Goal: Task Accomplishment & Management: Complete application form

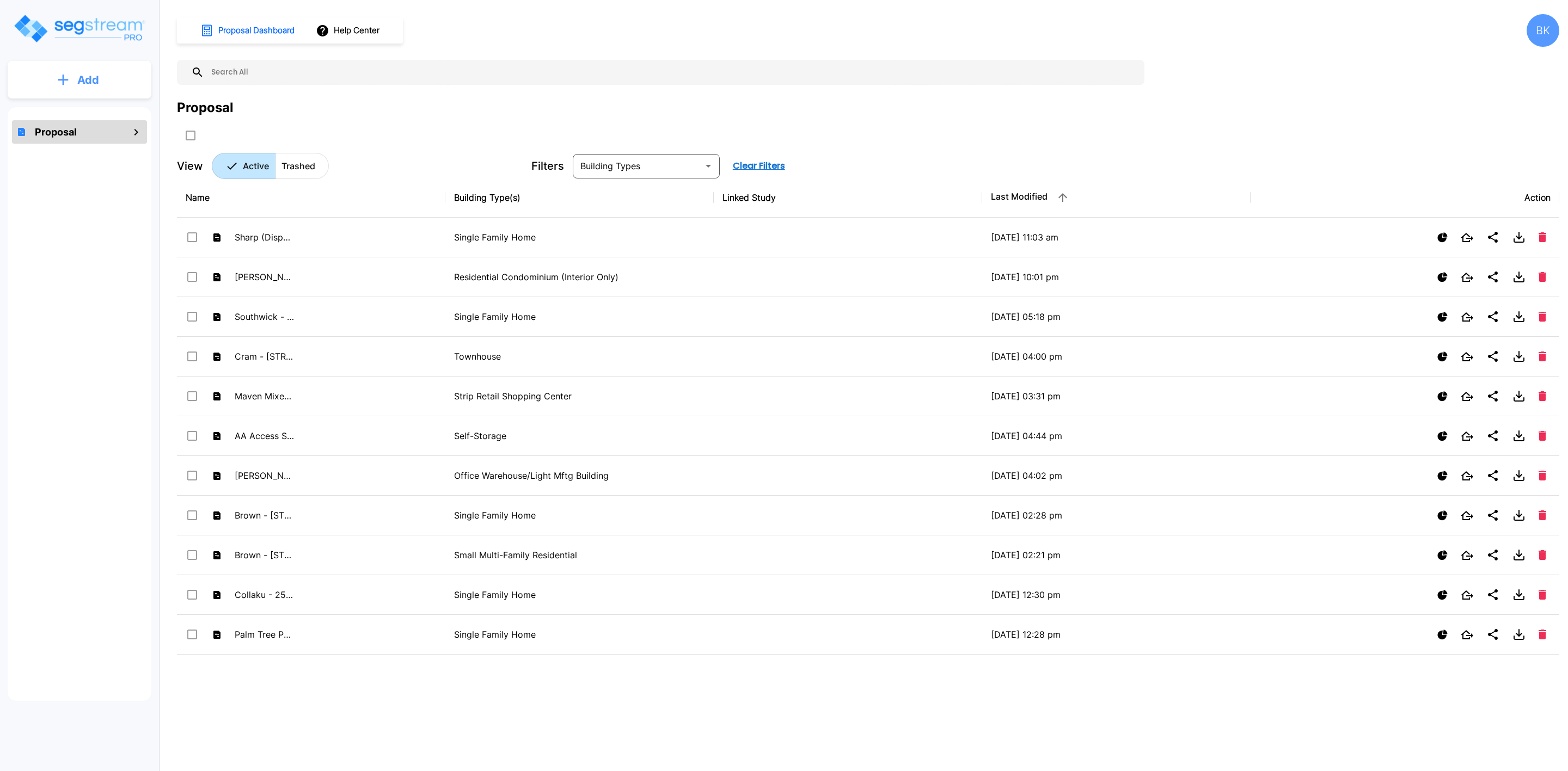
click at [84, 72] on p "Add" at bounding box center [88, 80] width 22 height 16
click at [89, 108] on p "Add Proposal" at bounding box center [86, 110] width 56 height 13
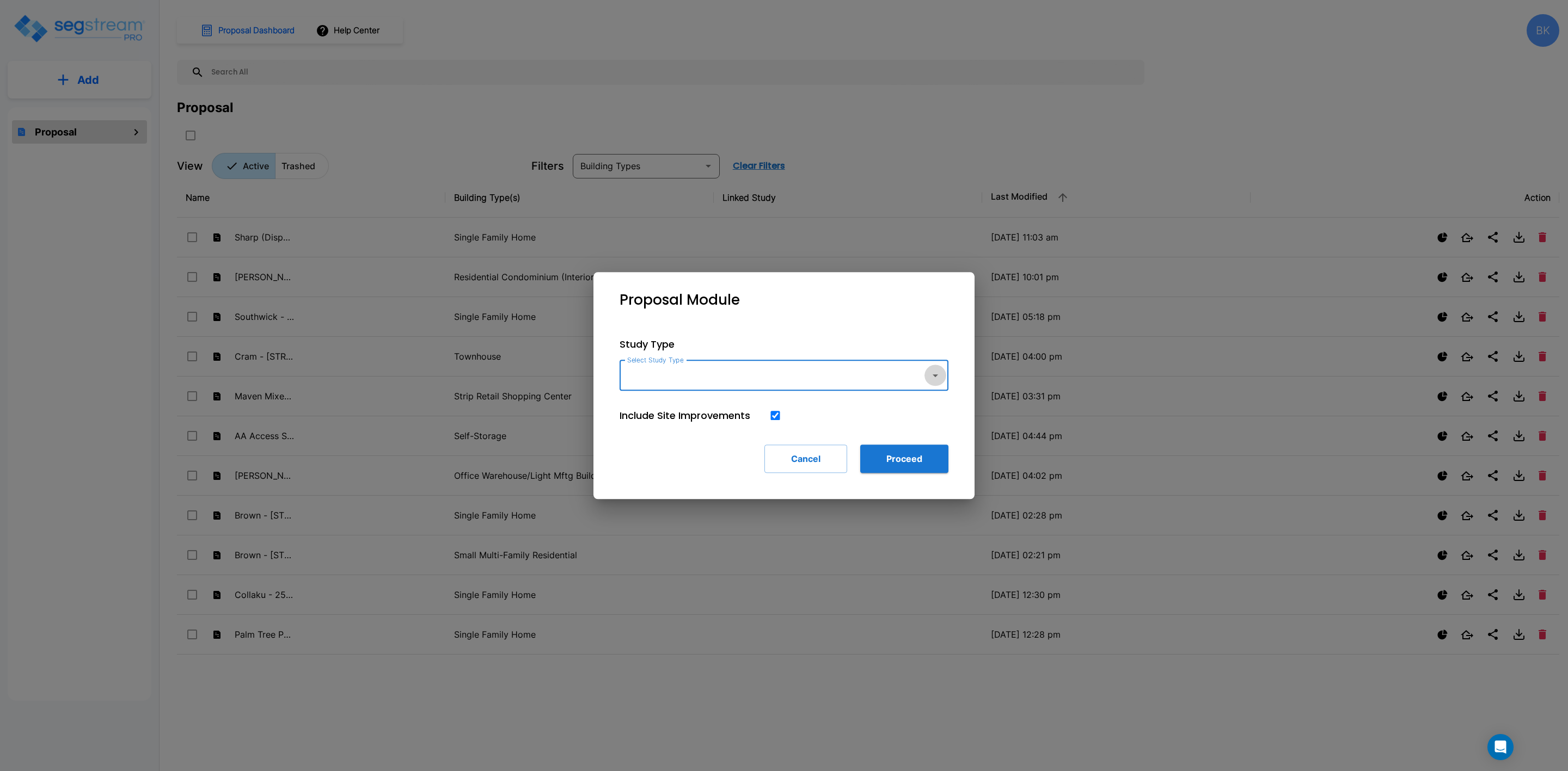
click at [938, 385] on button "button" at bounding box center [936, 375] width 22 height 22
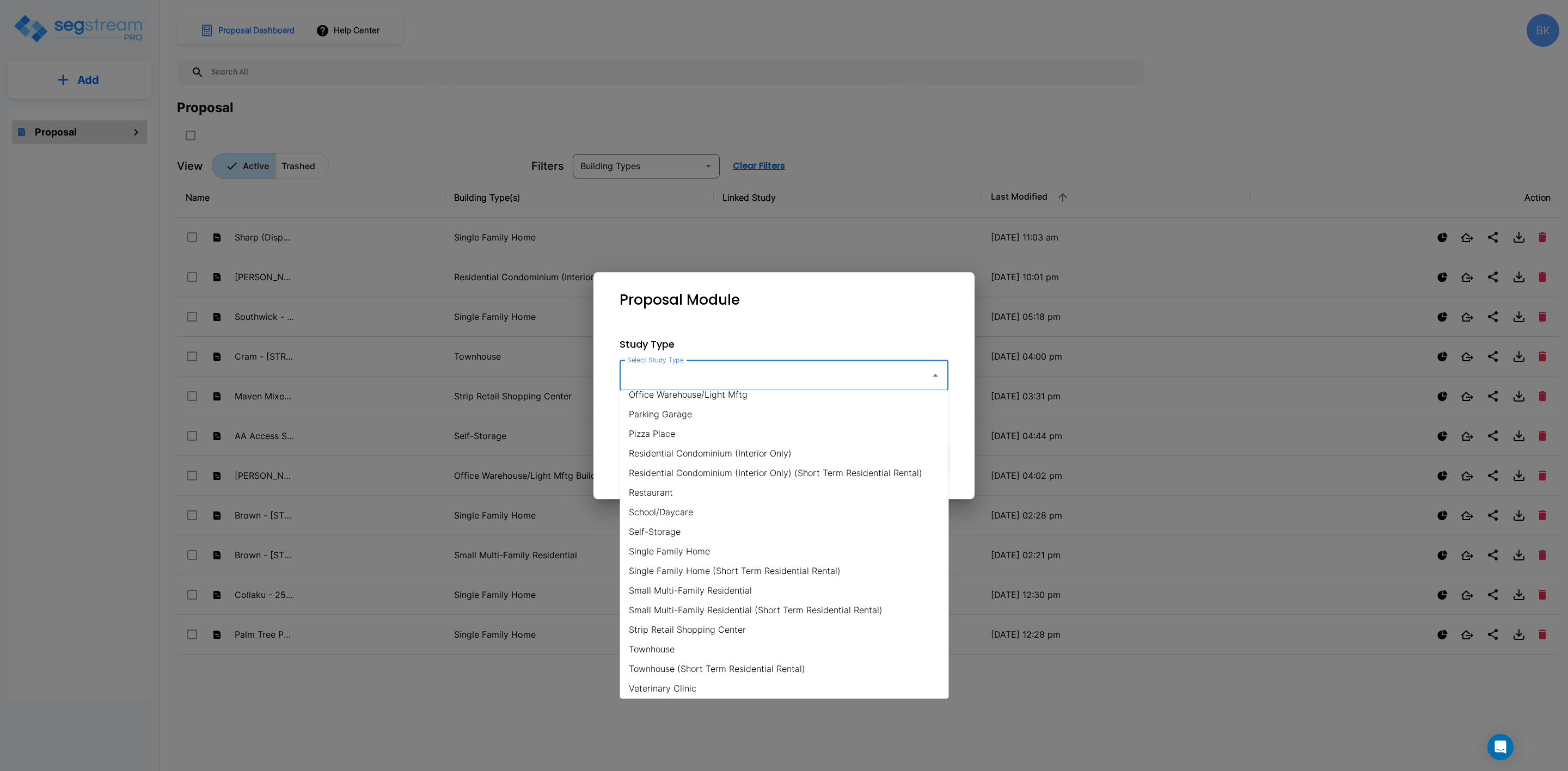
scroll to position [680, 0]
click at [678, 543] on li "Single Family Home" at bounding box center [785, 548] width 329 height 19
type input "Single Family Home"
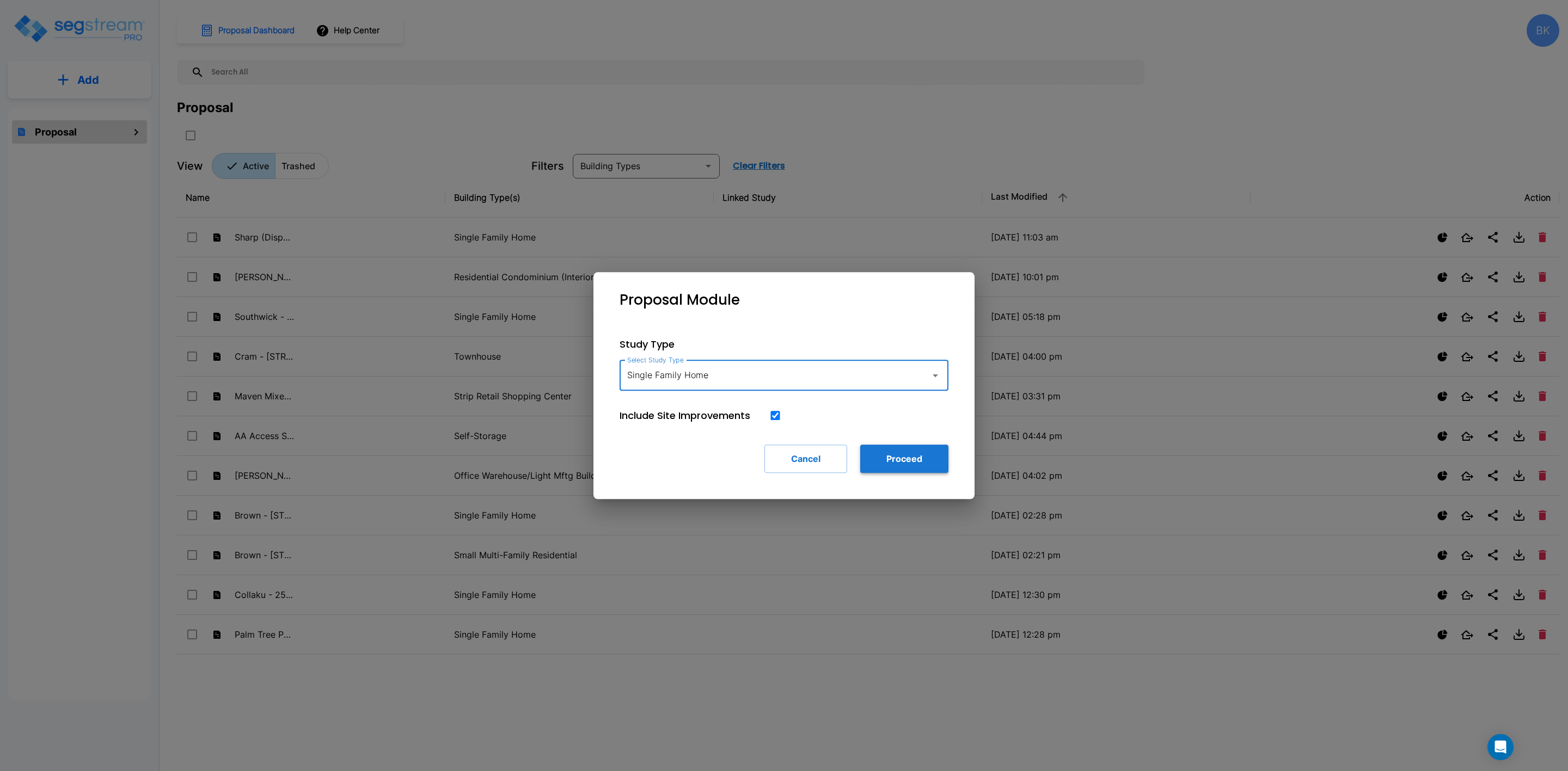
click at [895, 458] on button "Proceed" at bounding box center [904, 459] width 88 height 29
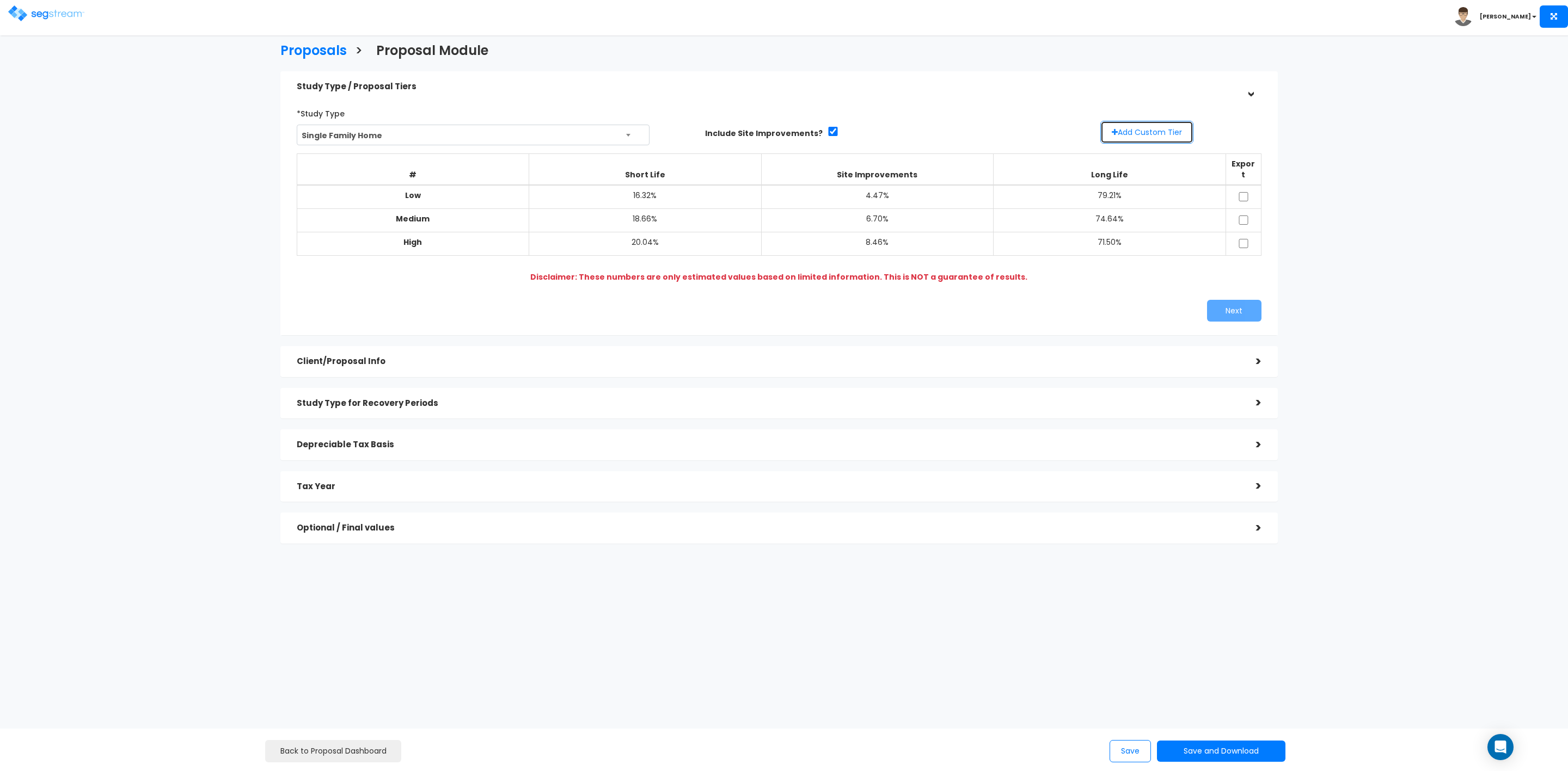
click at [1136, 131] on button "Add Custom Tier" at bounding box center [1147, 133] width 93 height 23
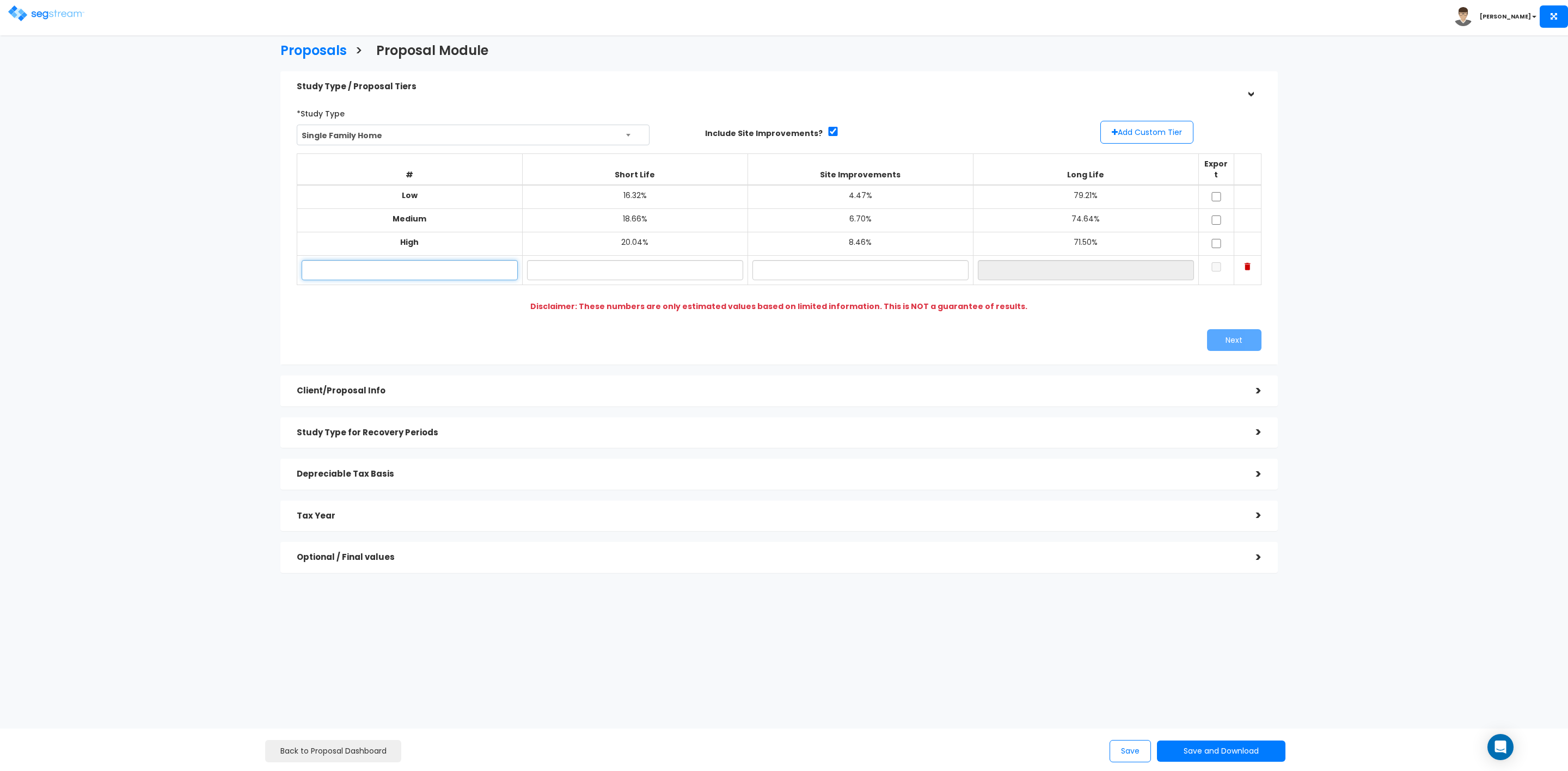
click at [454, 260] on input "text" at bounding box center [410, 270] width 216 height 20
type input "1073 Plymouth Ave"
click at [698, 260] on input "text" at bounding box center [635, 270] width 216 height 20
type input "18.56%"
click at [846, 263] on input "text" at bounding box center [860, 270] width 216 height 20
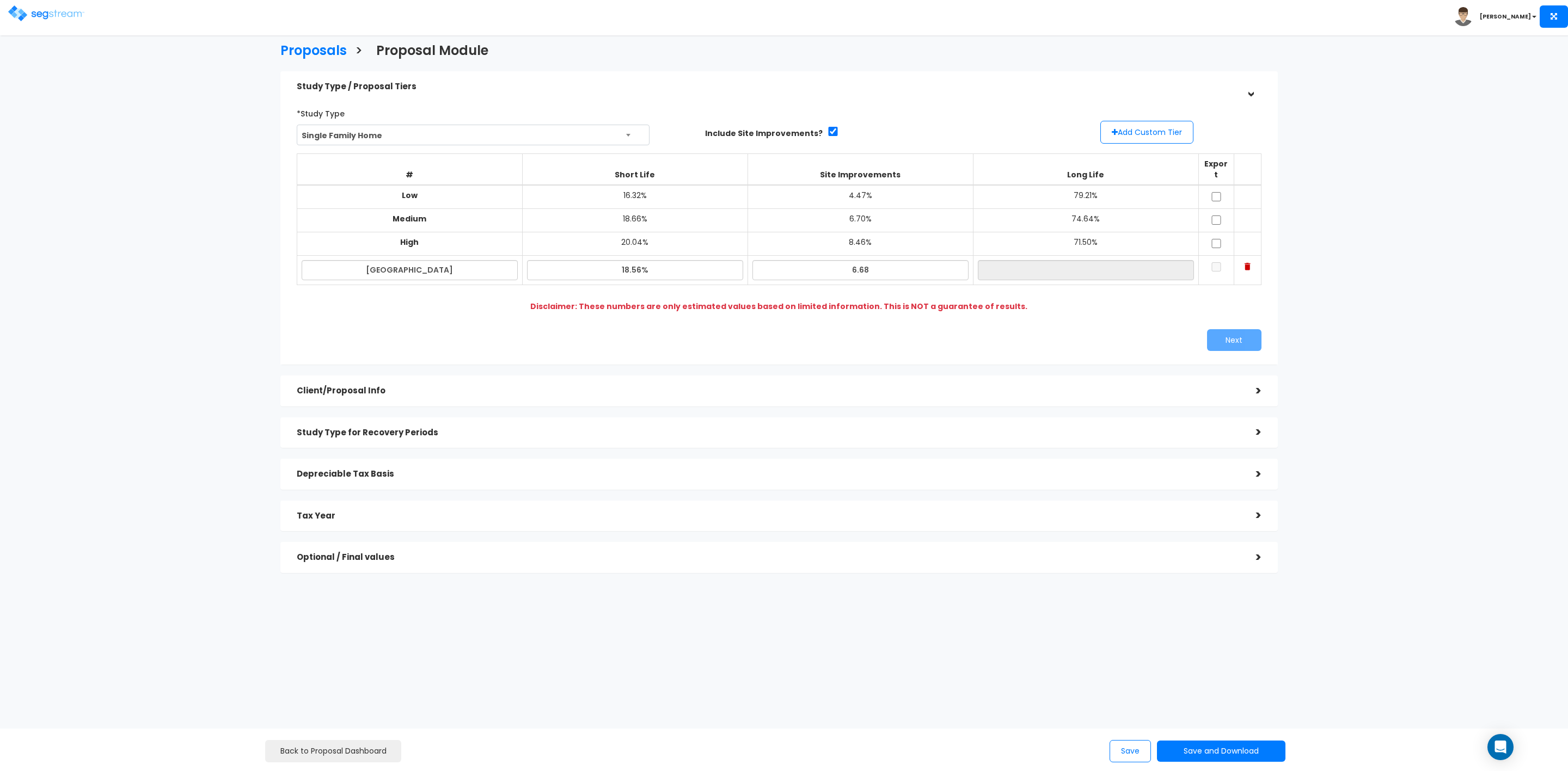
type input "6.68%"
type input "74.76%"
click at [1091, 256] on td "74.76%" at bounding box center [1085, 270] width 225 height 29
click at [1152, 261] on input "74.76%" at bounding box center [1085, 270] width 216 height 20
drag, startPoint x: 1214, startPoint y: 184, endPoint x: 1215, endPoint y: 194, distance: 10.0
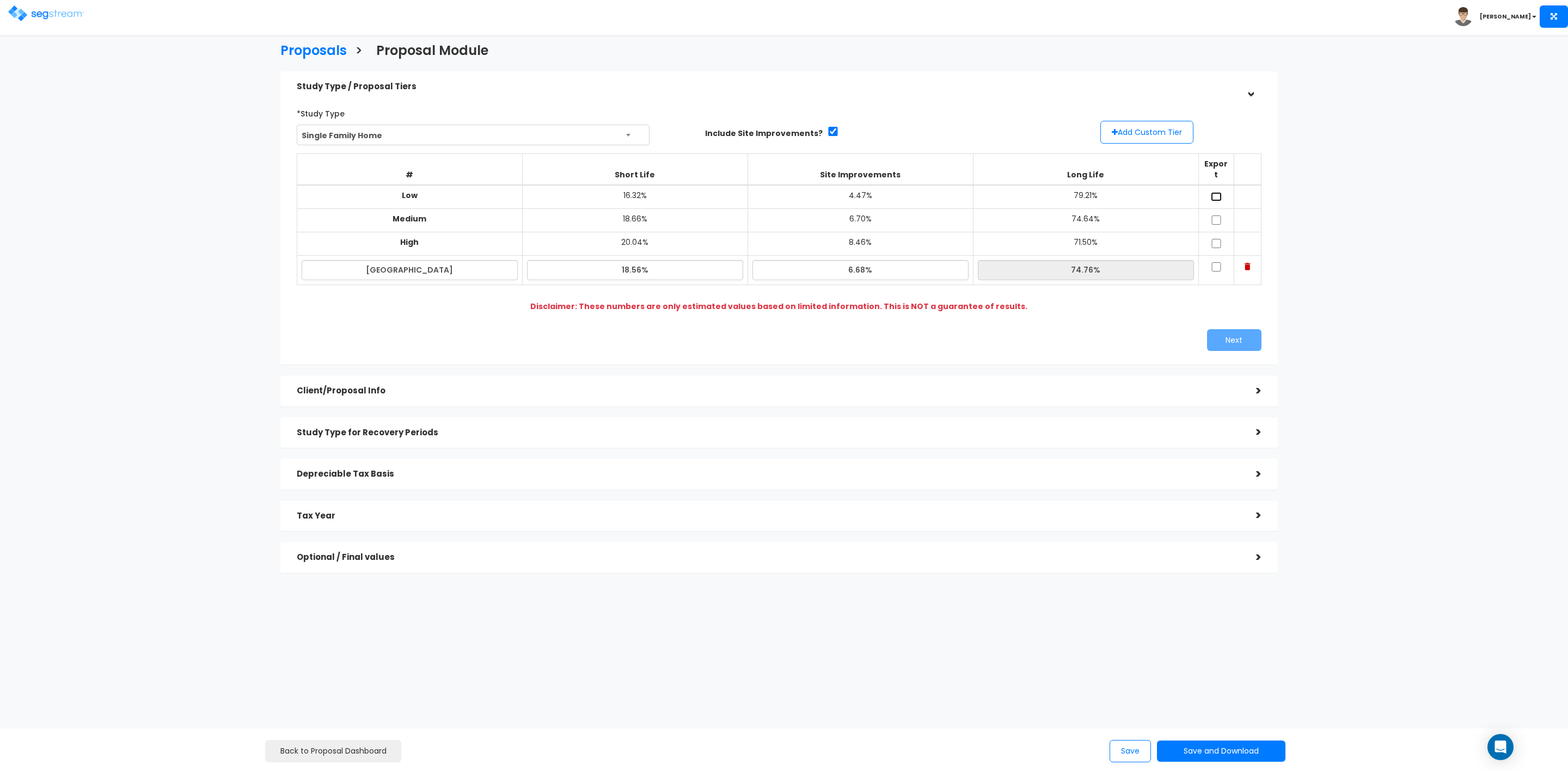
click at [1214, 192] on input "checkbox" at bounding box center [1216, 197] width 11 height 9
checkbox input "true"
drag, startPoint x: 1217, startPoint y: 206, endPoint x: 1219, endPoint y: 212, distance: 6.3
click at [1219, 215] on input "checkbox" at bounding box center [1216, 220] width 11 height 9
checkbox input "true"
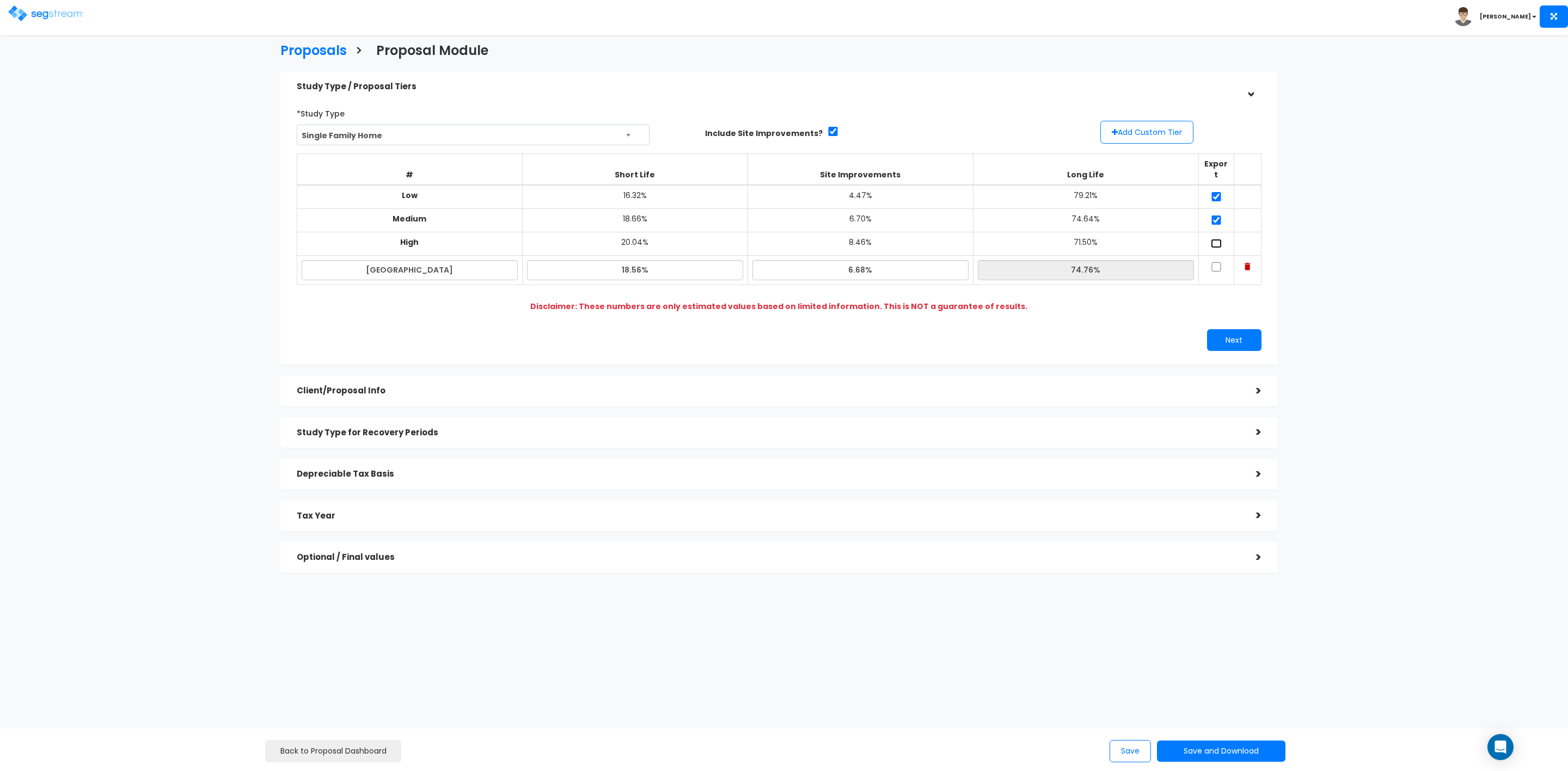
click at [1217, 239] on input "checkbox" at bounding box center [1216, 243] width 11 height 9
checkbox input "true"
click at [1216, 262] on input "checkbox" at bounding box center [1216, 267] width 11 height 9
checkbox input "true"
click at [1230, 329] on button "Next" at bounding box center [1234, 340] width 54 height 22
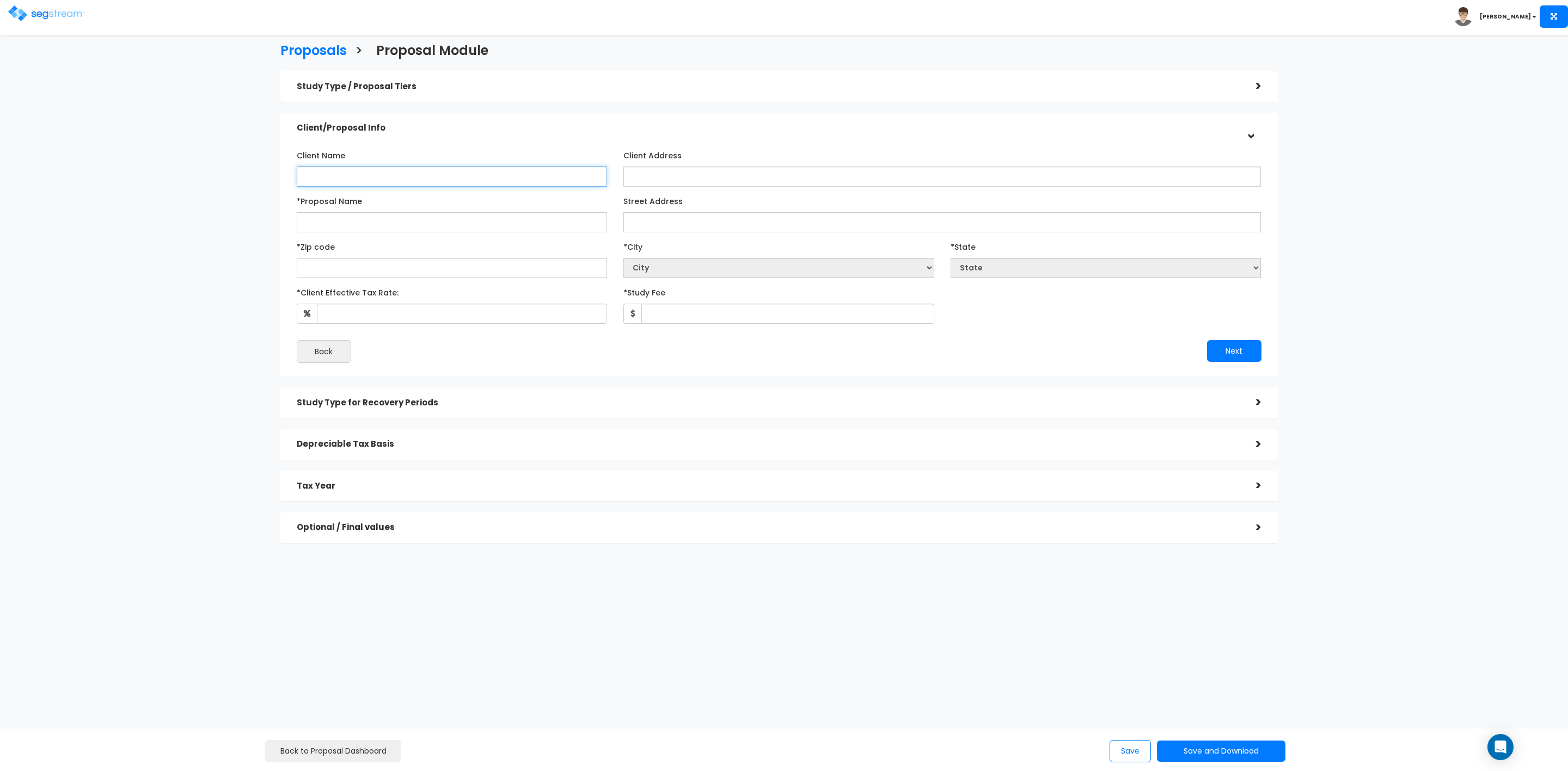
click at [505, 180] on input "Client Name" at bounding box center [452, 176] width 311 height 20
type input "Evan and Sabrina Goncalo"
click at [667, 173] on input "Client Address" at bounding box center [942, 176] width 637 height 20
type input "612 Pearce St., Fall River, MA 02720"
click at [422, 220] on input "*Proposal Name" at bounding box center [452, 222] width 311 height 20
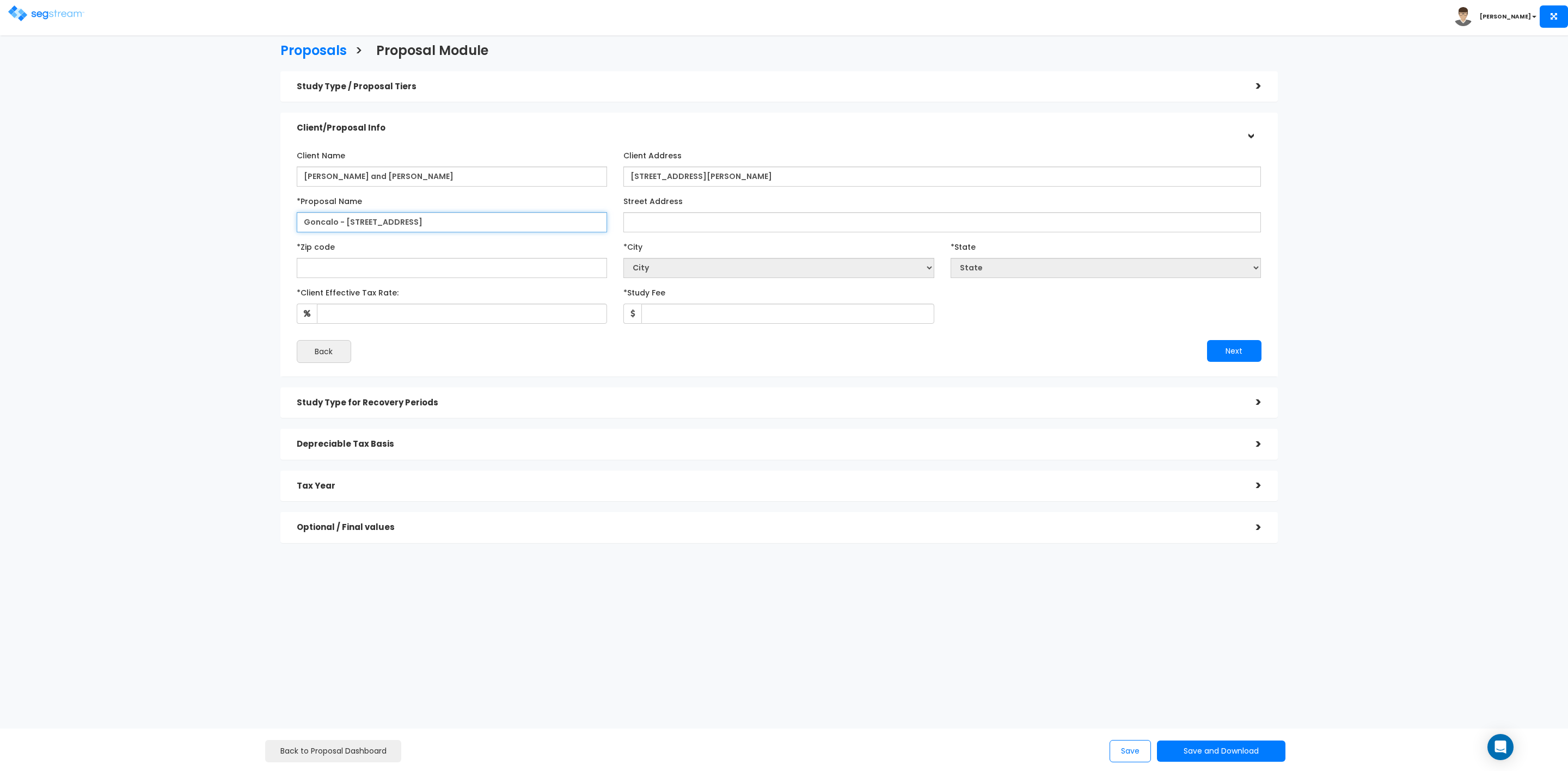
type input "Goncalo - 1073 Plymouth St"
click at [737, 222] on input "Street Address" at bounding box center [942, 222] width 637 height 20
type input "1073 Plymouth St"
select select "National Average"
type input "027"
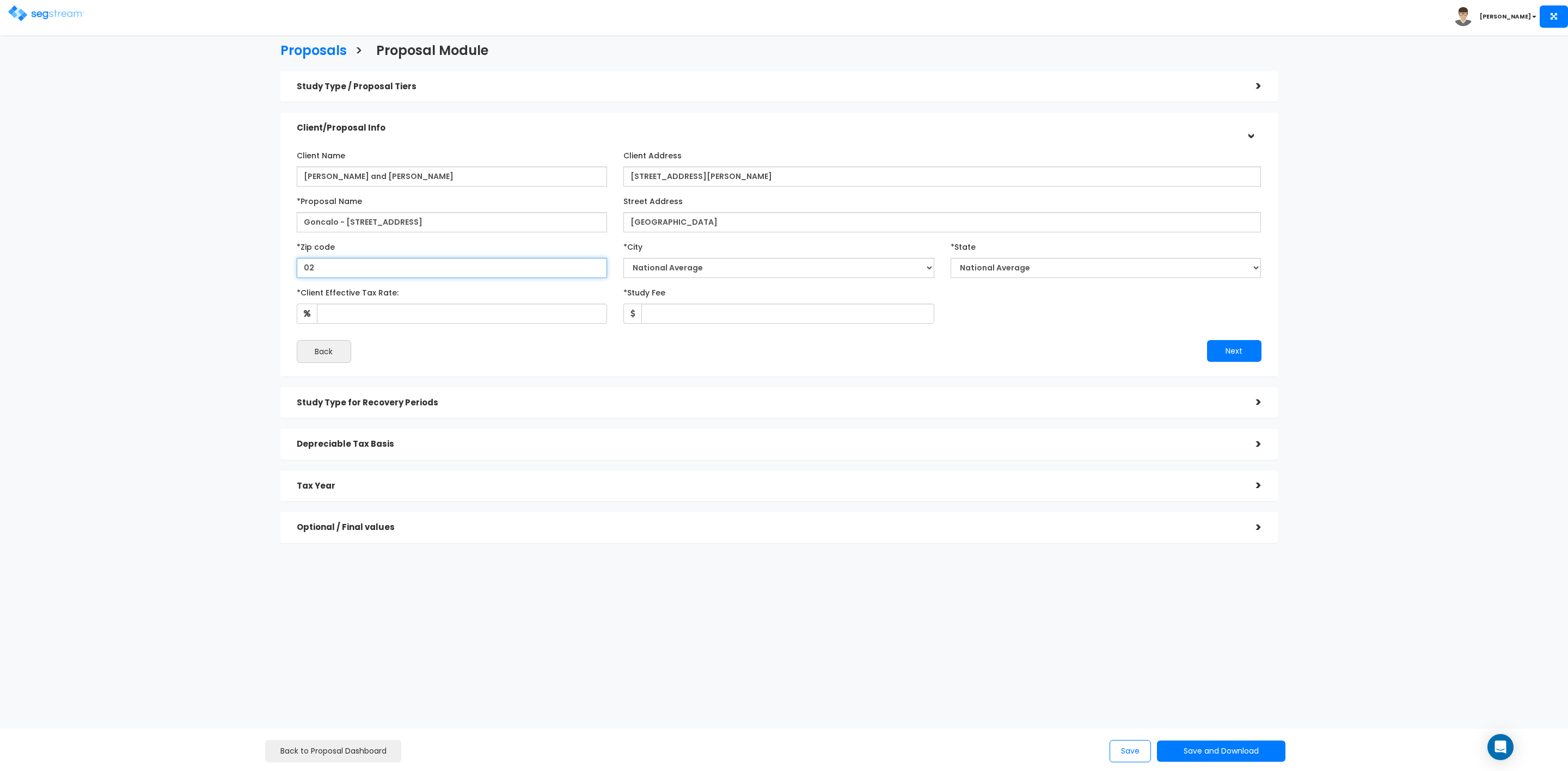
select select "MA"
type input "02720"
drag, startPoint x: 684, startPoint y: 260, endPoint x: 689, endPoint y: 261, distance: 5.1
click at [684, 260] on select "City National Average Abington Accord Acton Acushnet Adams Agawam Allston Amesb…" at bounding box center [779, 268] width 311 height 20
click at [466, 327] on div "Client Name Evan and Sabrina Goncalo Client Address 02720" at bounding box center [779, 255] width 965 height 217
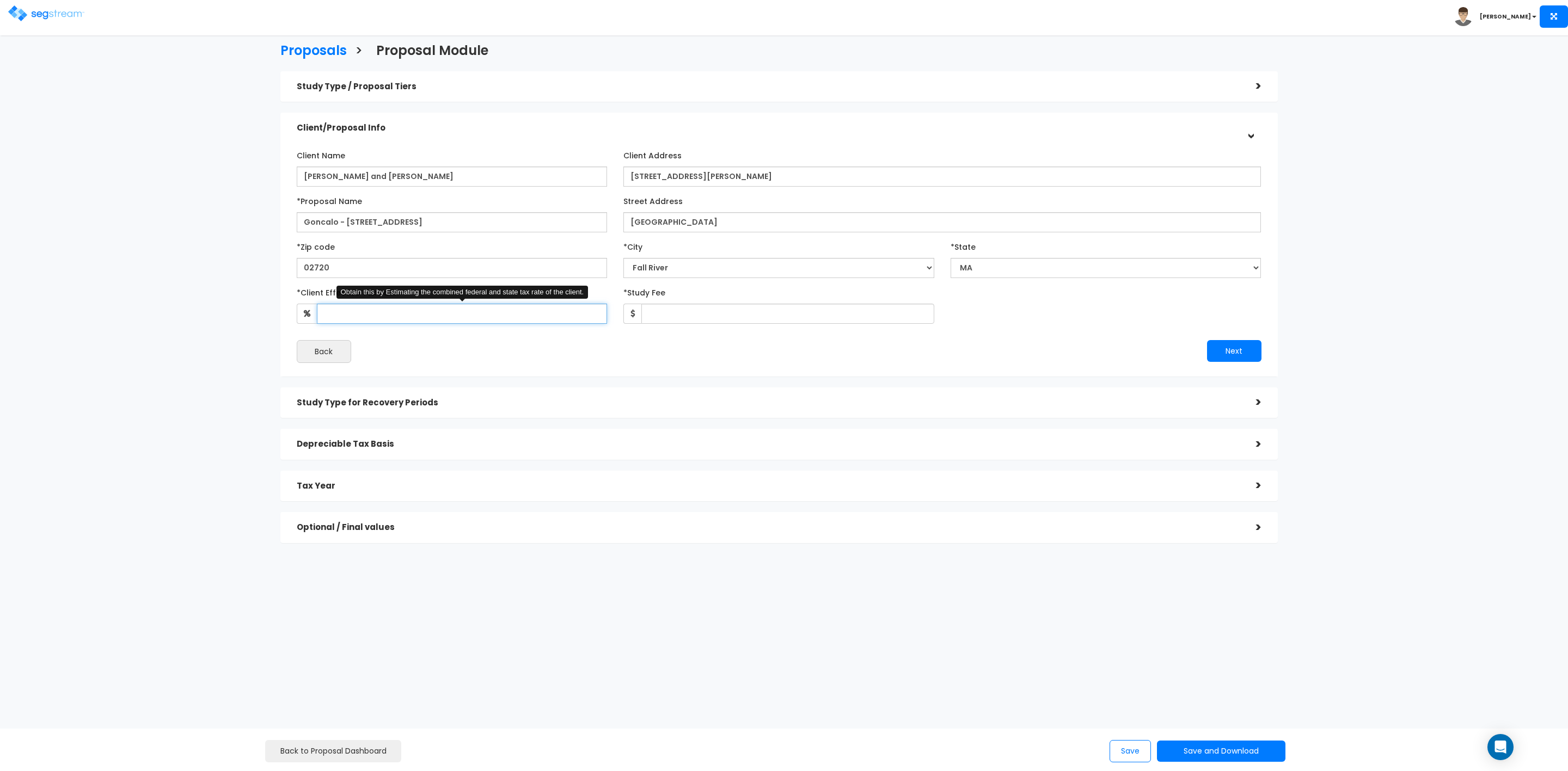
click at [464, 316] on input "*Client Effective Tax Rate:" at bounding box center [463, 313] width 291 height 20
type input "35"
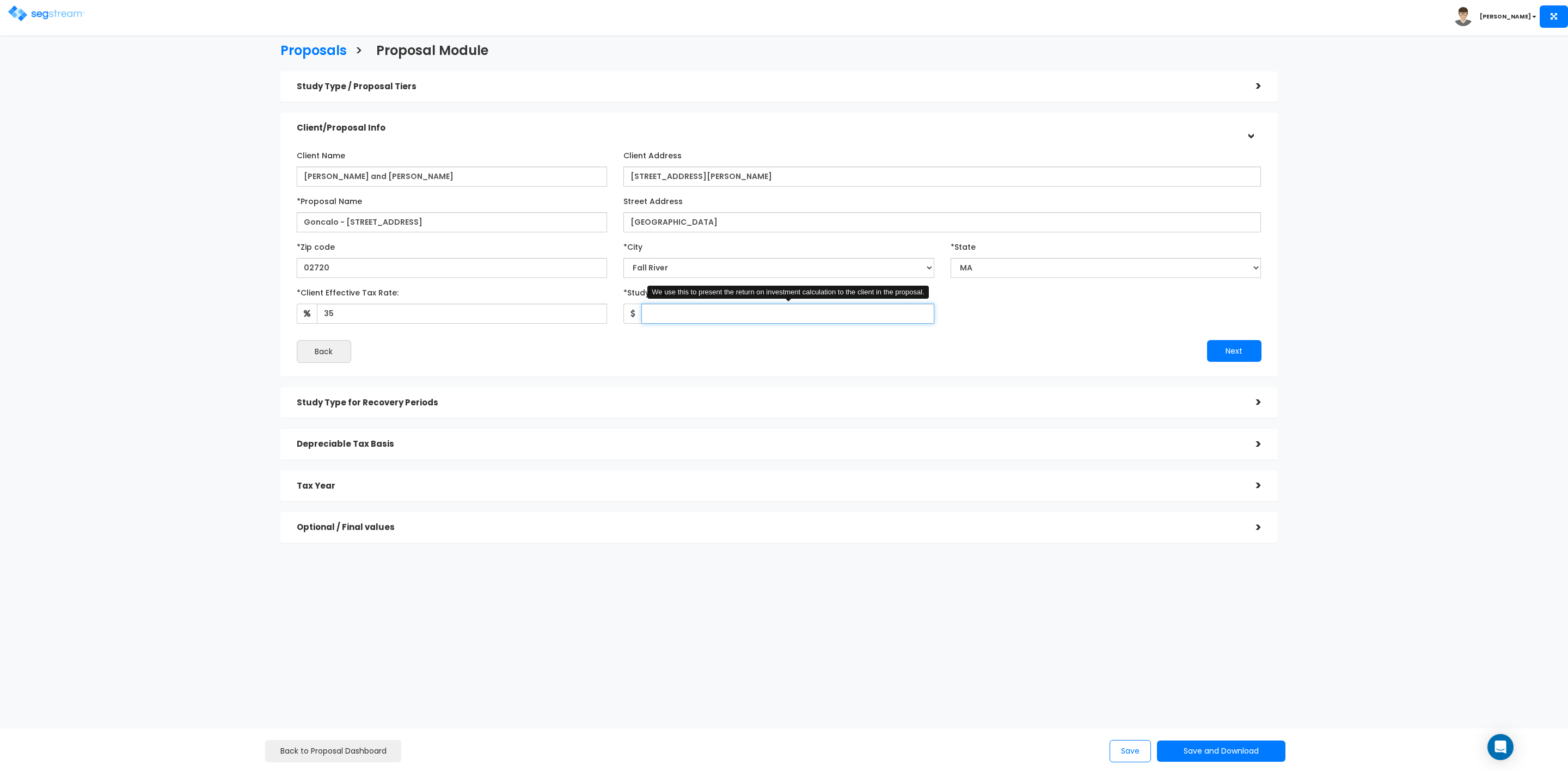
click at [678, 310] on input "*Study Fee" at bounding box center [788, 313] width 293 height 20
type input "2,600"
click at [1235, 347] on button "Next" at bounding box center [1234, 351] width 54 height 22
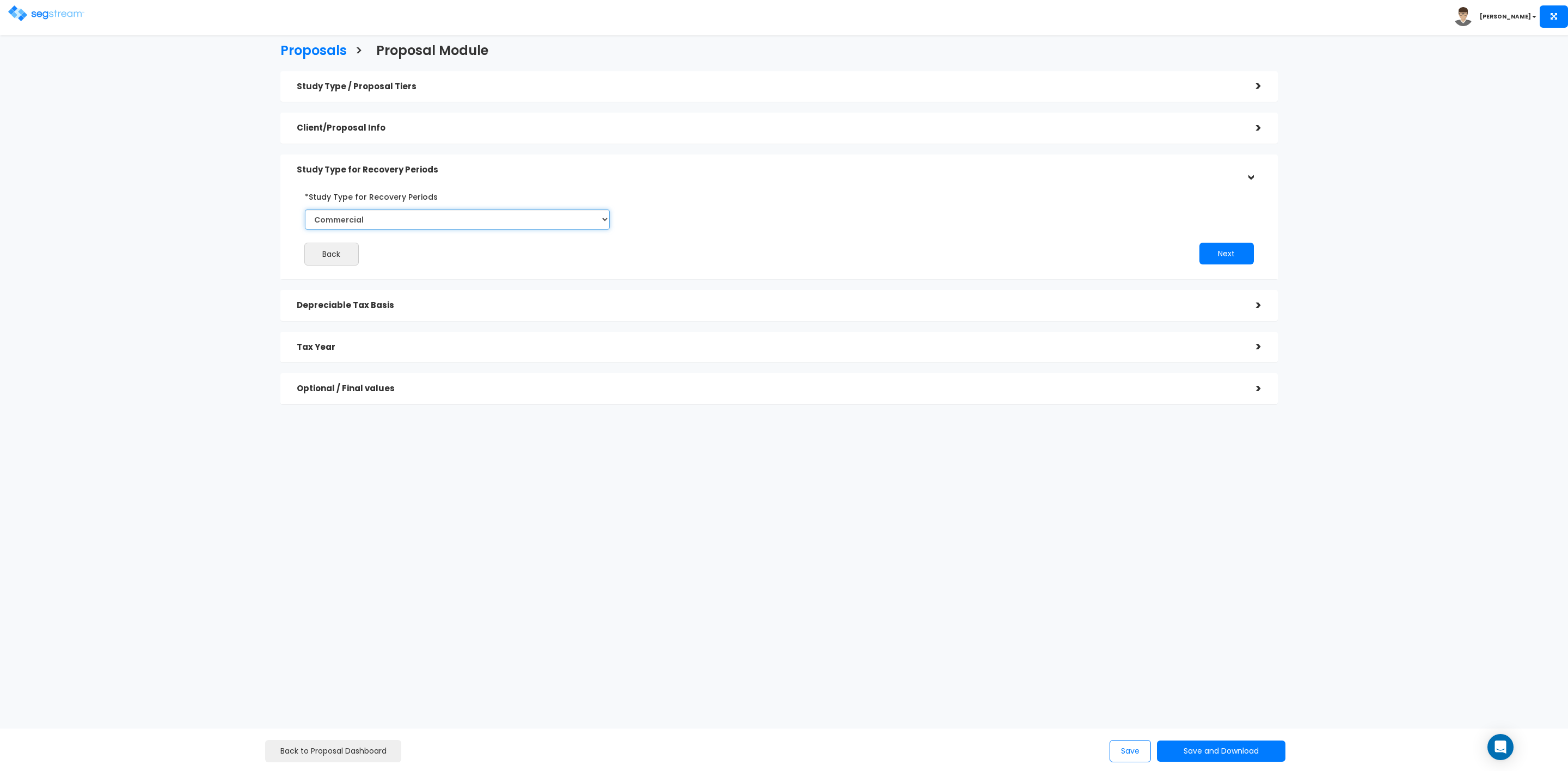
click at [482, 219] on select "Commercial Residential" at bounding box center [458, 219] width 306 height 20
select select "Residential"
click at [305, 209] on select "Commercial Residential" at bounding box center [458, 219] width 306 height 20
click at [1231, 254] on button "Next" at bounding box center [1226, 254] width 54 height 22
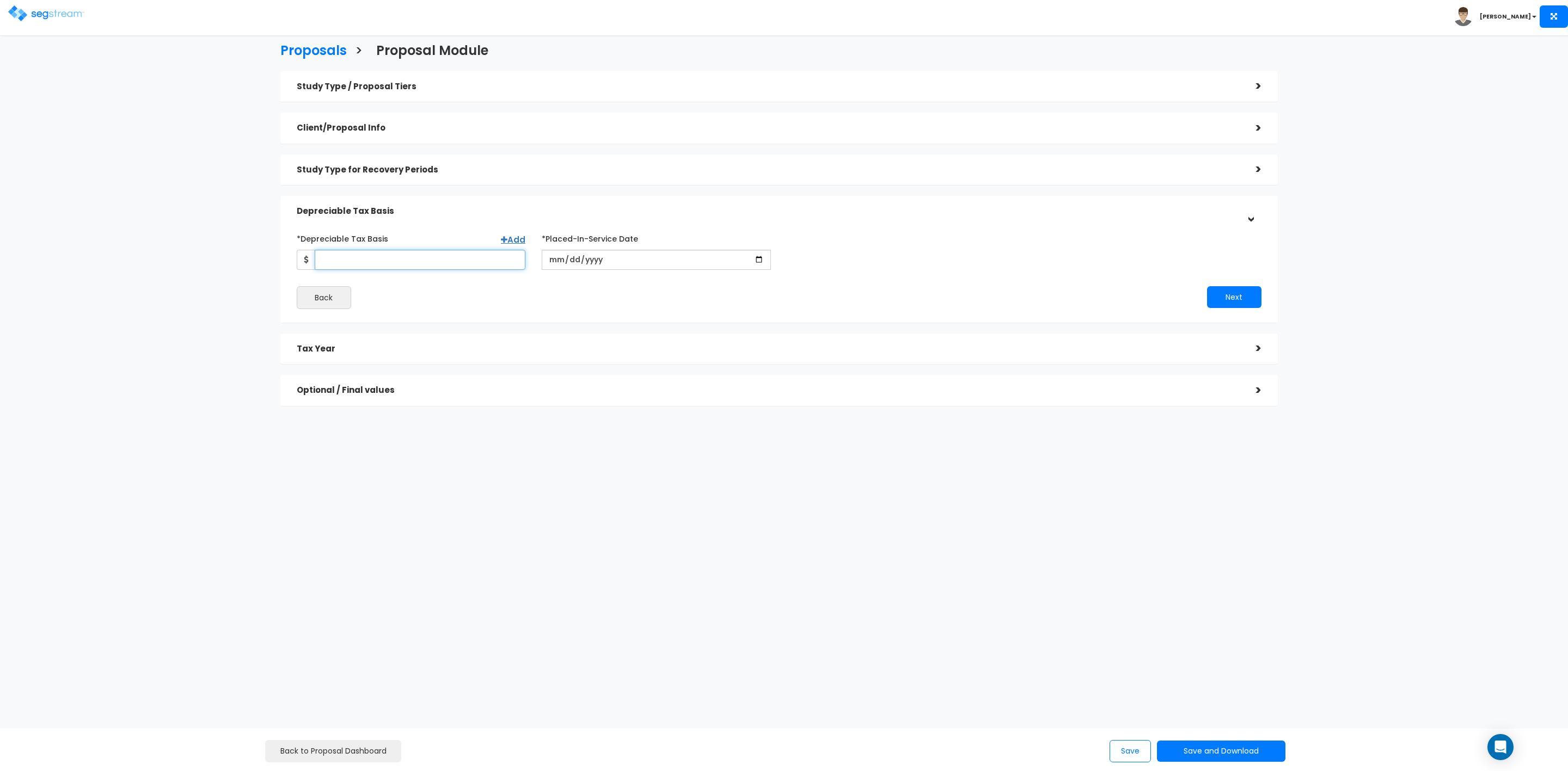
click at [404, 258] on input "*Depreciable Tax Basis" at bounding box center [420, 260] width 211 height 20
type input "134,400"
click at [610, 262] on input "date" at bounding box center [656, 260] width 229 height 20
type input "0202-07-01"
click at [546, 255] on input "date" at bounding box center [656, 260] width 229 height 20
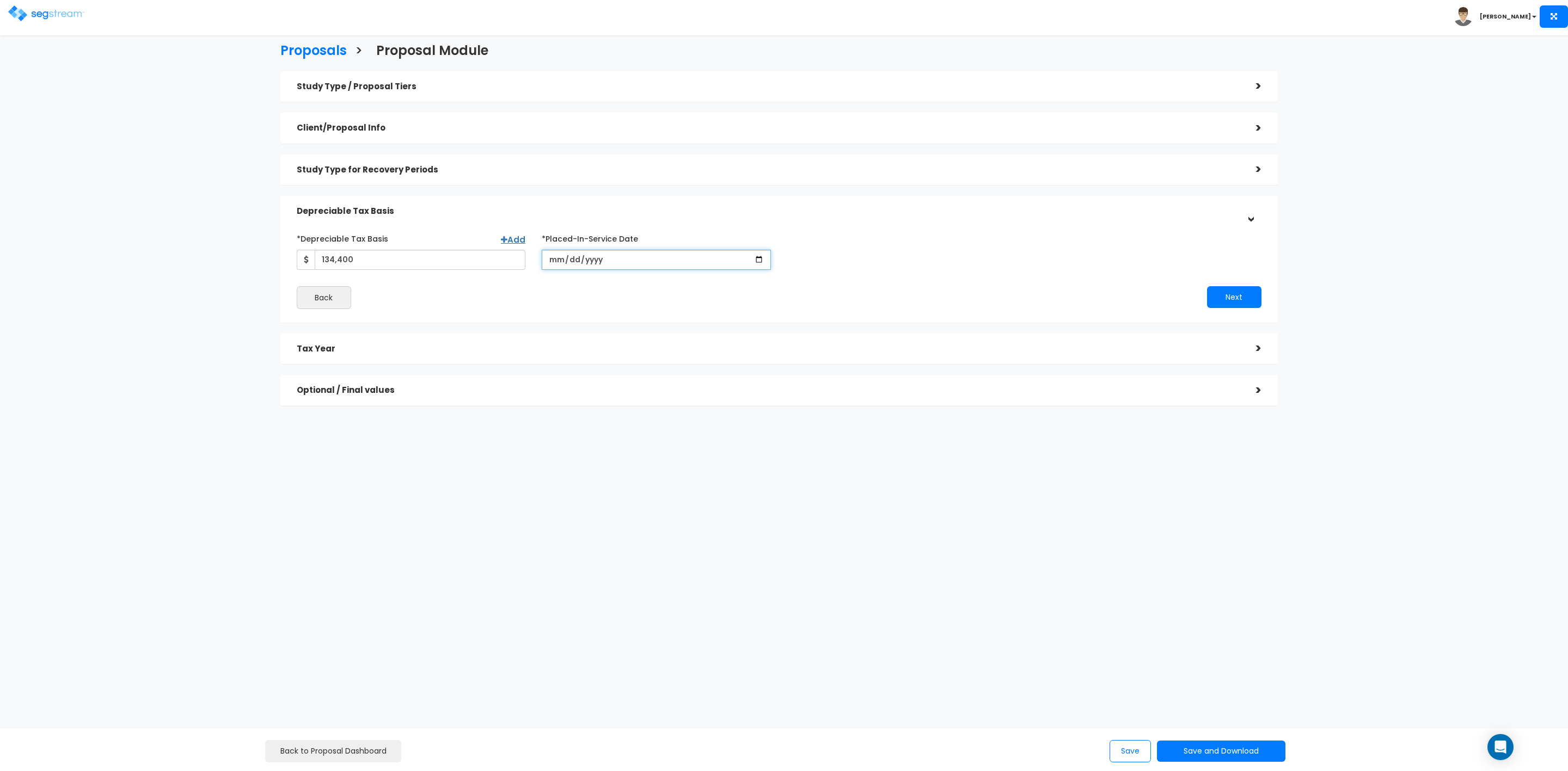
click at [554, 260] on input "date" at bounding box center [656, 260] width 229 height 20
type input "2017-07-01"
click at [849, 266] on div "*Depreciable Tax Basis Add 134,400 *Placed-In-Service Date 2017-07-01 *Purchase…" at bounding box center [779, 249] width 981 height 40
click at [1235, 296] on button "Next" at bounding box center [1234, 297] width 54 height 22
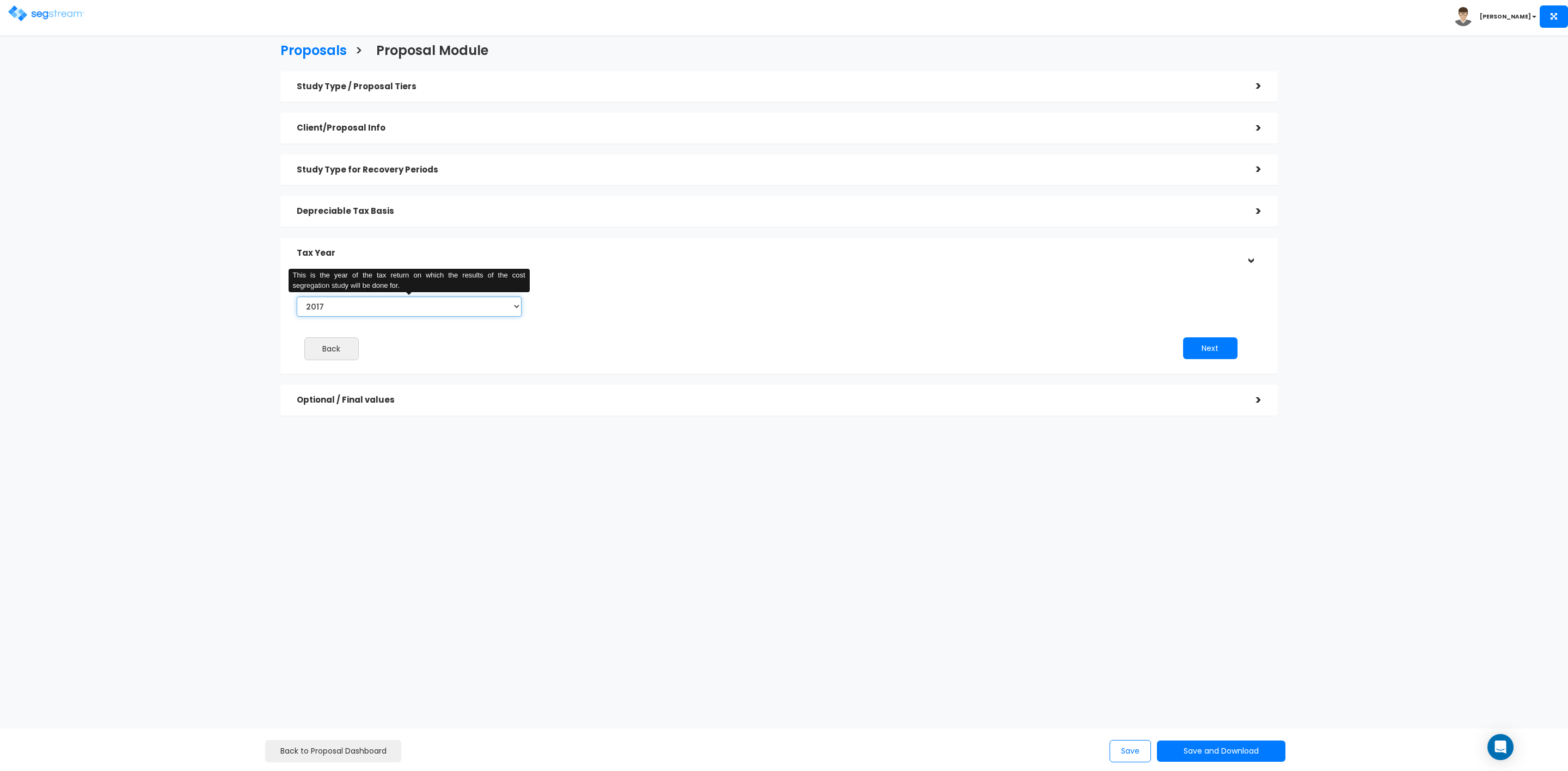
click at [456, 307] on select "2017 2018 2019 2020 2021 2022 2023 2024 2025 2026" at bounding box center [408, 306] width 225 height 20
select select "2022"
click at [296, 296] on select "2017 2018 2019 2020 2021 2022 2023 2024 2025 2026" at bounding box center [408, 306] width 225 height 20
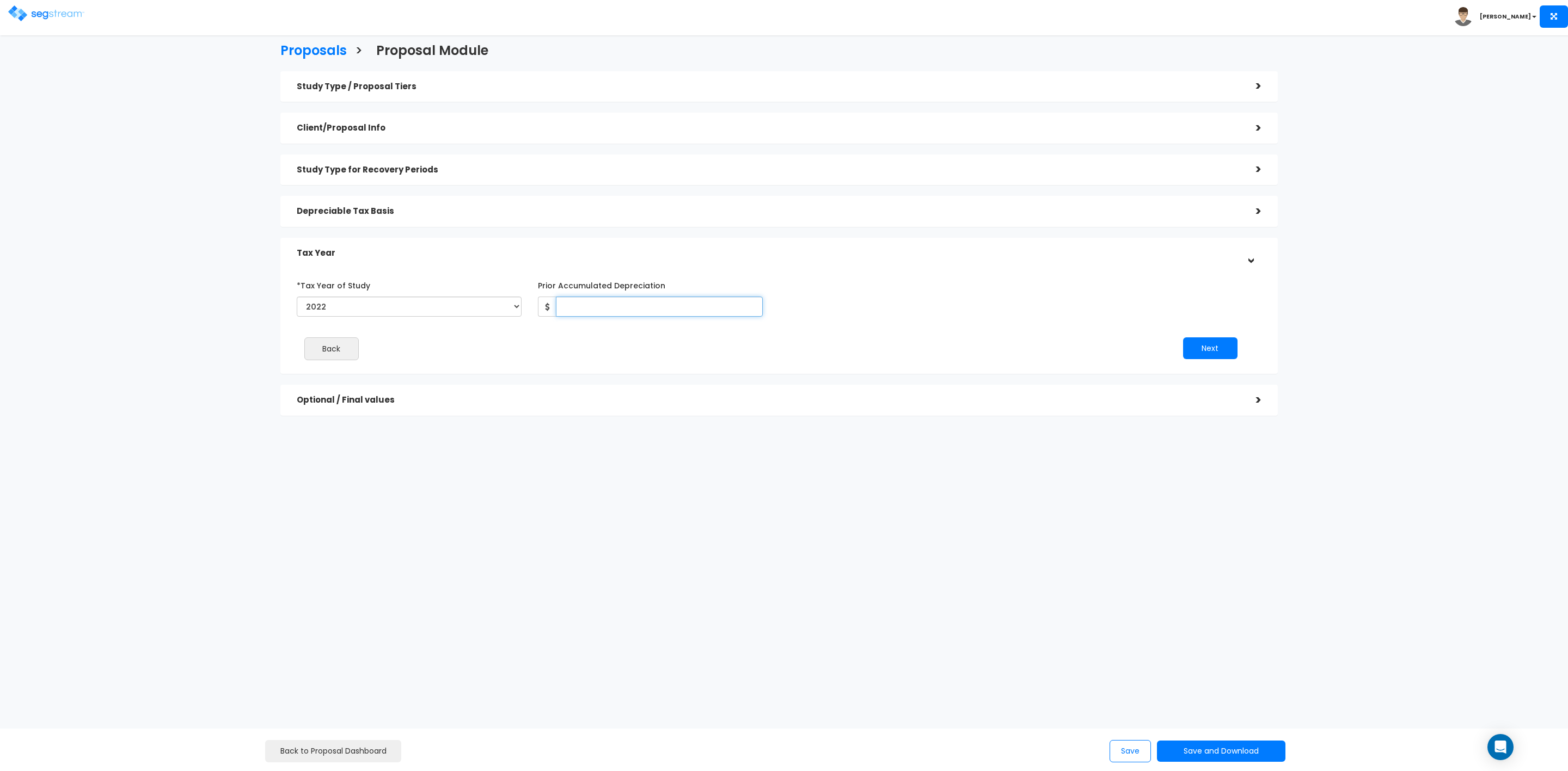
click at [605, 307] on input "Prior Accumulated Depreciation" at bounding box center [659, 306] width 207 height 20
type input "21,392"
click at [1202, 344] on button "Next" at bounding box center [1210, 349] width 54 height 22
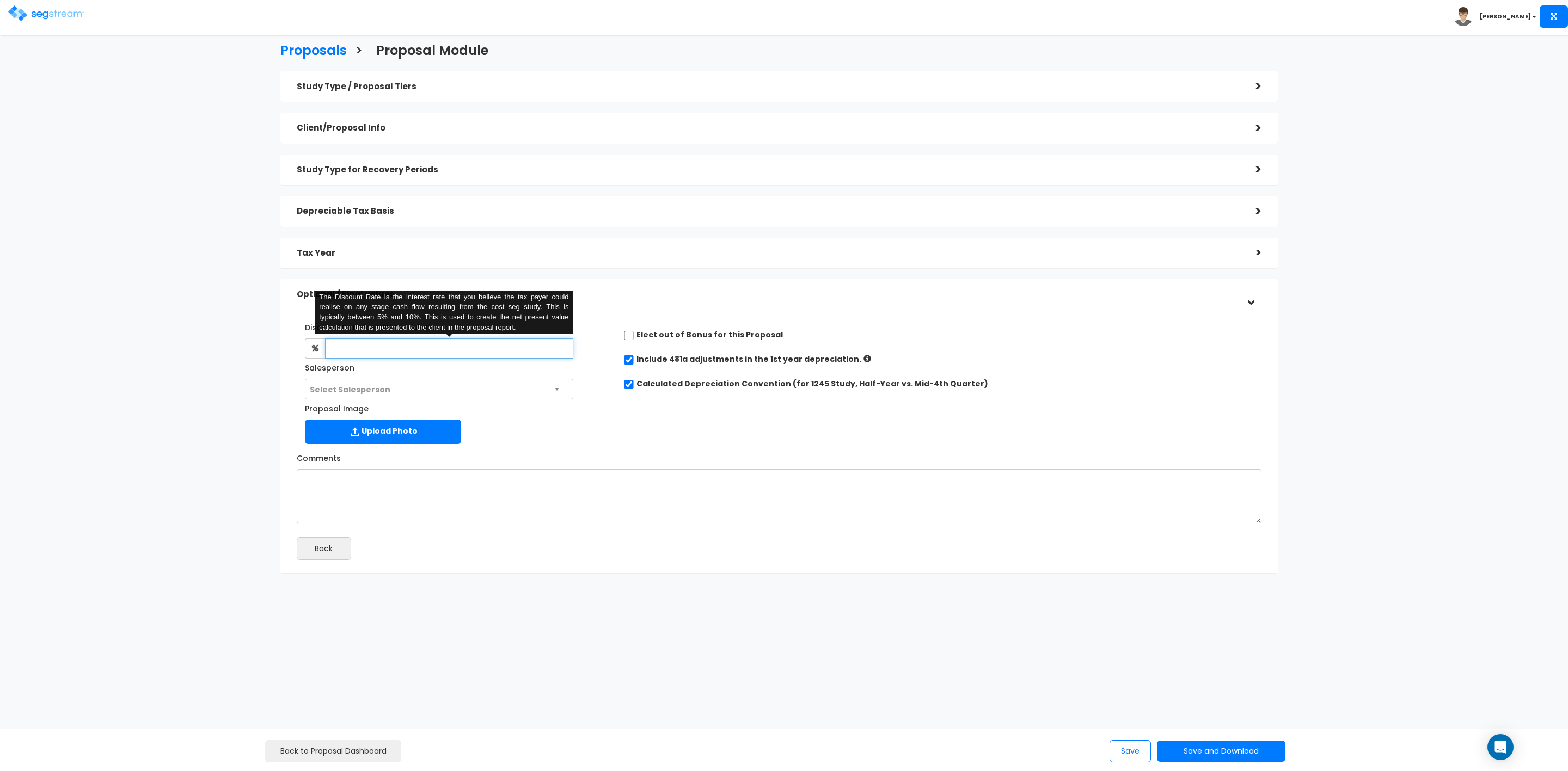
click at [393, 348] on input "text" at bounding box center [449, 348] width 248 height 20
type input "8"
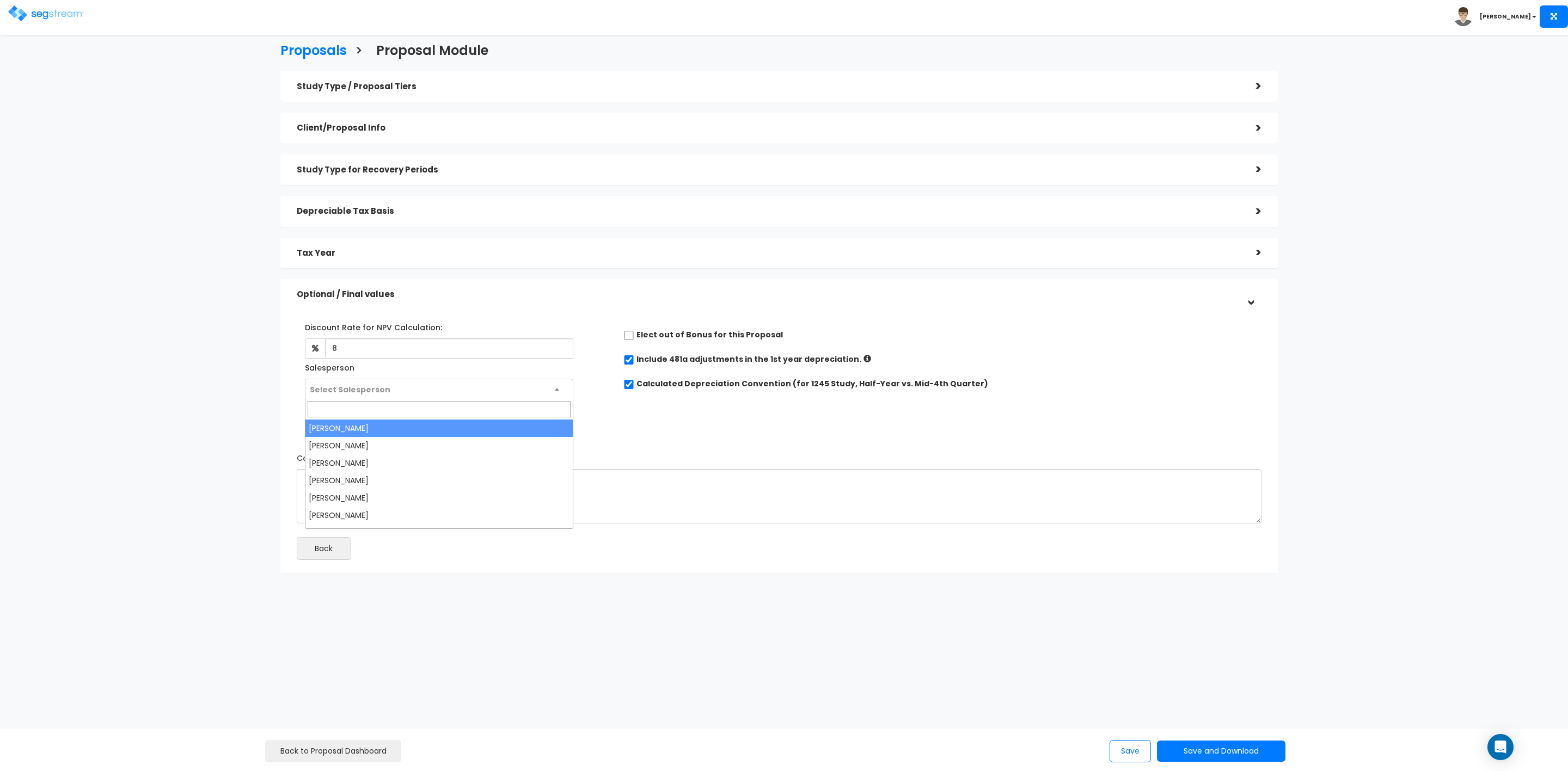
click at [405, 391] on span "Select Salesperson" at bounding box center [439, 389] width 267 height 21
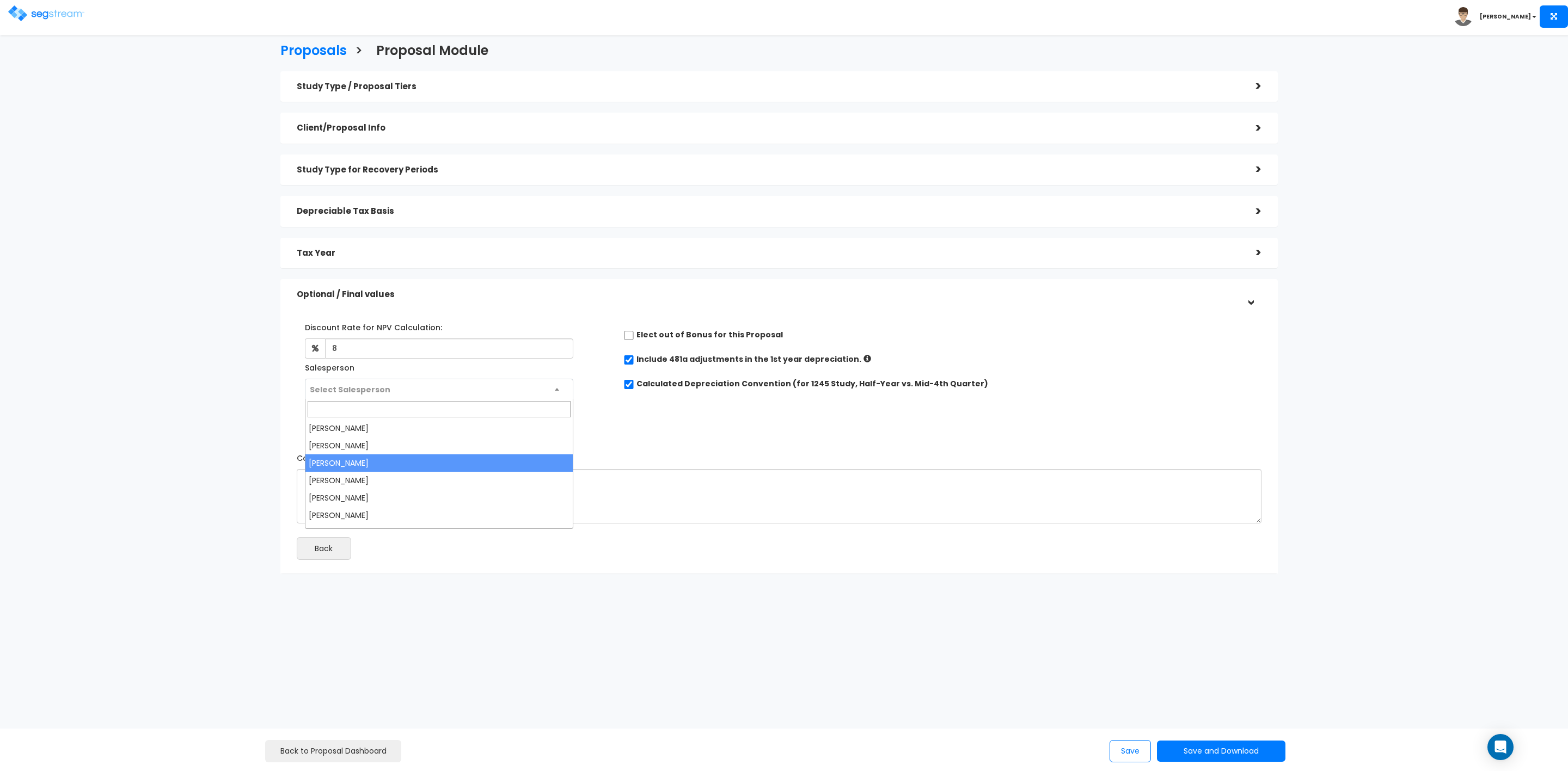
select select "173"
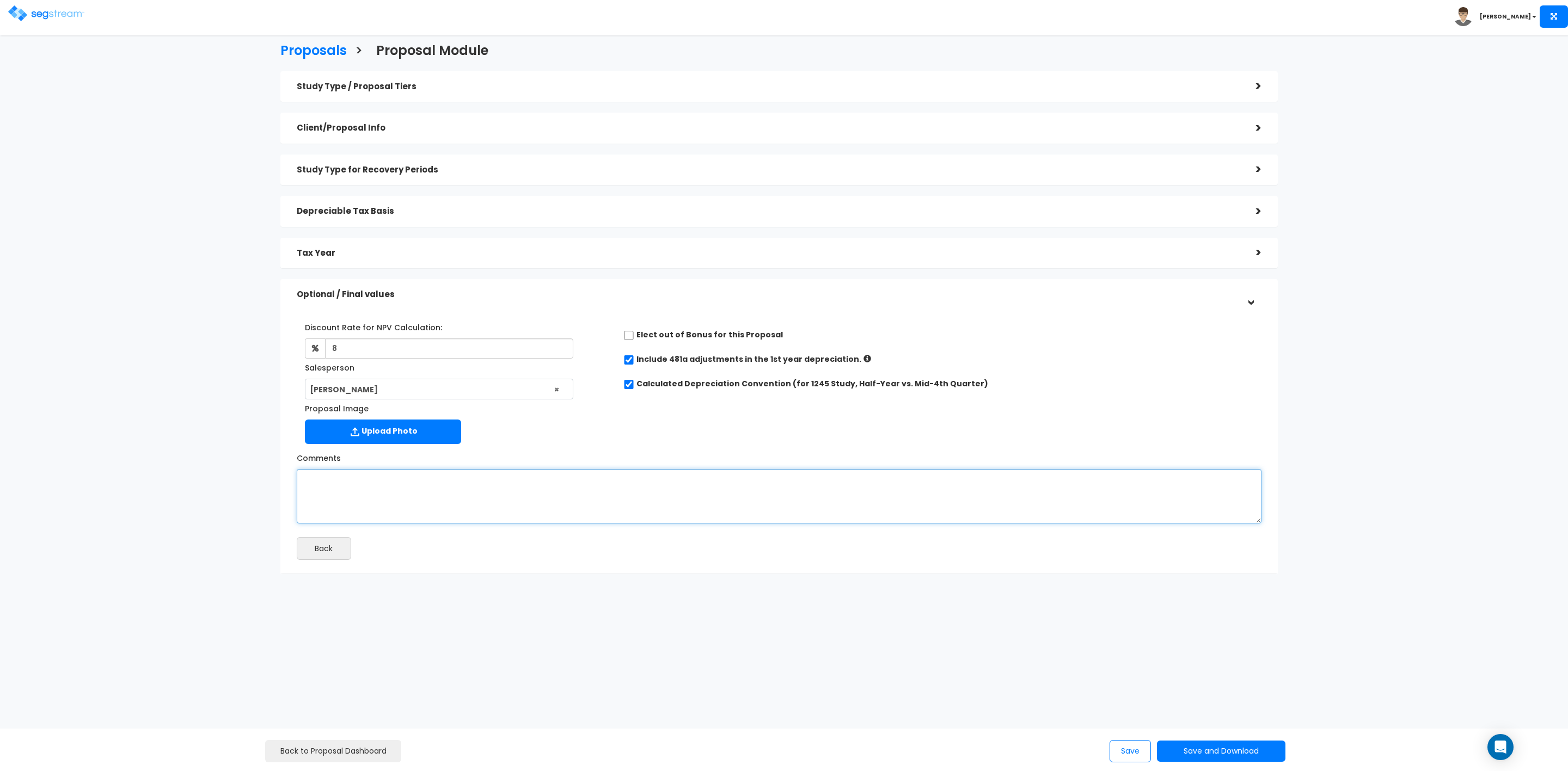
click at [376, 484] on textarea "Comments" at bounding box center [779, 496] width 965 height 54
click at [1193, 748] on button "Save and Download" at bounding box center [1221, 751] width 128 height 21
click at [1232, 698] on link "Custom Proposal" at bounding box center [1248, 696] width 170 height 25
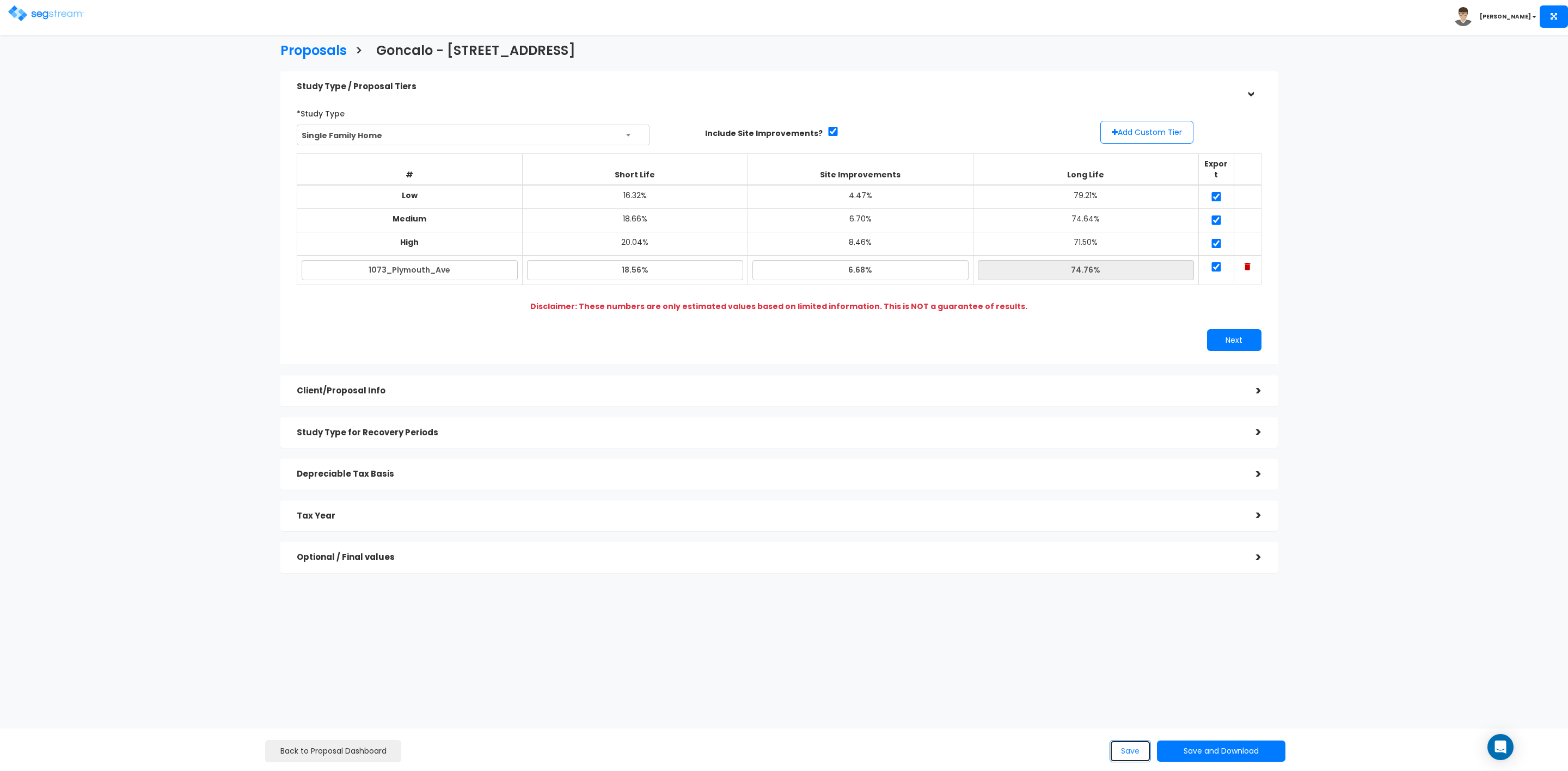
click at [1129, 750] on button "Save" at bounding box center [1130, 751] width 41 height 23
click at [312, 48] on h3 "Proposals" at bounding box center [313, 52] width 66 height 17
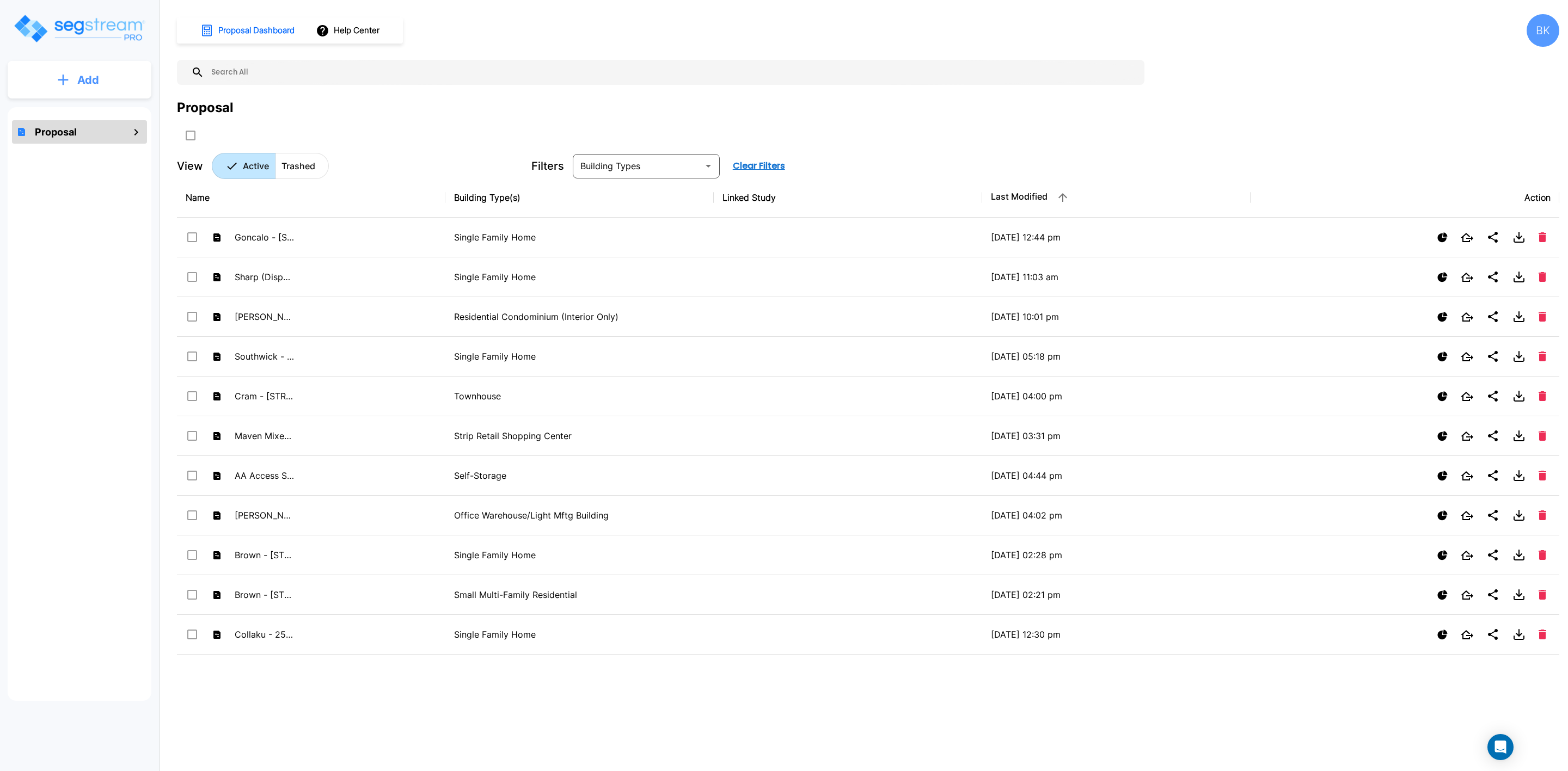
click at [89, 82] on p "Add" at bounding box center [88, 80] width 22 height 16
click at [84, 106] on p "Add Proposal" at bounding box center [86, 110] width 56 height 13
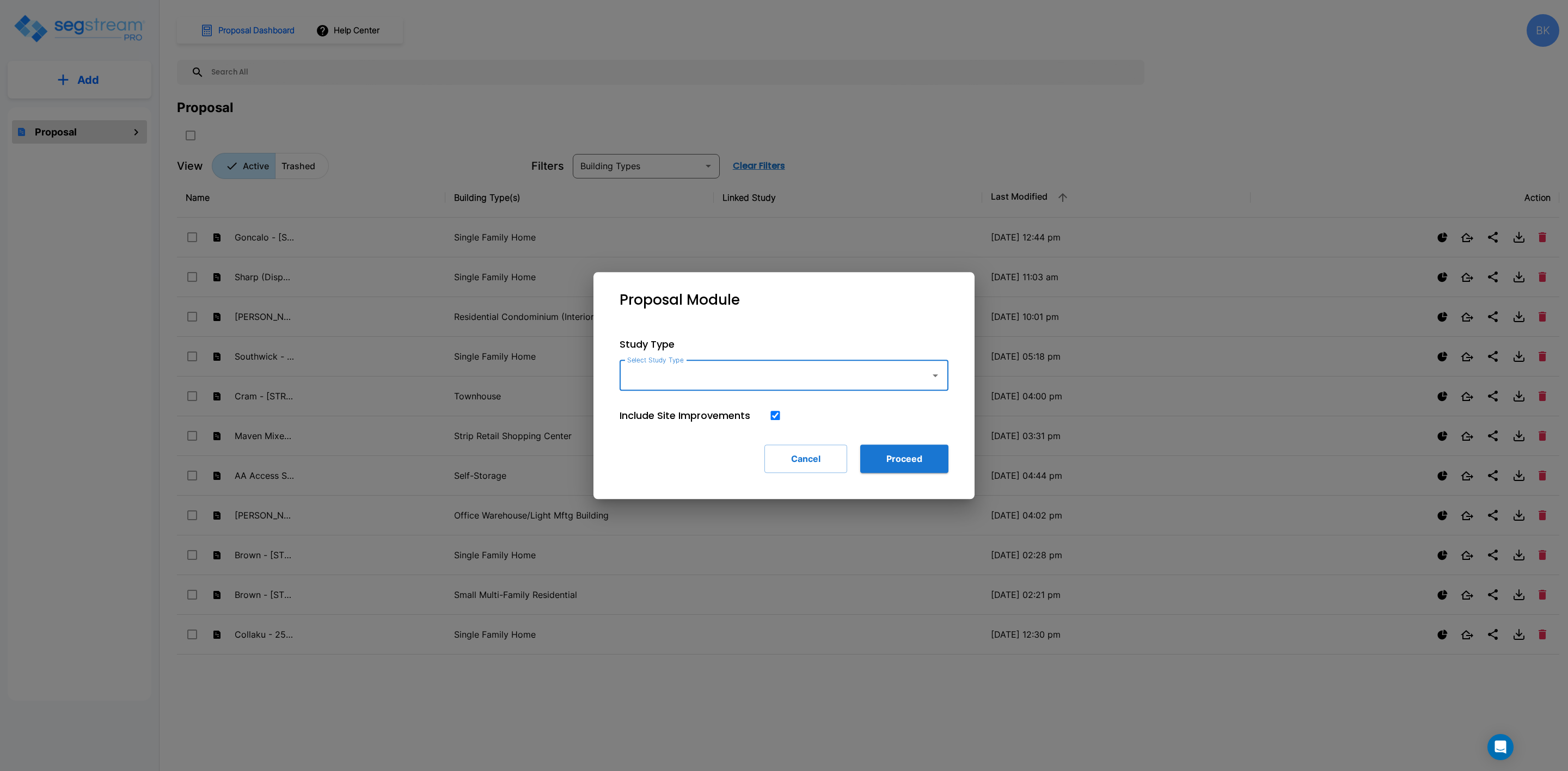
click at [663, 379] on input "Select Study Type" at bounding box center [772, 375] width 296 height 21
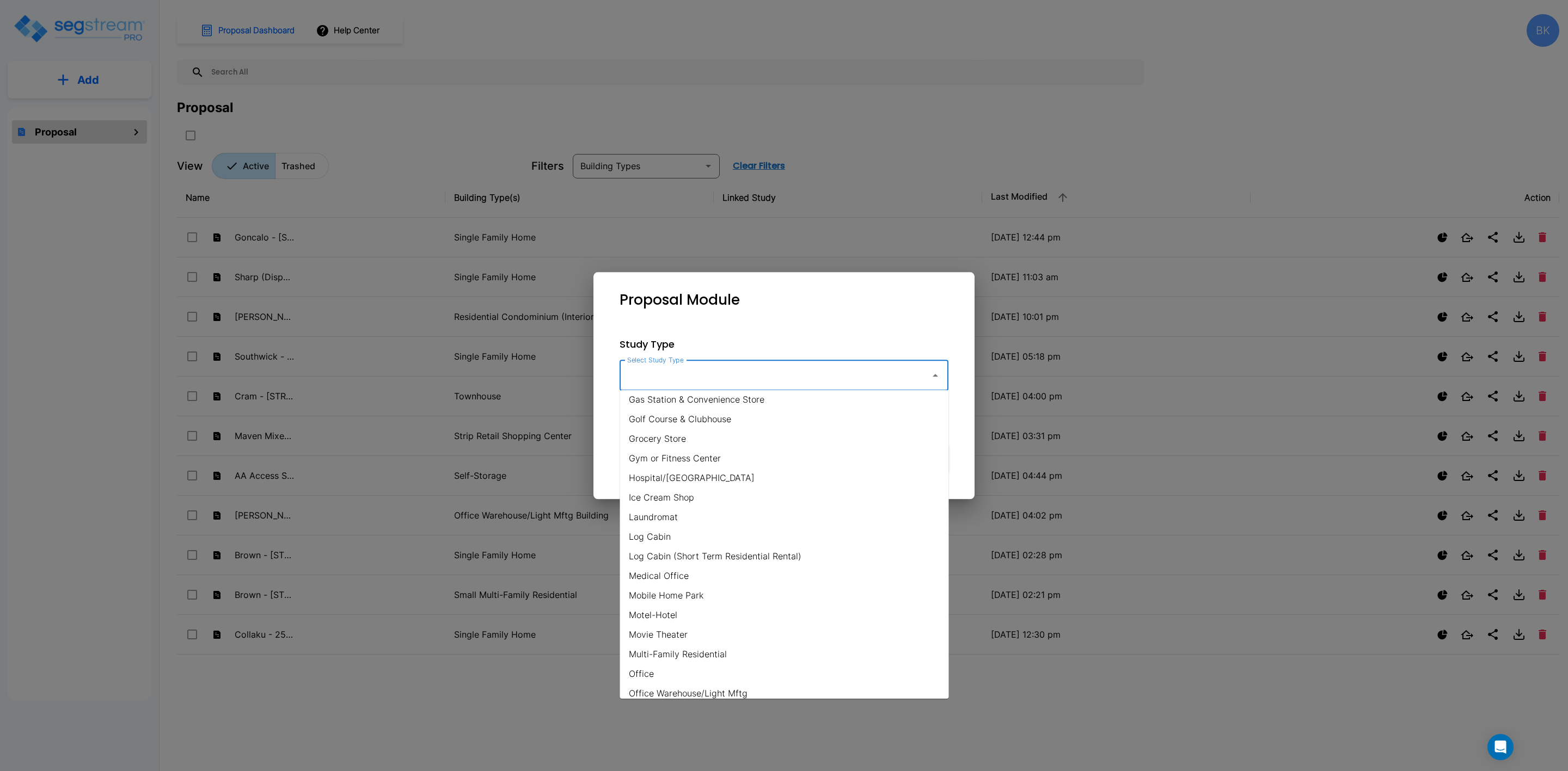
scroll to position [680, 0]
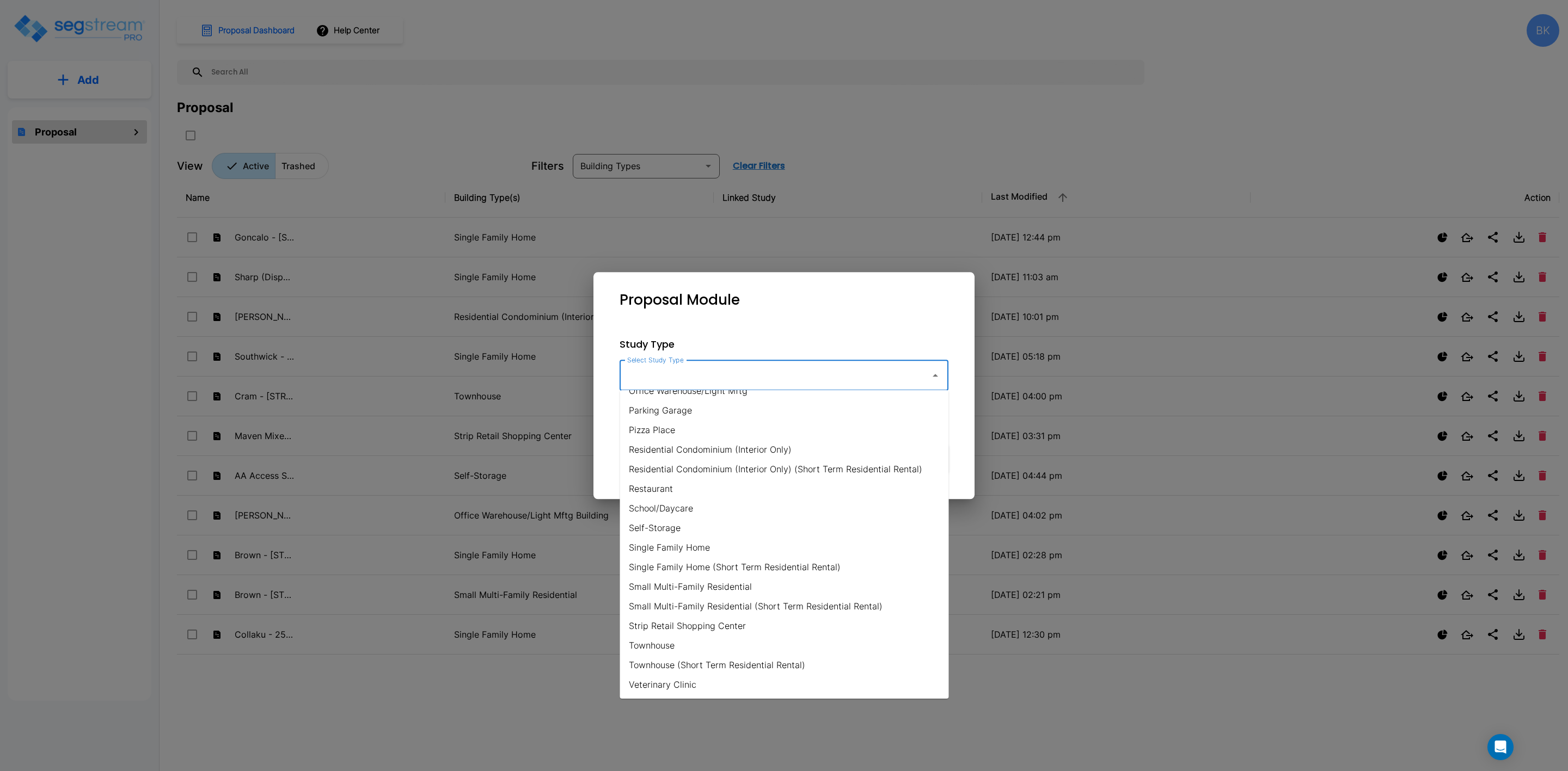
click at [675, 542] on li "Single Family Home" at bounding box center [785, 548] width 329 height 19
type input "Single Family Home"
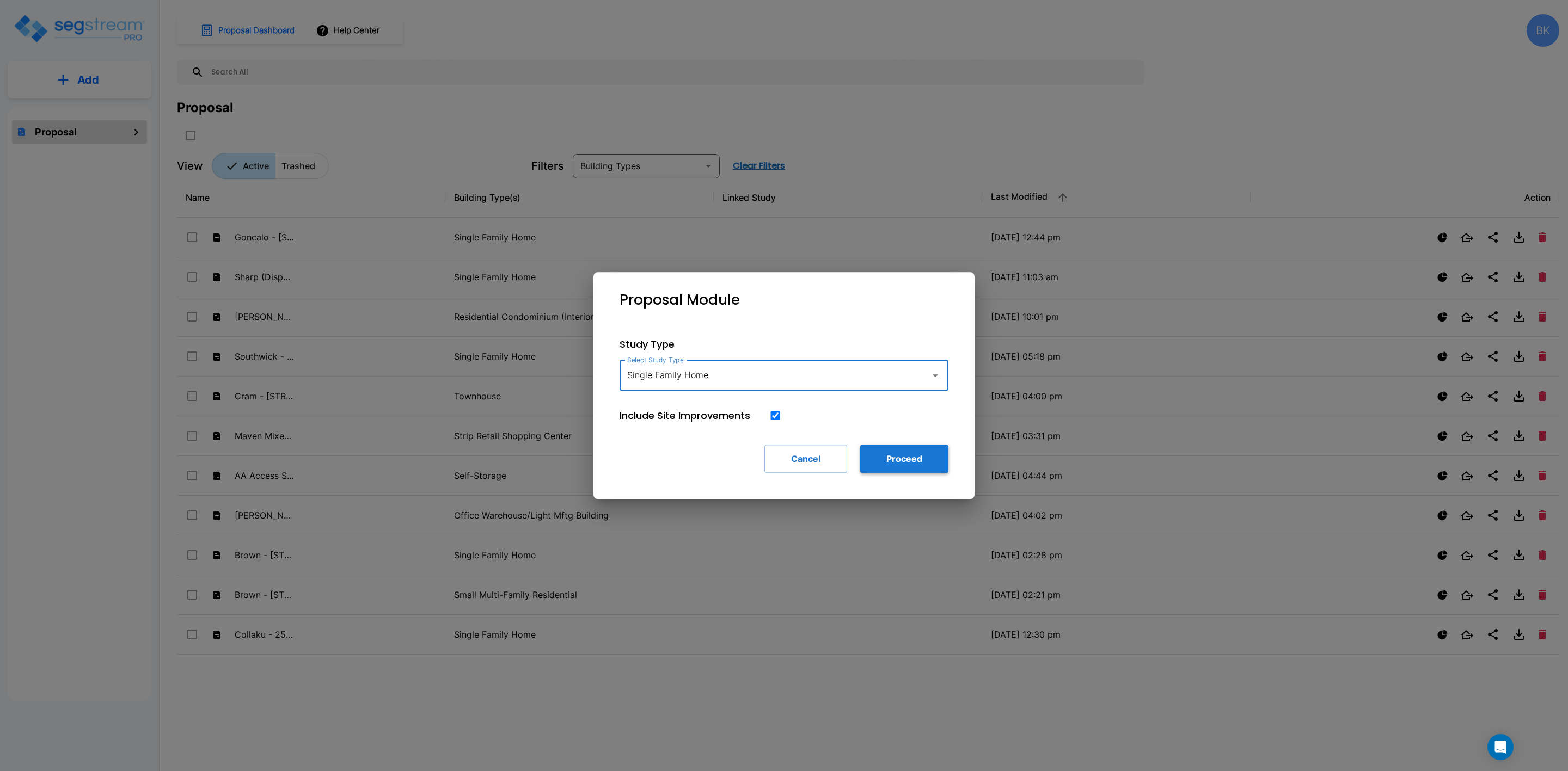
click at [887, 459] on button "Proceed" at bounding box center [904, 459] width 88 height 29
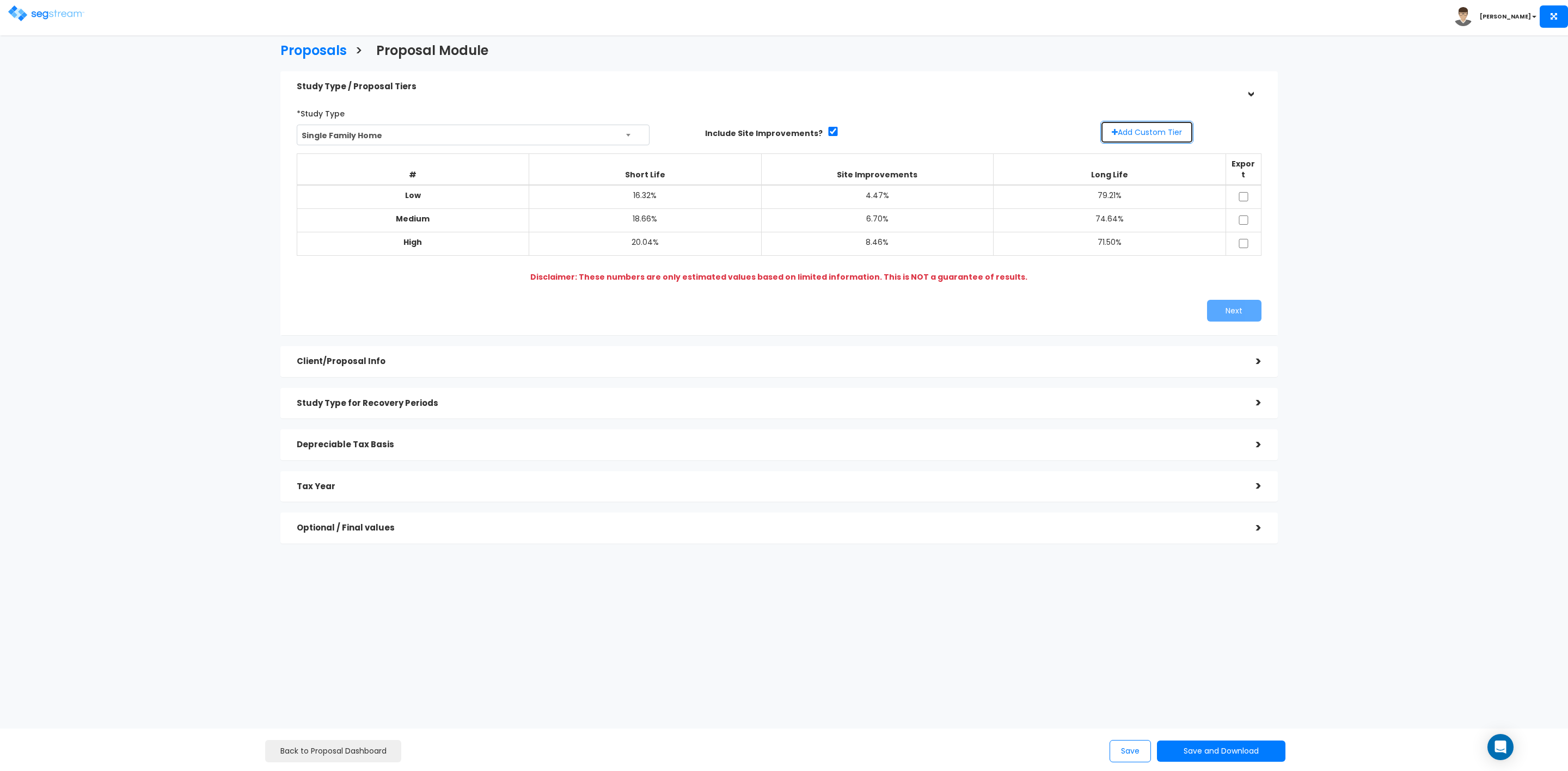
click at [1148, 134] on button "Add Custom Tier" at bounding box center [1147, 133] width 93 height 23
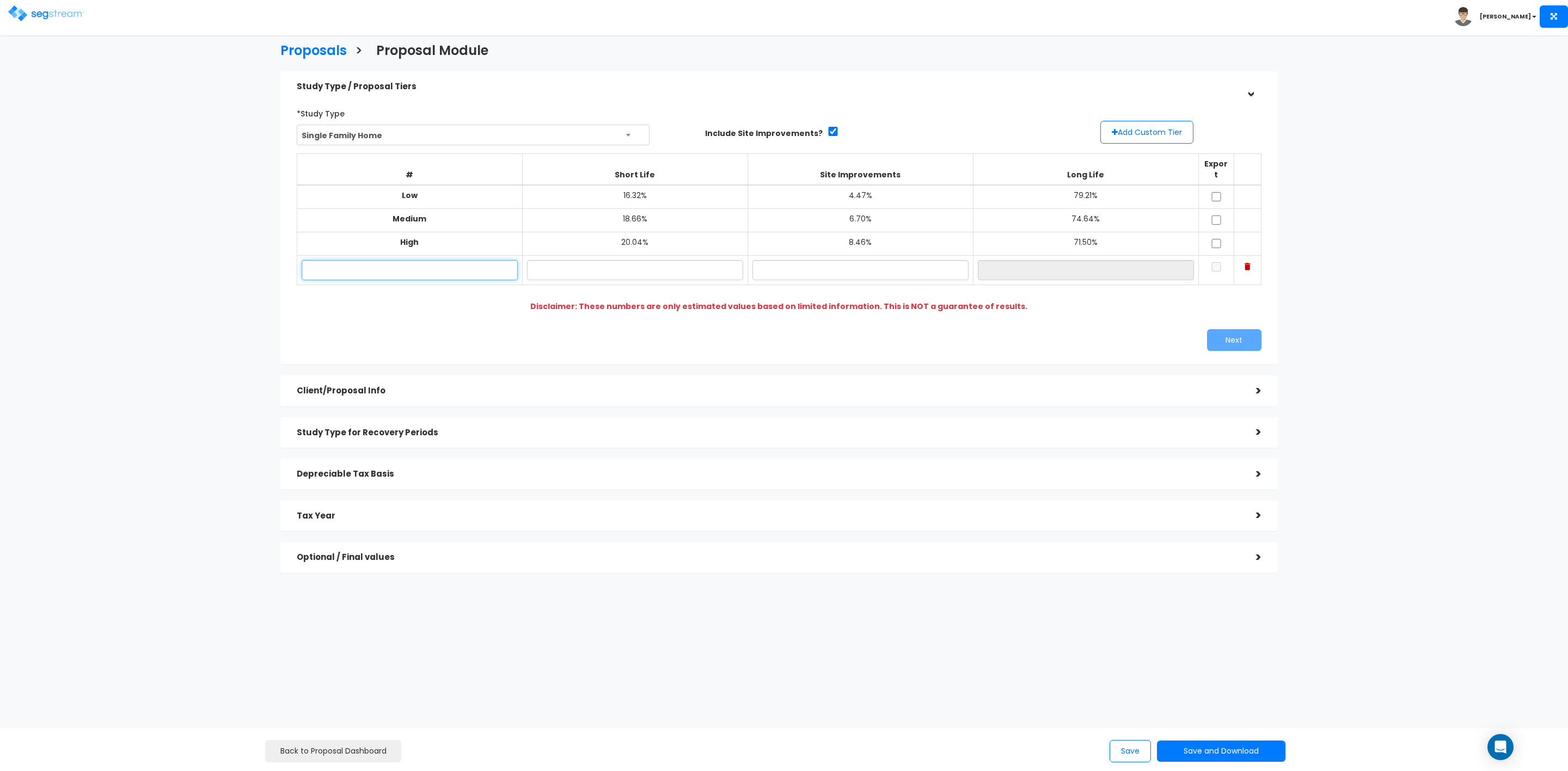
click at [457, 262] on input "text" at bounding box center [410, 270] width 216 height 20
type input "24 Globe Street"
click at [628, 260] on input "text" at bounding box center [635, 270] width 216 height 20
type input "18.65%"
click at [852, 263] on input "text" at bounding box center [860, 270] width 216 height 20
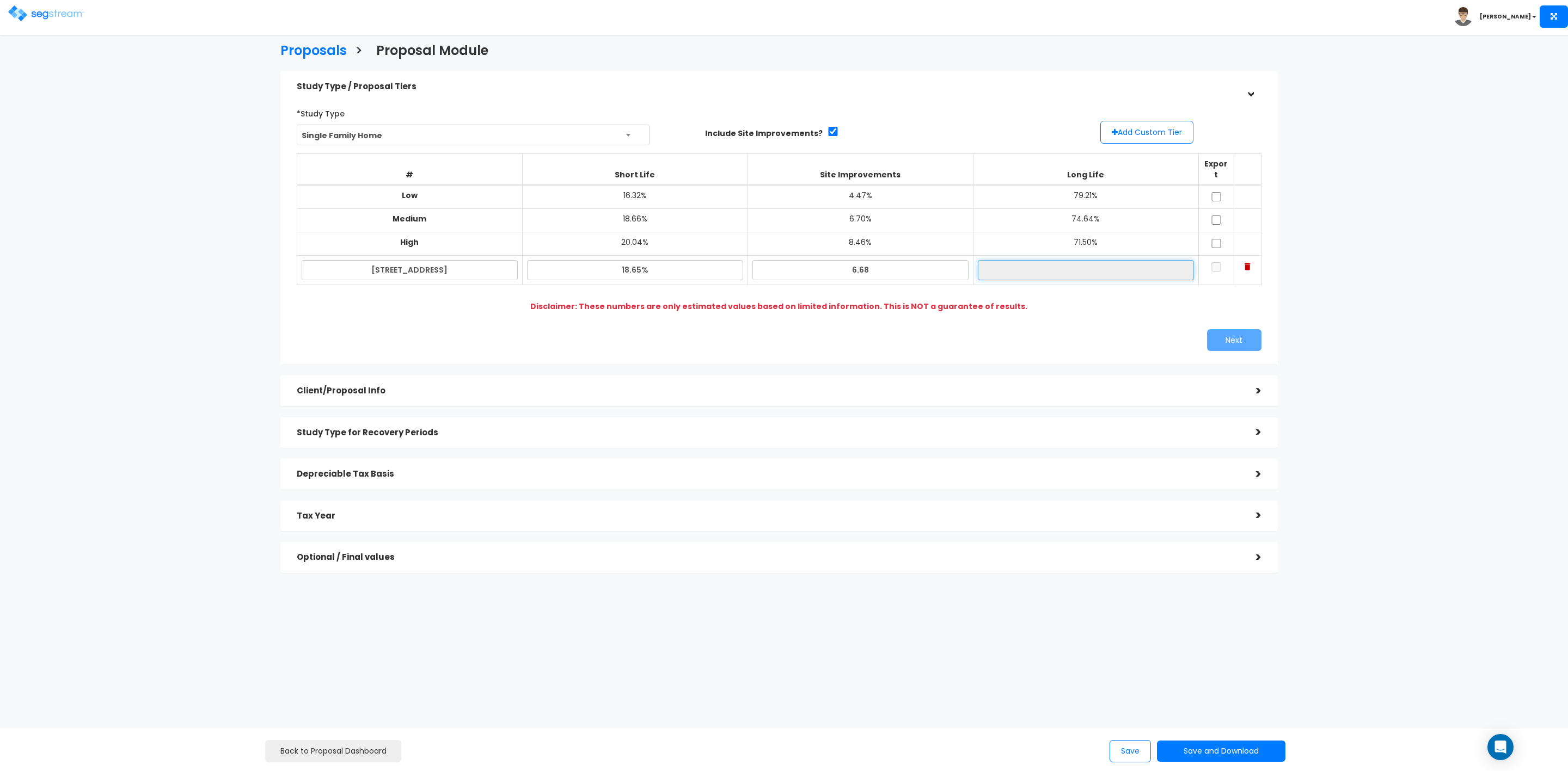
type input "6.68%"
type input "74.67%"
click at [1068, 260] on input "74.67%" at bounding box center [1085, 270] width 216 height 20
click at [640, 261] on input "18.65%" at bounding box center [635, 270] width 216 height 20
type input "18.64%"
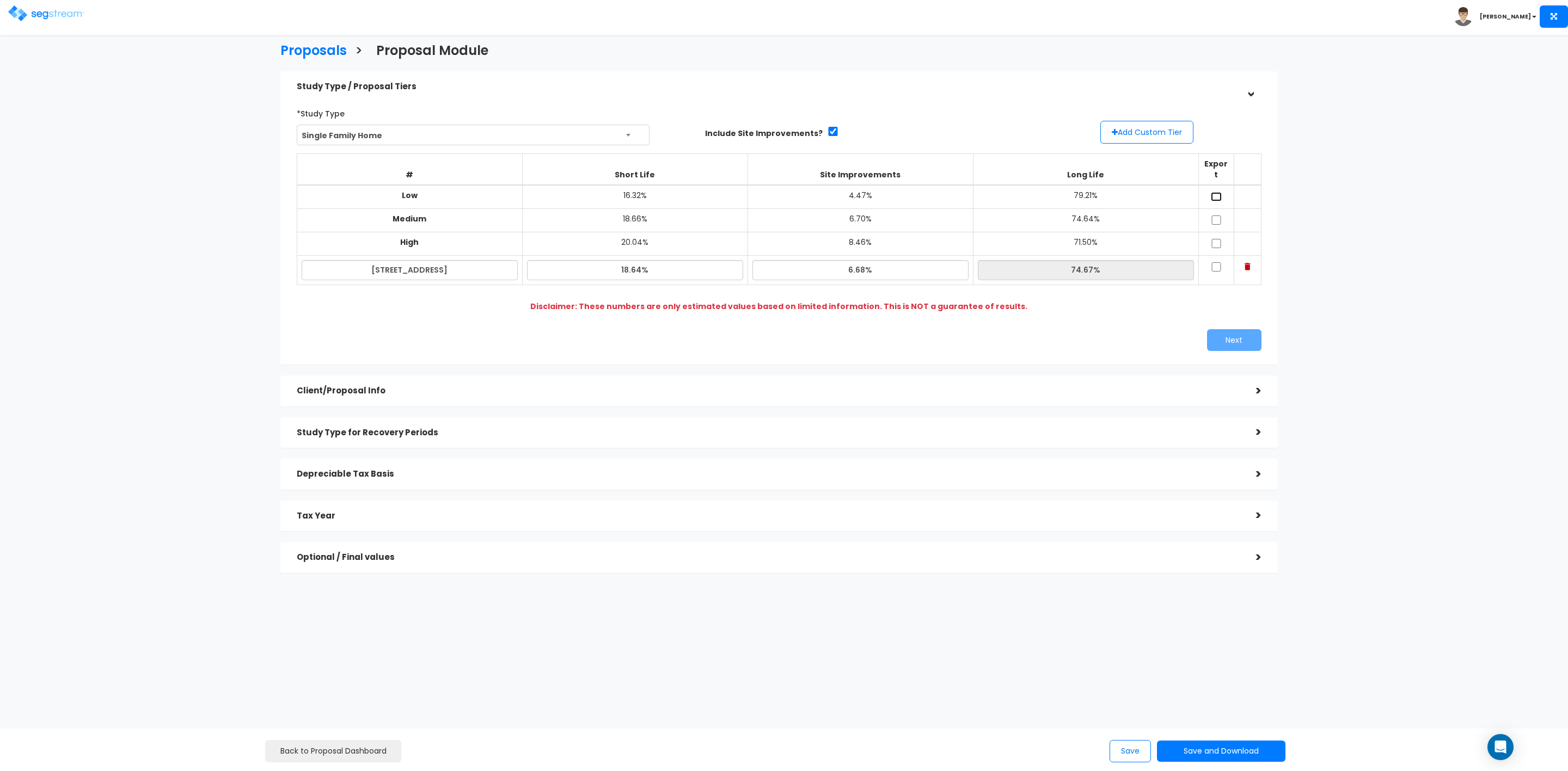
type input "74.68%"
click at [1219, 192] on input "checkbox" at bounding box center [1216, 197] width 11 height 9
checkbox input "true"
click at [1217, 215] on input "checkbox" at bounding box center [1216, 220] width 11 height 9
checkbox input "true"
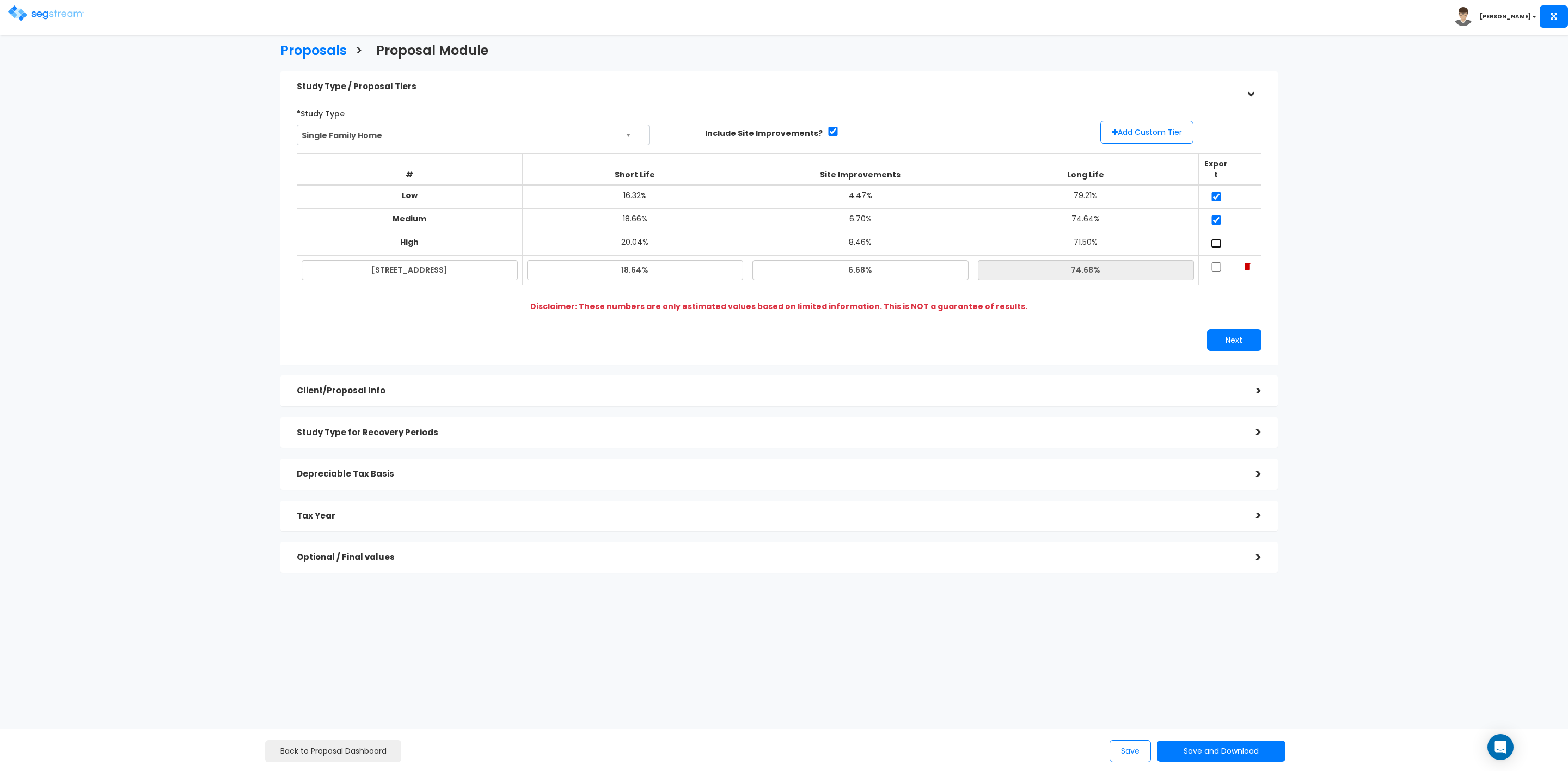
click at [1215, 239] on input "checkbox" at bounding box center [1216, 243] width 11 height 9
checkbox input "true"
click at [1217, 262] on input "checkbox" at bounding box center [1216, 267] width 11 height 9
checkbox input "true"
click at [1235, 329] on button "Next" at bounding box center [1234, 340] width 54 height 22
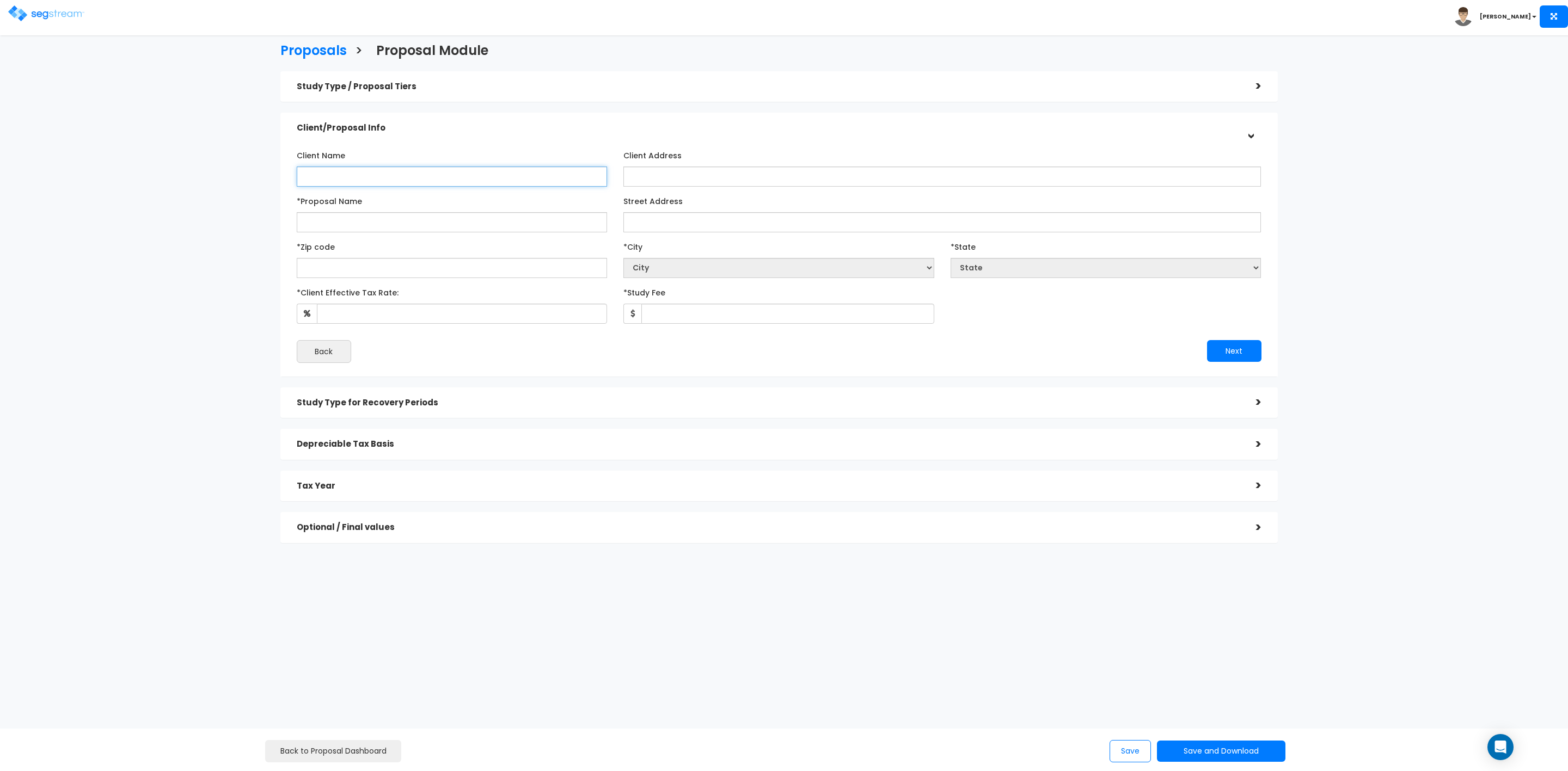
click at [384, 173] on input "Client Name" at bounding box center [452, 176] width 311 height 20
type input "[PERSON_NAME] and [PERSON_NAME]"
click at [658, 178] on input "Client Address" at bounding box center [942, 176] width 637 height 20
type input "[STREET_ADDRESS][PERSON_NAME]"
click at [414, 222] on input "*Proposal Name" at bounding box center [452, 222] width 311 height 20
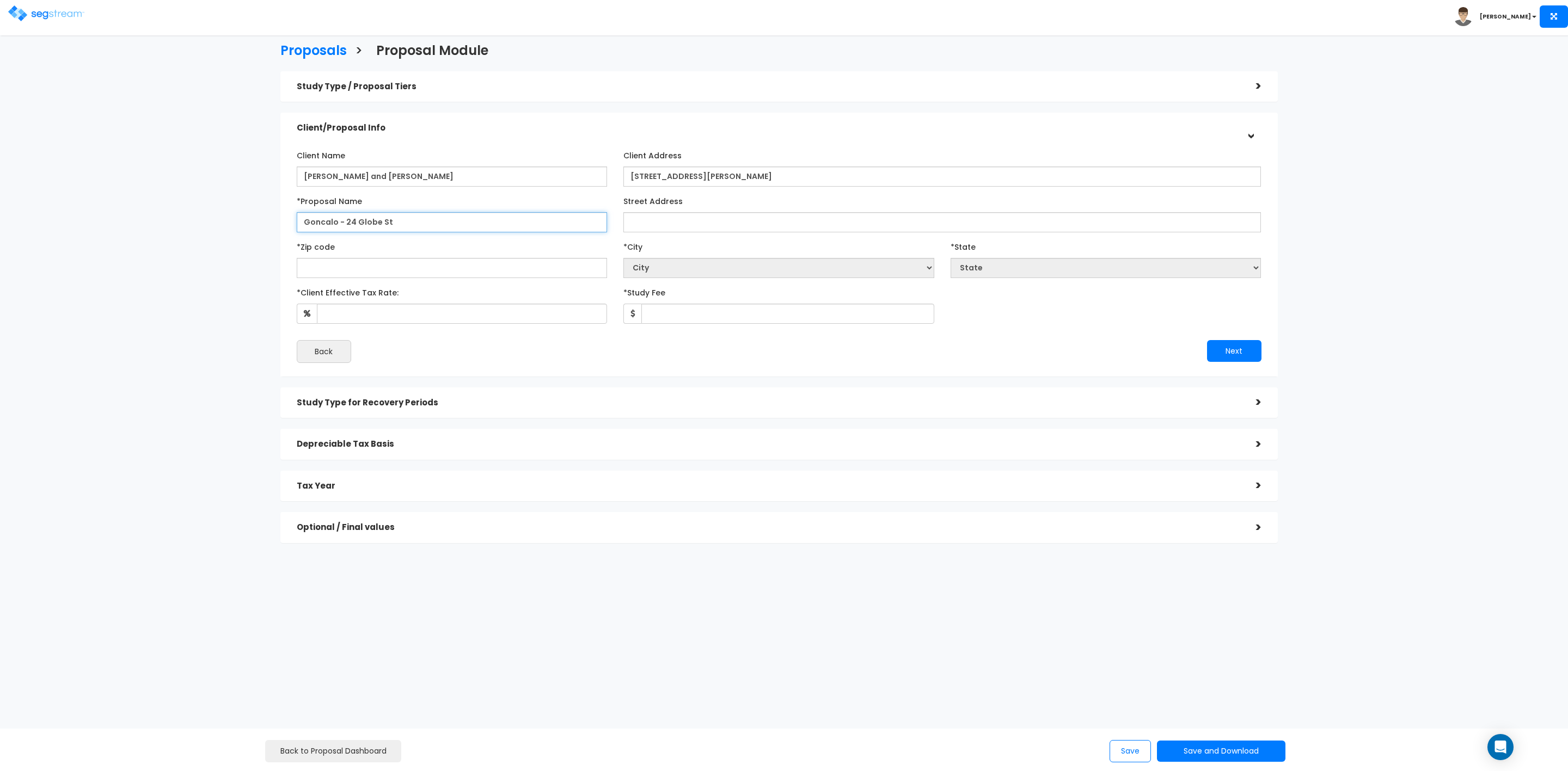
type input "Goncalo - 24 Globe St"
click at [668, 223] on input "Street Address" at bounding box center [942, 222] width 637 height 20
type input "24 Globe St"
click at [549, 265] on input "text" at bounding box center [452, 268] width 311 height 20
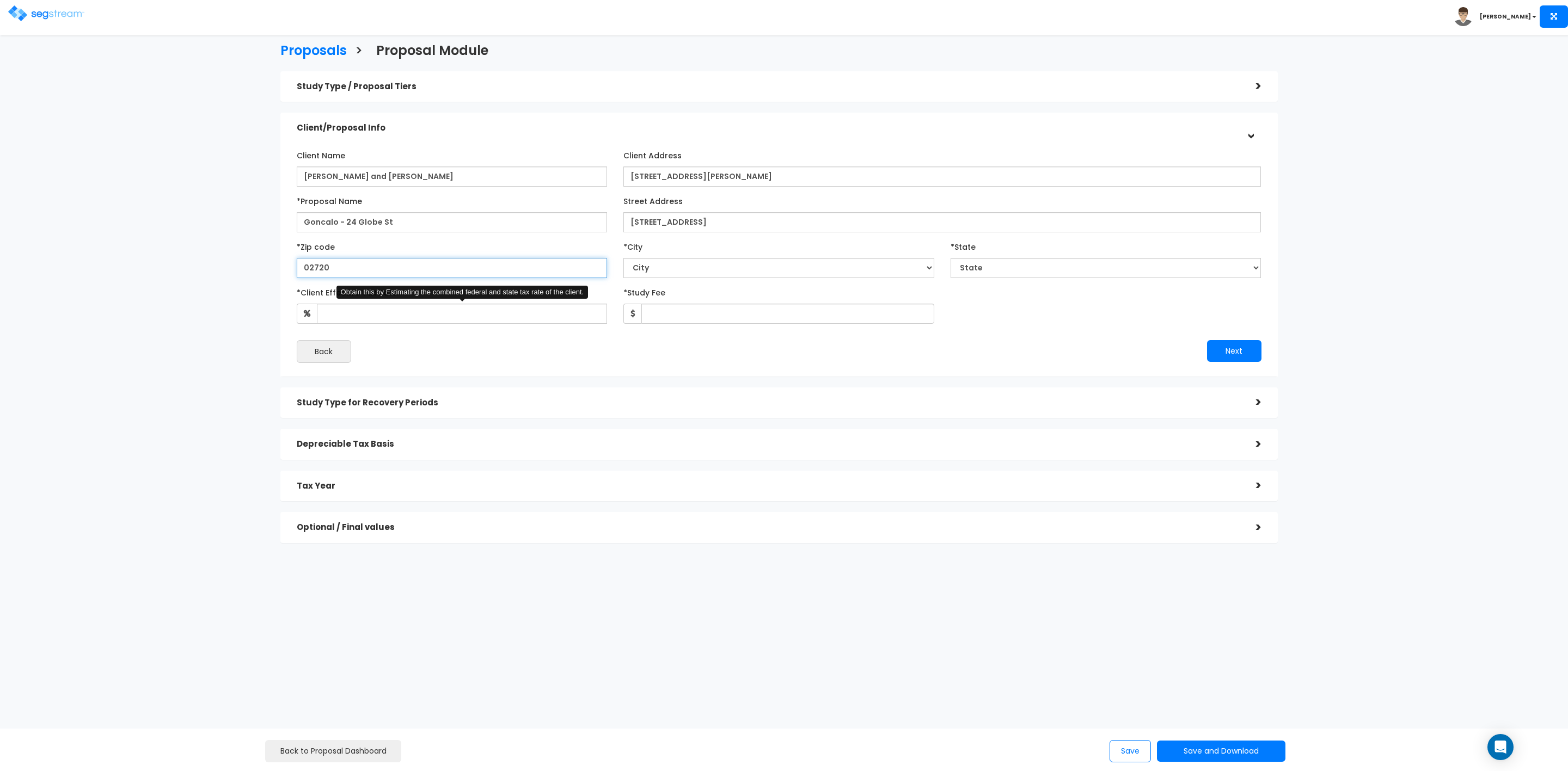
type input "02720"
click at [555, 317] on input "*Client Effective Tax Rate:" at bounding box center [463, 313] width 291 height 20
type input "35"
select select "MA"
type input "35"
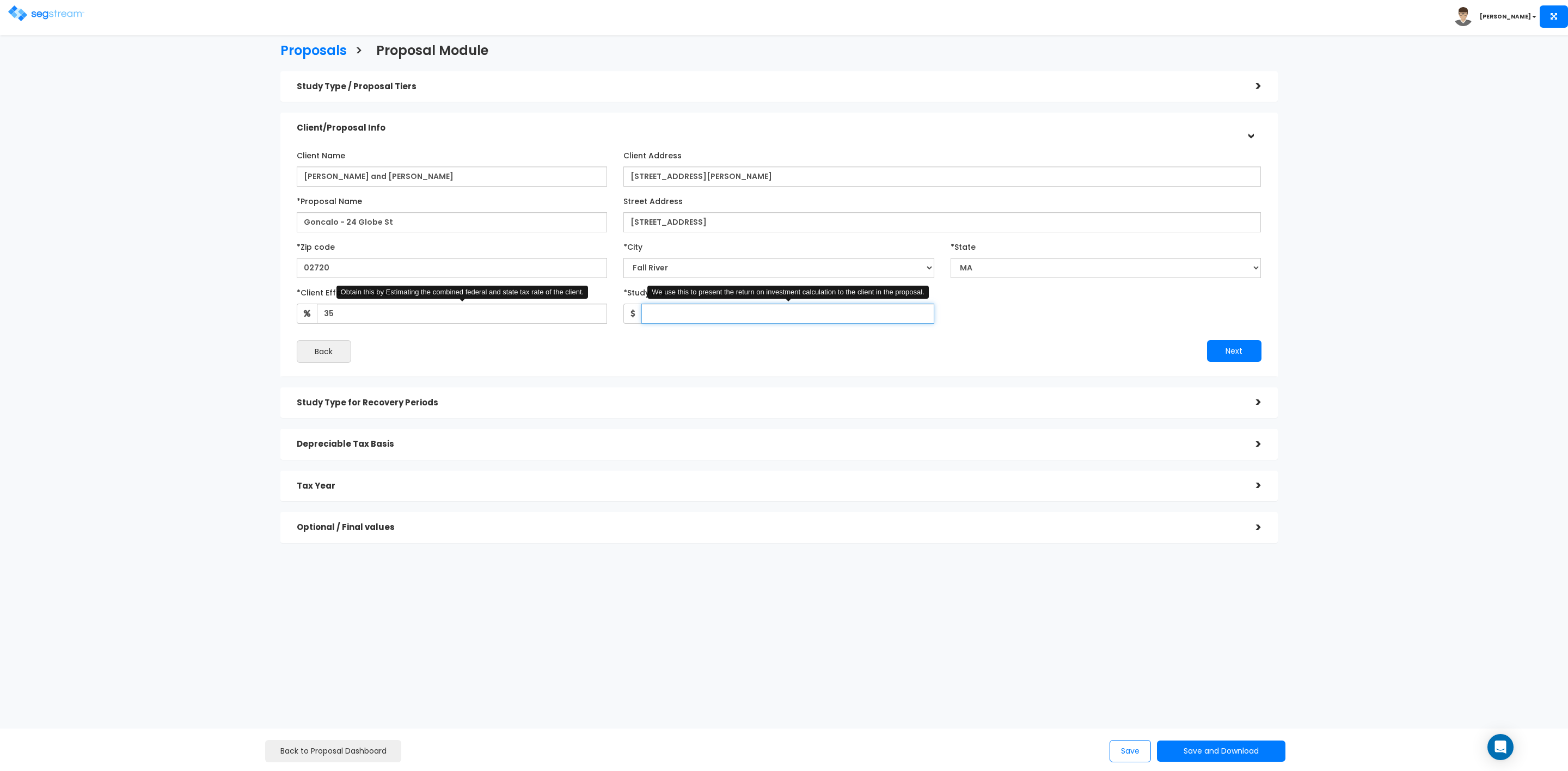
click at [689, 314] on input "*Study Fee" at bounding box center [788, 313] width 293 height 20
type input "2,600"
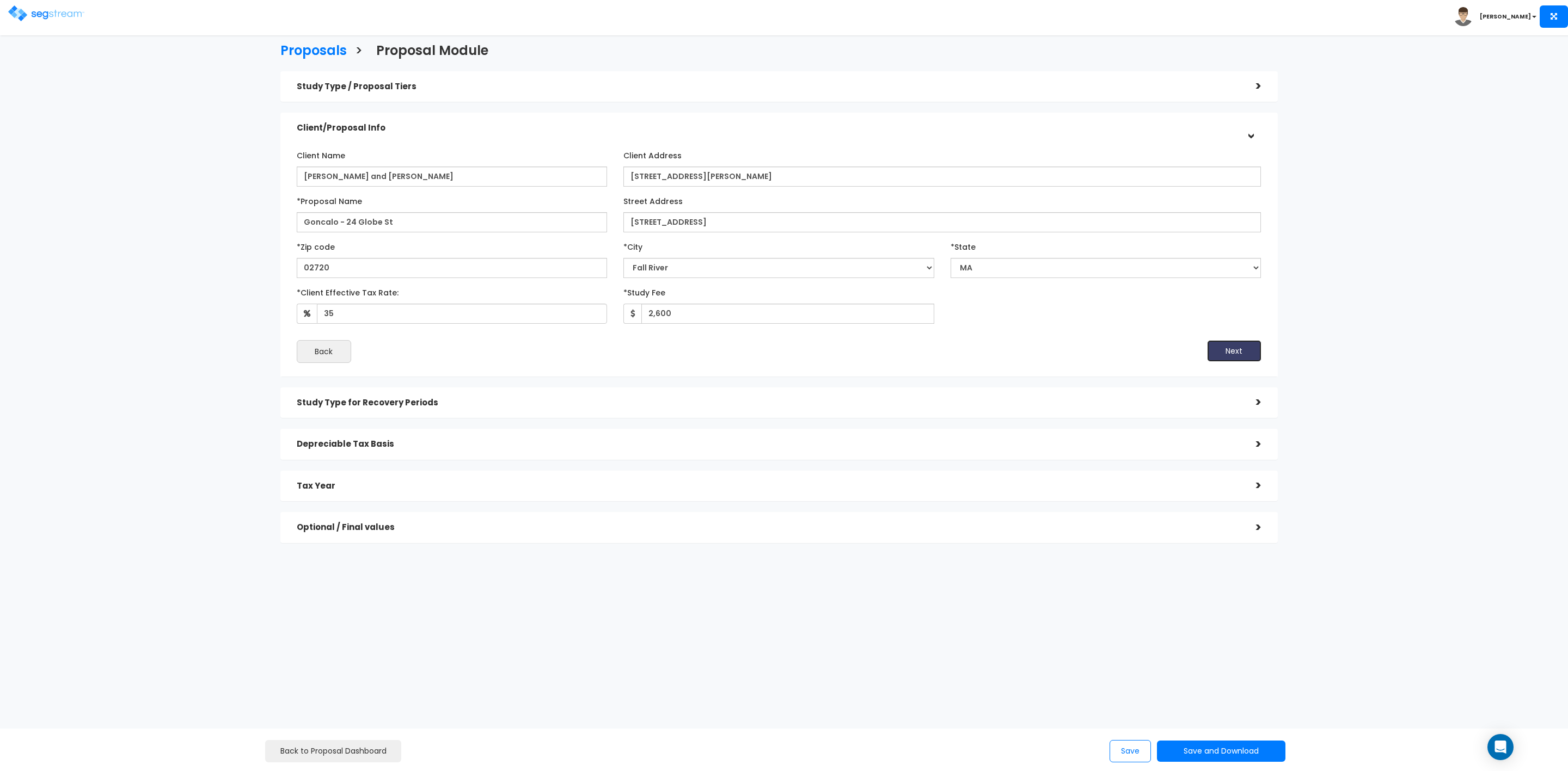
click at [1236, 343] on button "Next" at bounding box center [1234, 351] width 54 height 22
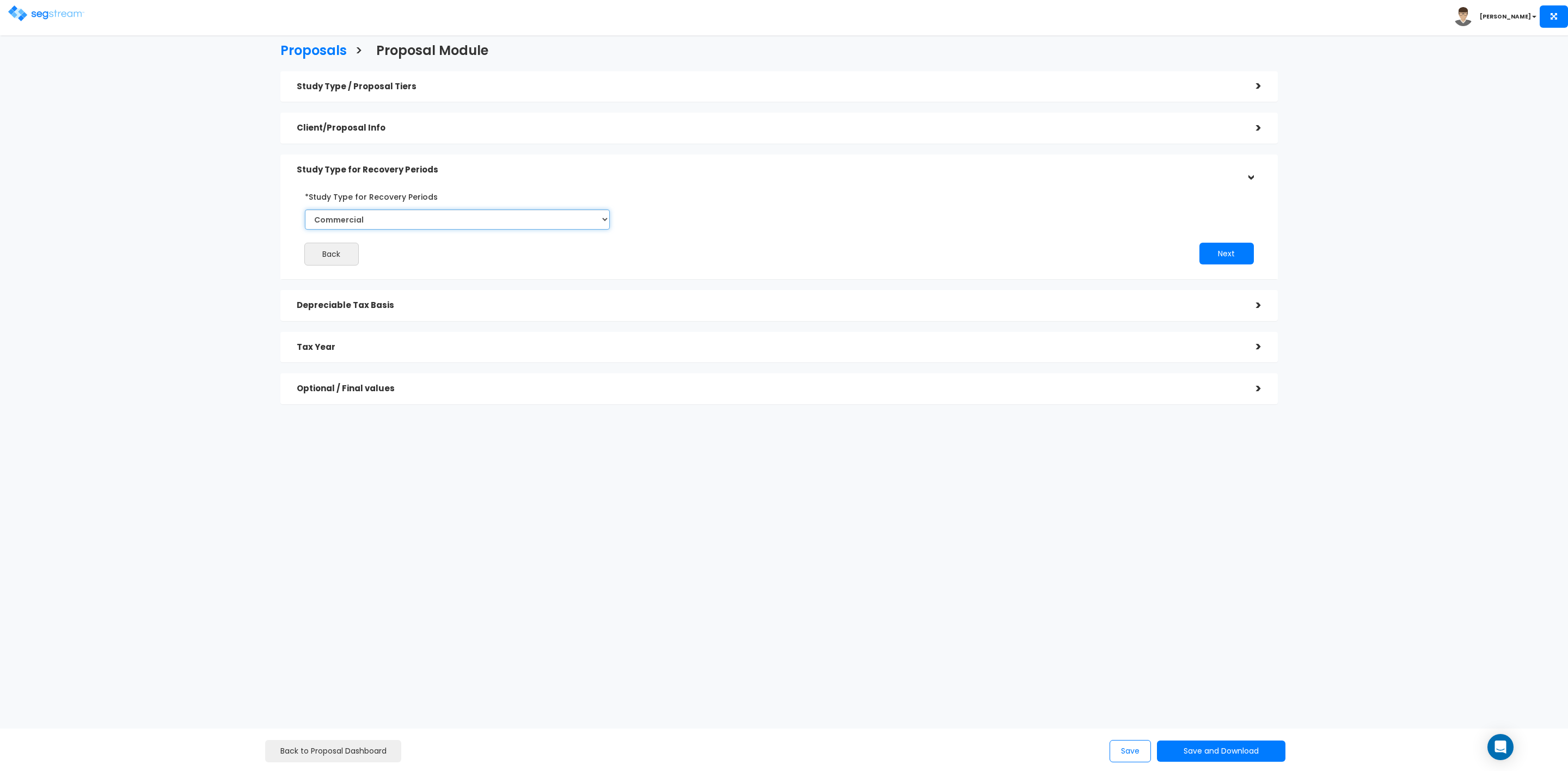
click at [555, 220] on select "Commercial Residential" at bounding box center [458, 219] width 306 height 20
select select "Residential"
click at [305, 209] on select "Commercial Residential" at bounding box center [458, 219] width 306 height 20
click at [1232, 254] on button "Next" at bounding box center [1226, 254] width 54 height 22
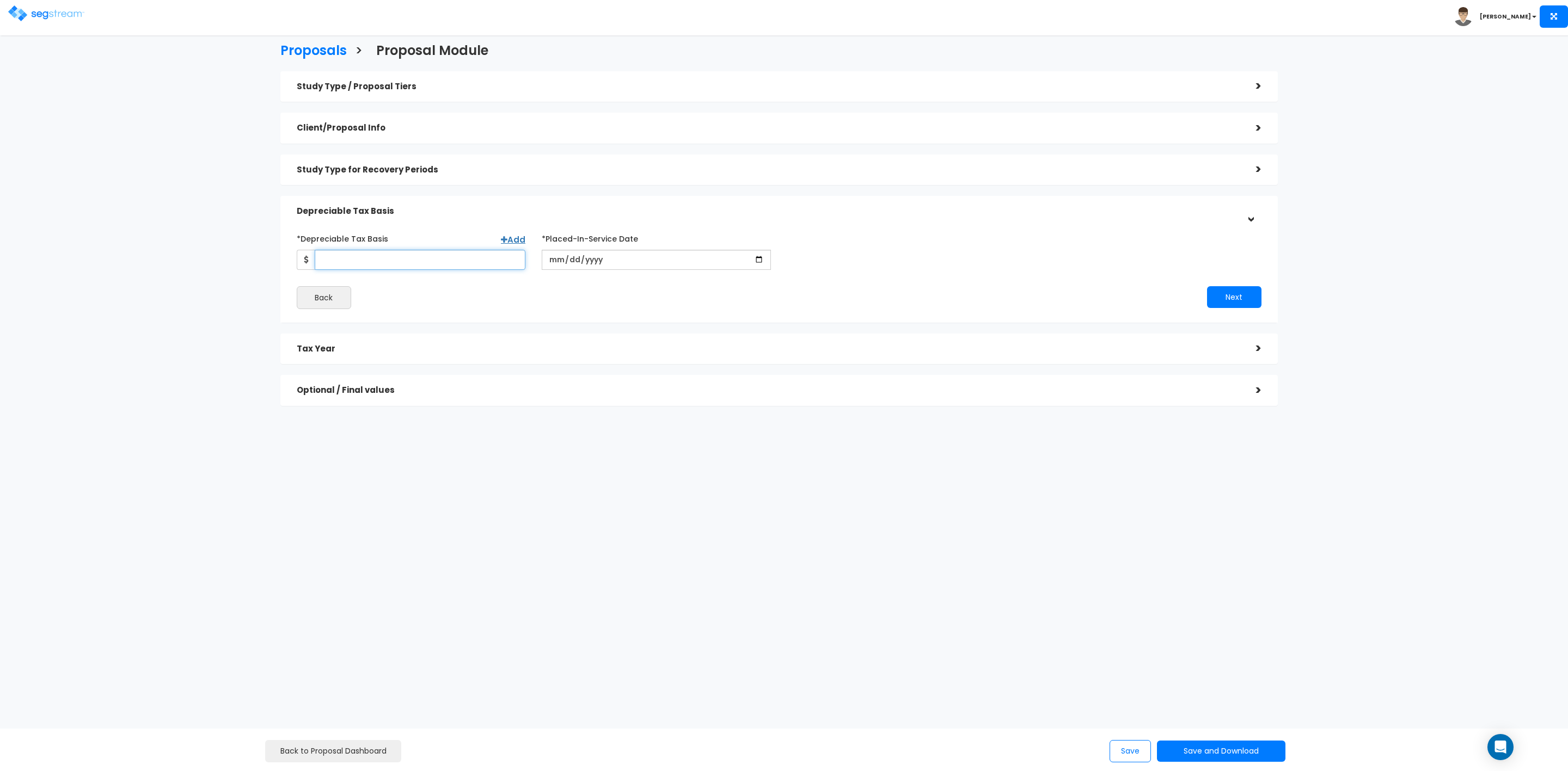
click at [422, 258] on input "*Depreciable Tax Basis" at bounding box center [420, 260] width 211 height 20
type input "226,214"
click at [600, 260] on input "date" at bounding box center [656, 260] width 229 height 20
click at [549, 260] on input "date" at bounding box center [656, 260] width 229 height 20
click at [555, 252] on input "date" at bounding box center [656, 260] width 229 height 20
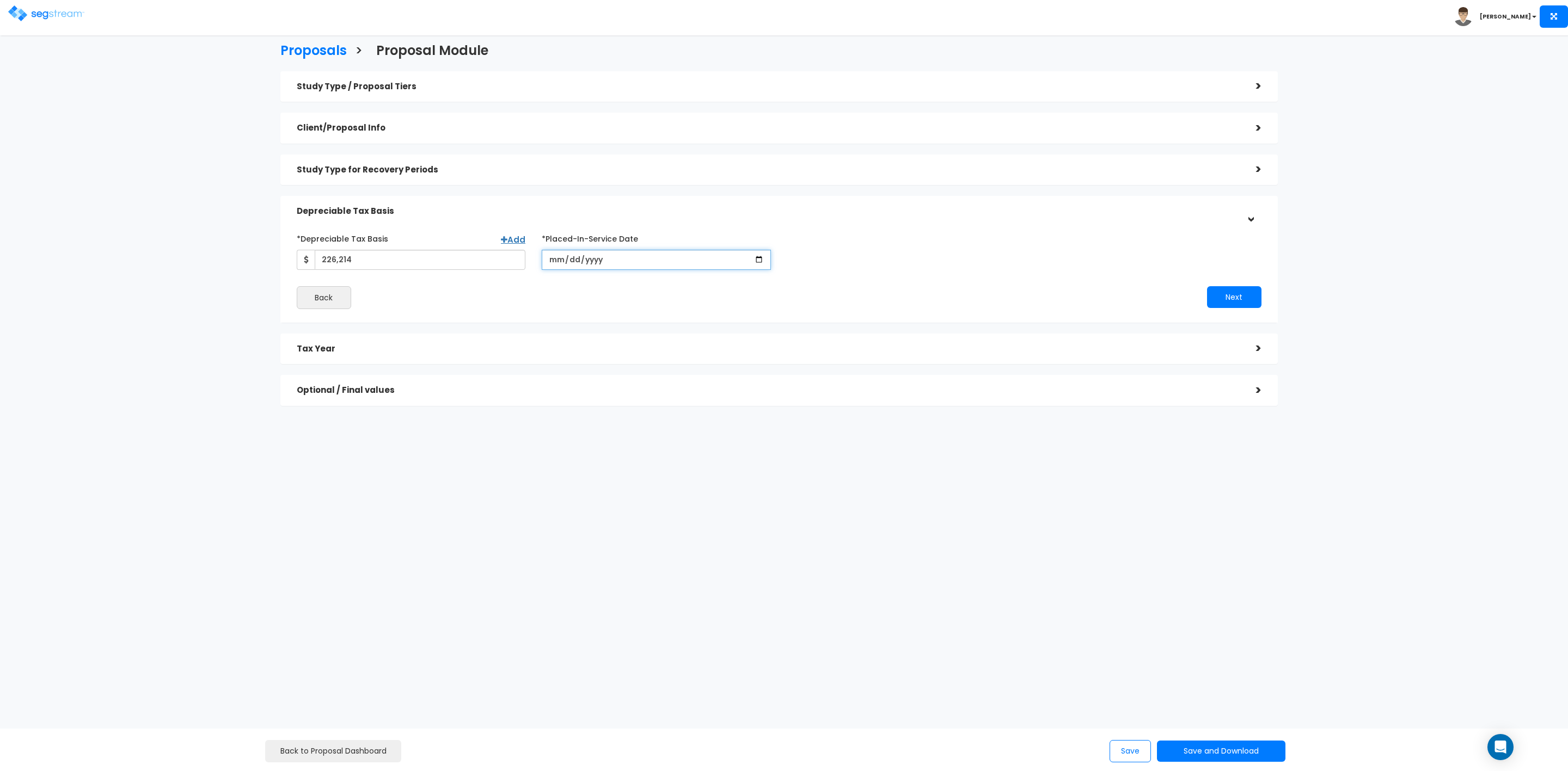
click at [557, 259] on input "date" at bounding box center [656, 260] width 229 height 20
type input "2019-05-23"
click at [1222, 298] on button "Next" at bounding box center [1234, 297] width 54 height 22
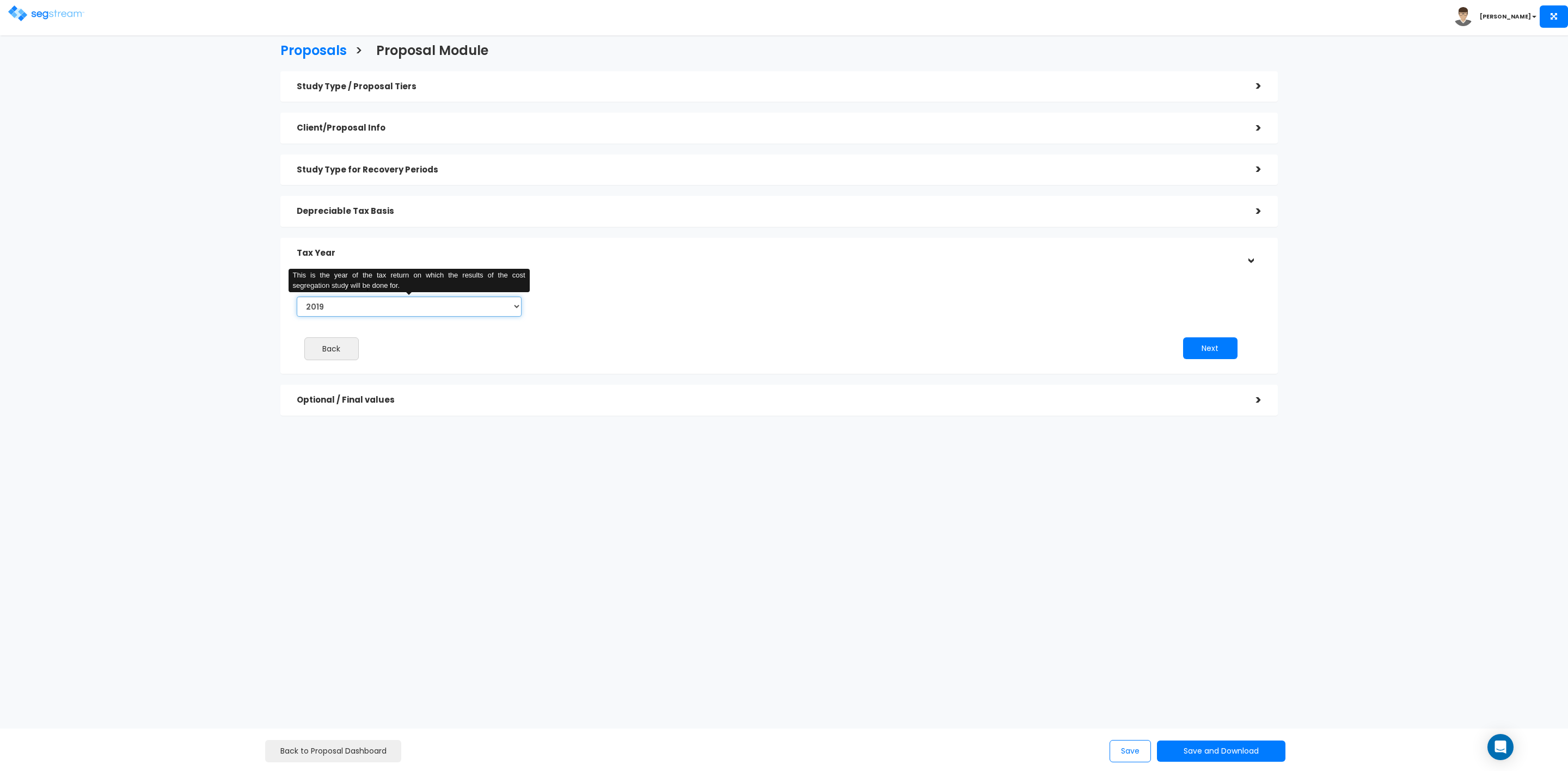
click at [462, 307] on select "2019 2020 2021 2022 2023 2024 2025 2026" at bounding box center [408, 306] width 225 height 20
select select "2022"
click at [296, 296] on select "2019 2020 2021 2022 2023 2024 2025 2026" at bounding box center [408, 306] width 225 height 20
click at [635, 307] on input "Prior Accumulated Depreciation" at bounding box center [659, 306] width 207 height 20
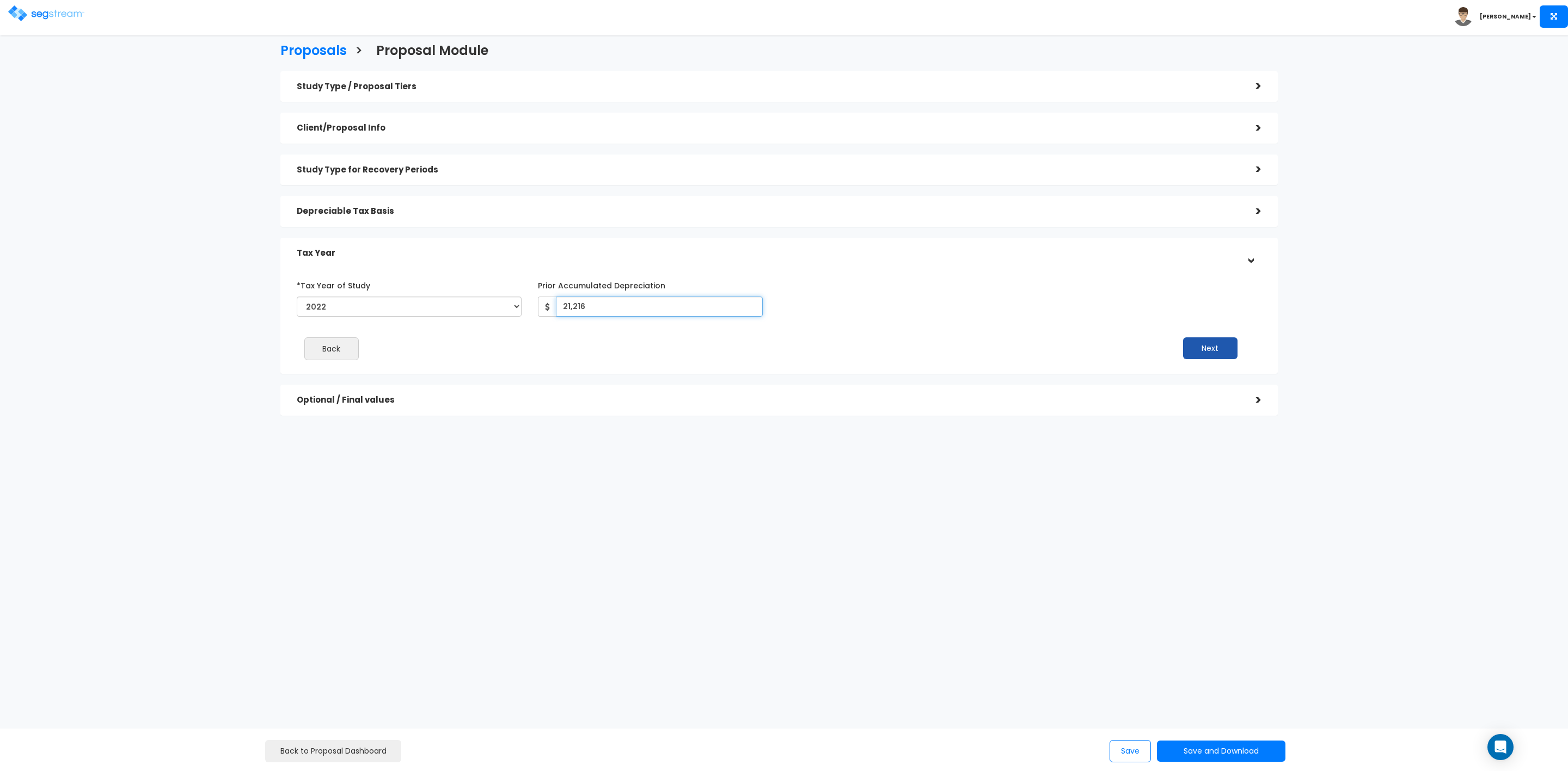
type input "21,216"
click at [1230, 342] on button "Next" at bounding box center [1210, 349] width 54 height 22
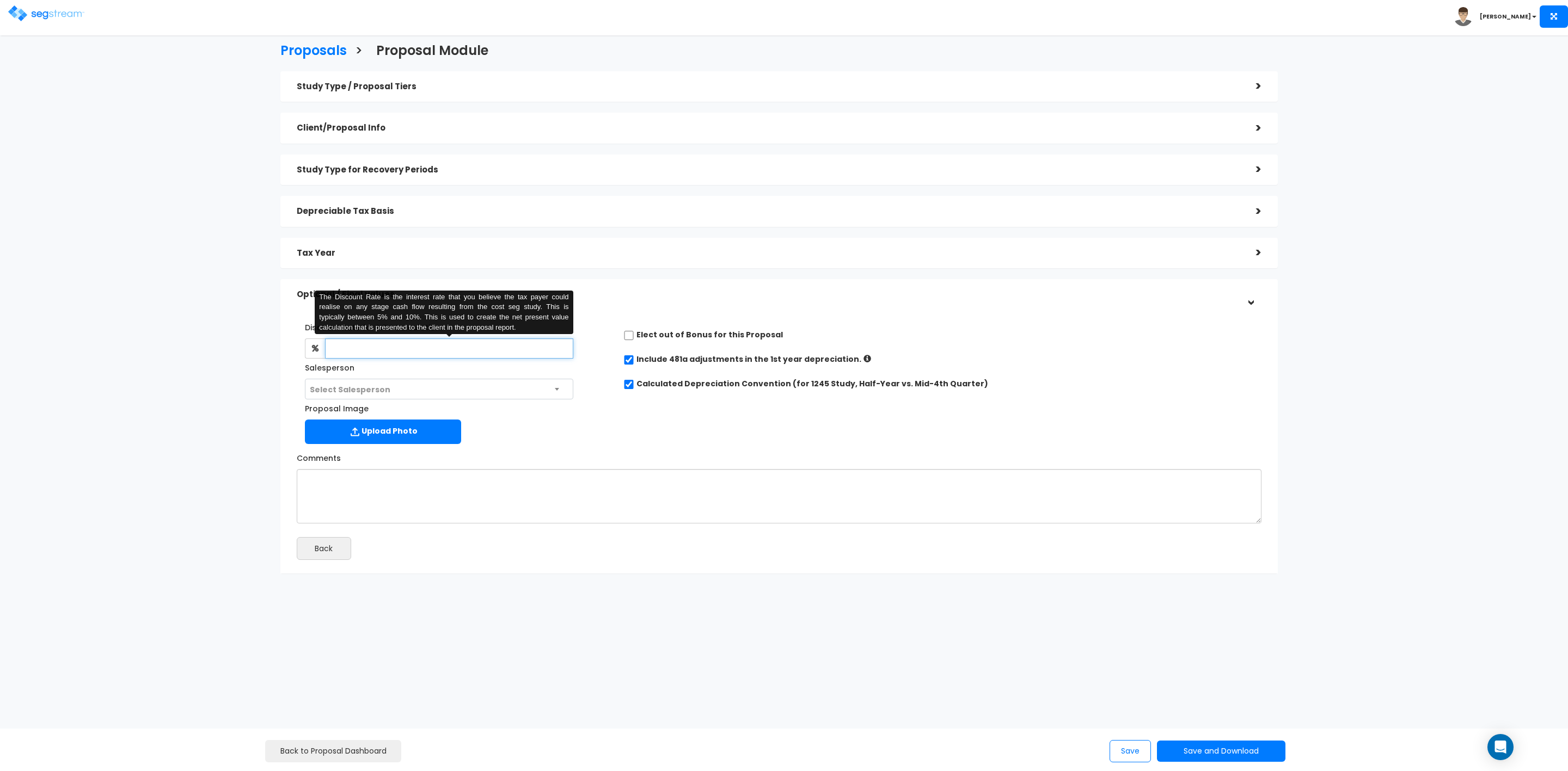
click at [386, 345] on input "text" at bounding box center [449, 348] width 248 height 20
type input "8"
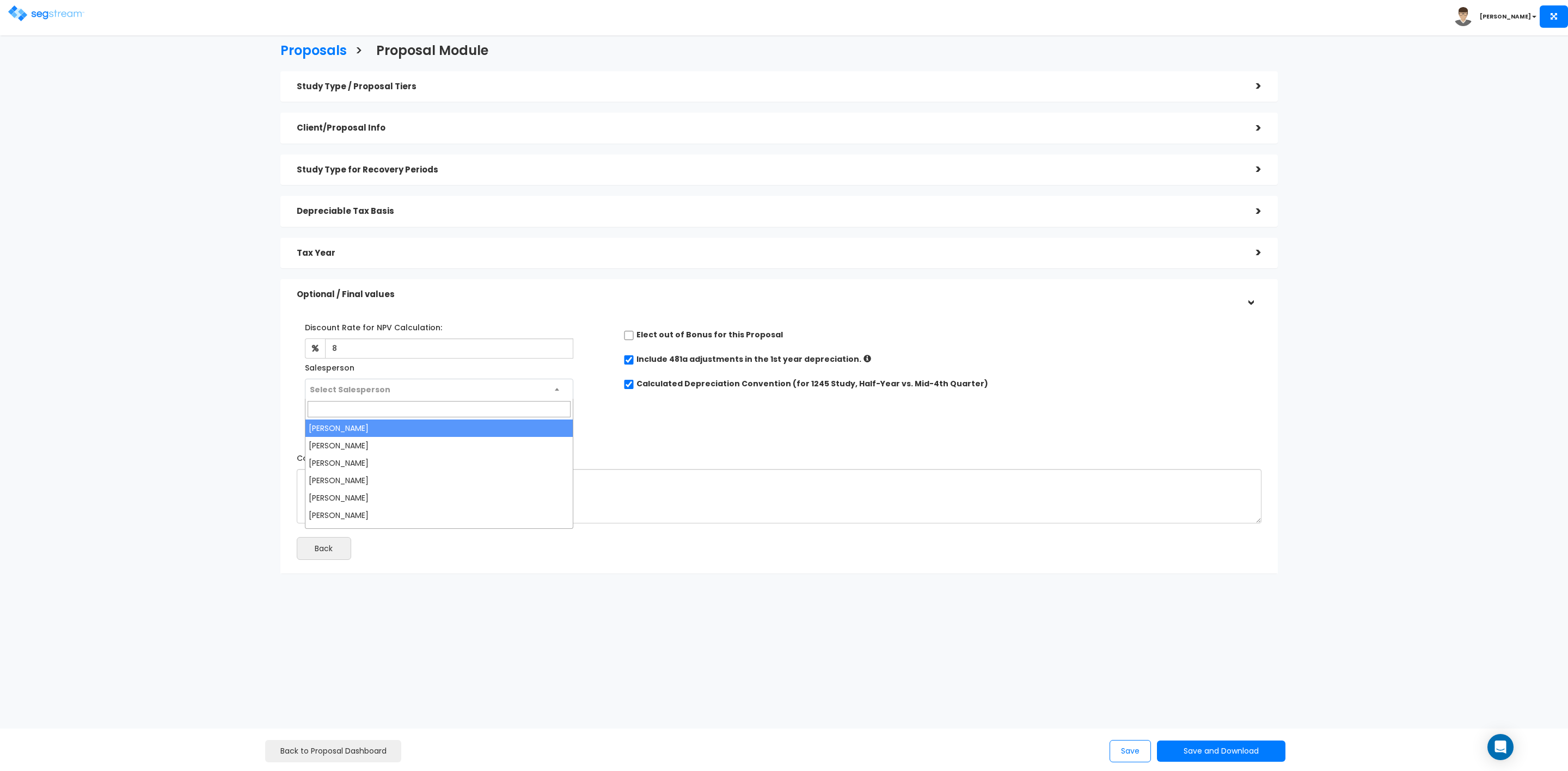
click at [457, 389] on span "Select Salesperson" at bounding box center [439, 389] width 267 height 21
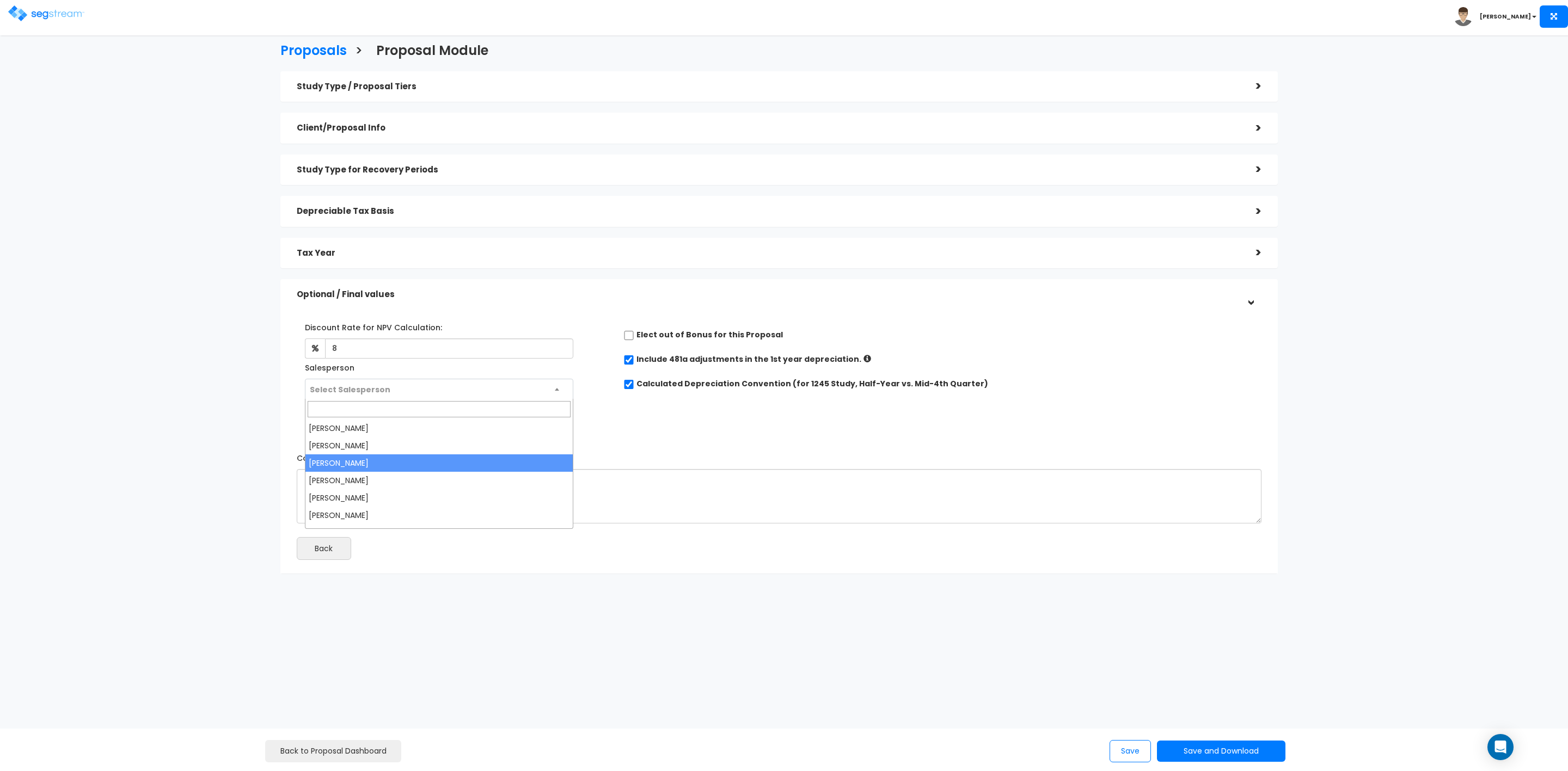
select select "173"
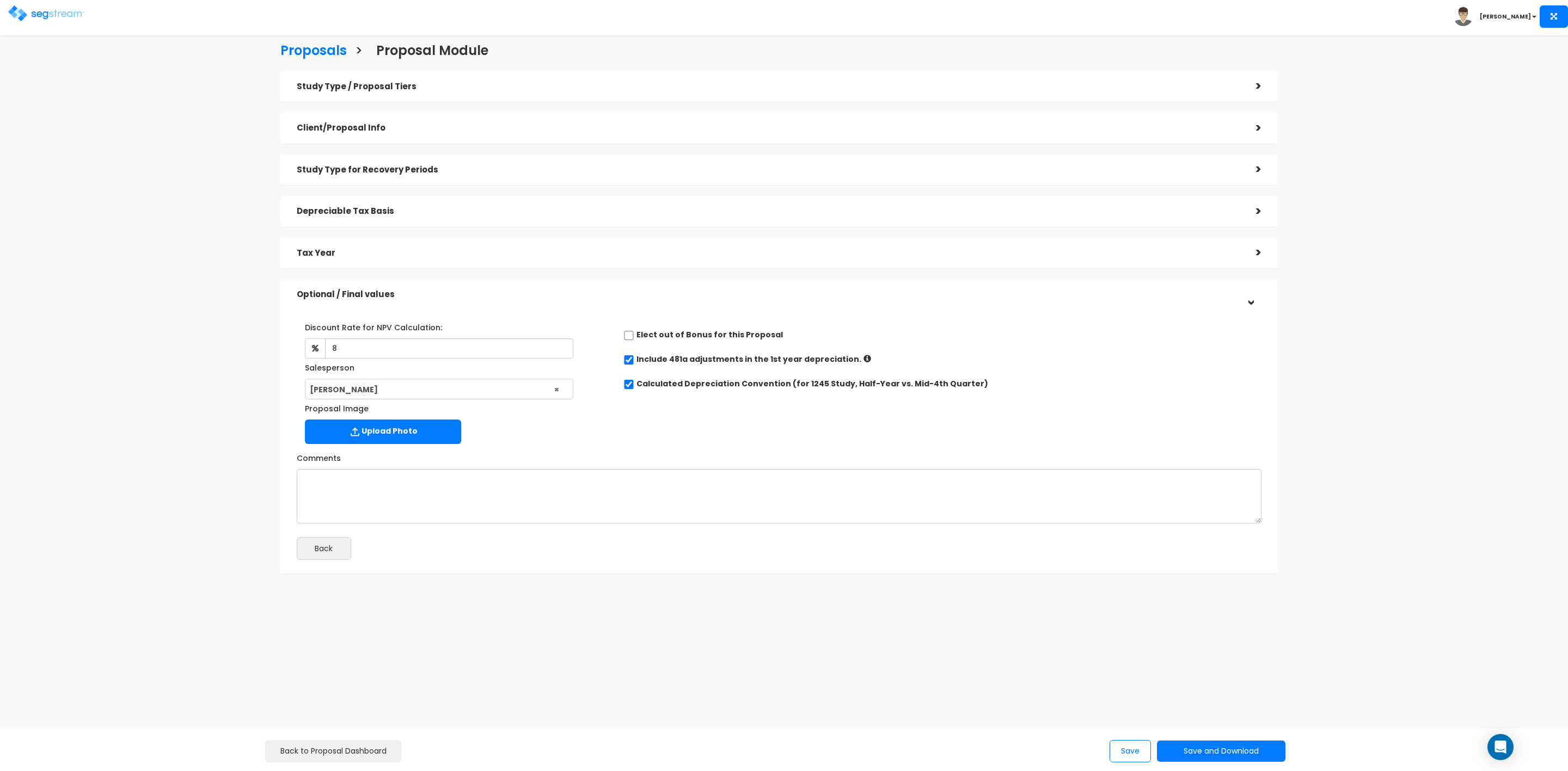
click at [1111, 671] on div "Proposals > Proposal Module Study Type / Proposal Tiers > *Study Type Single Fa…" at bounding box center [779, 311] width 1293 height 837
click at [1214, 753] on button "Save and Download" at bounding box center [1221, 751] width 128 height 21
click at [1235, 693] on link "Custom Proposal" at bounding box center [1248, 696] width 170 height 25
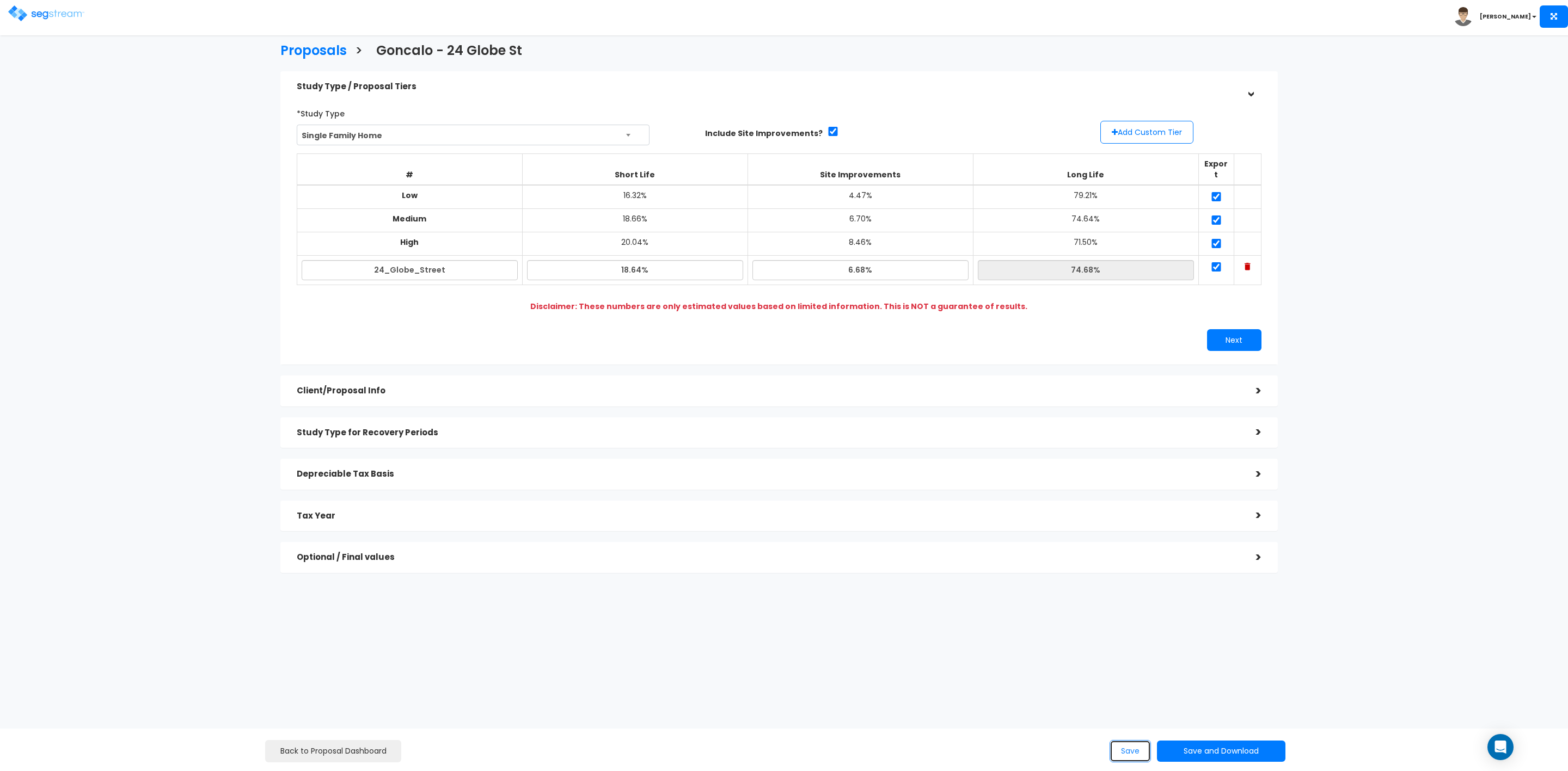
click at [1124, 745] on button "Save" at bounding box center [1130, 751] width 41 height 23
click at [318, 46] on h3 "Proposals" at bounding box center [313, 52] width 66 height 17
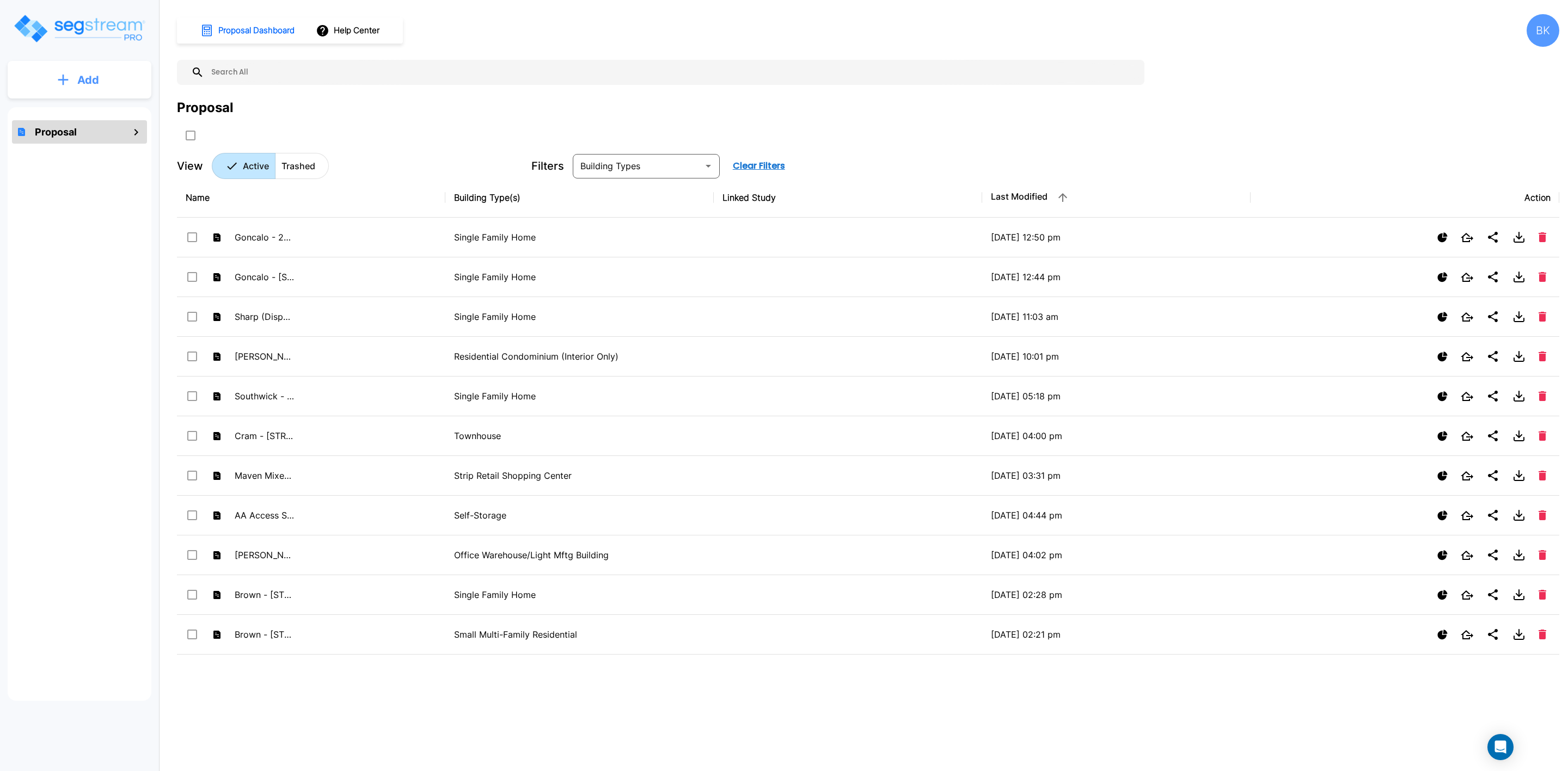
click at [90, 77] on p "Add" at bounding box center [88, 80] width 22 height 16
click at [83, 106] on p "Add Proposal" at bounding box center [86, 110] width 56 height 13
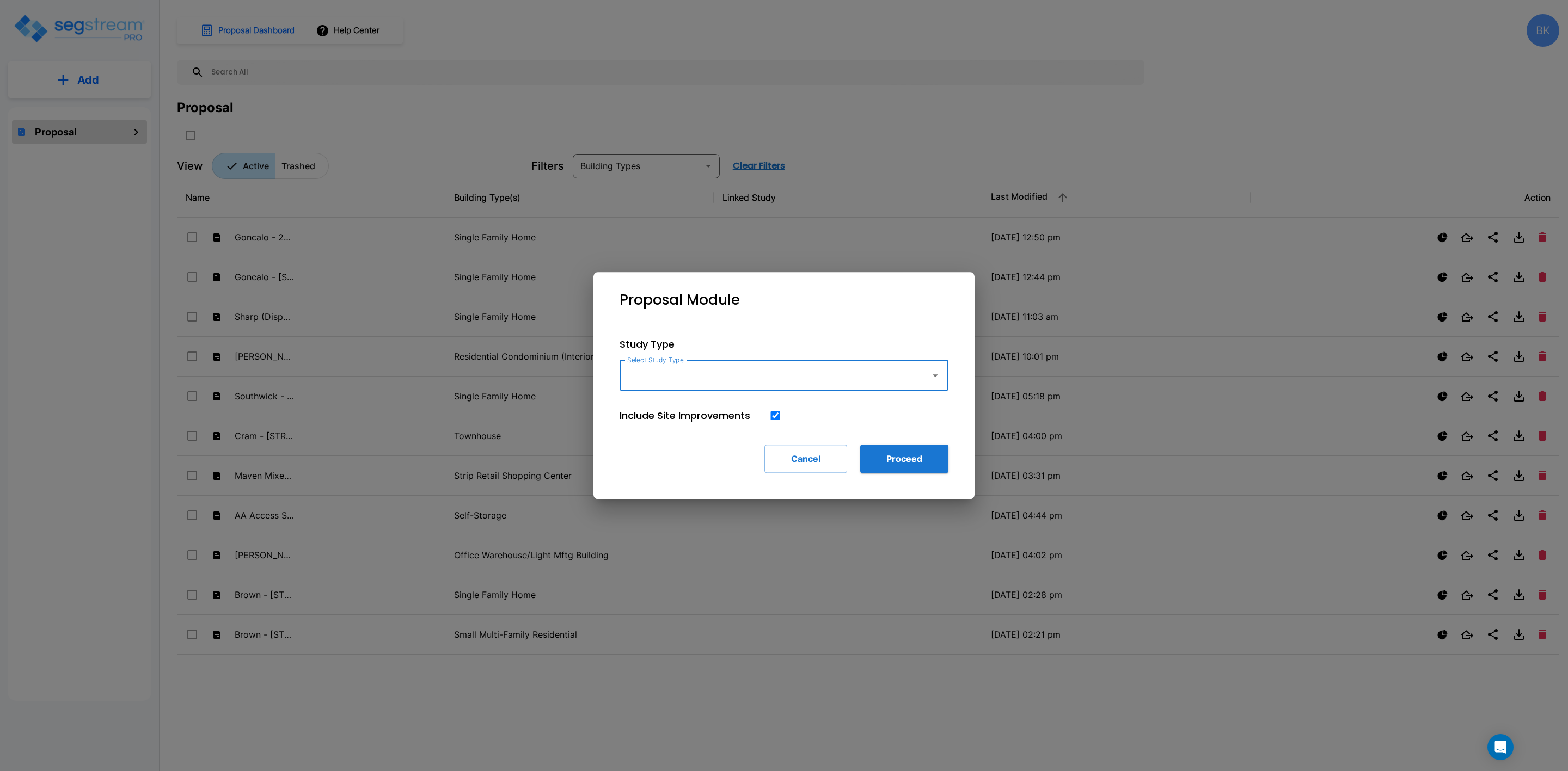
click at [657, 379] on input "Select Study Type" at bounding box center [772, 375] width 296 height 21
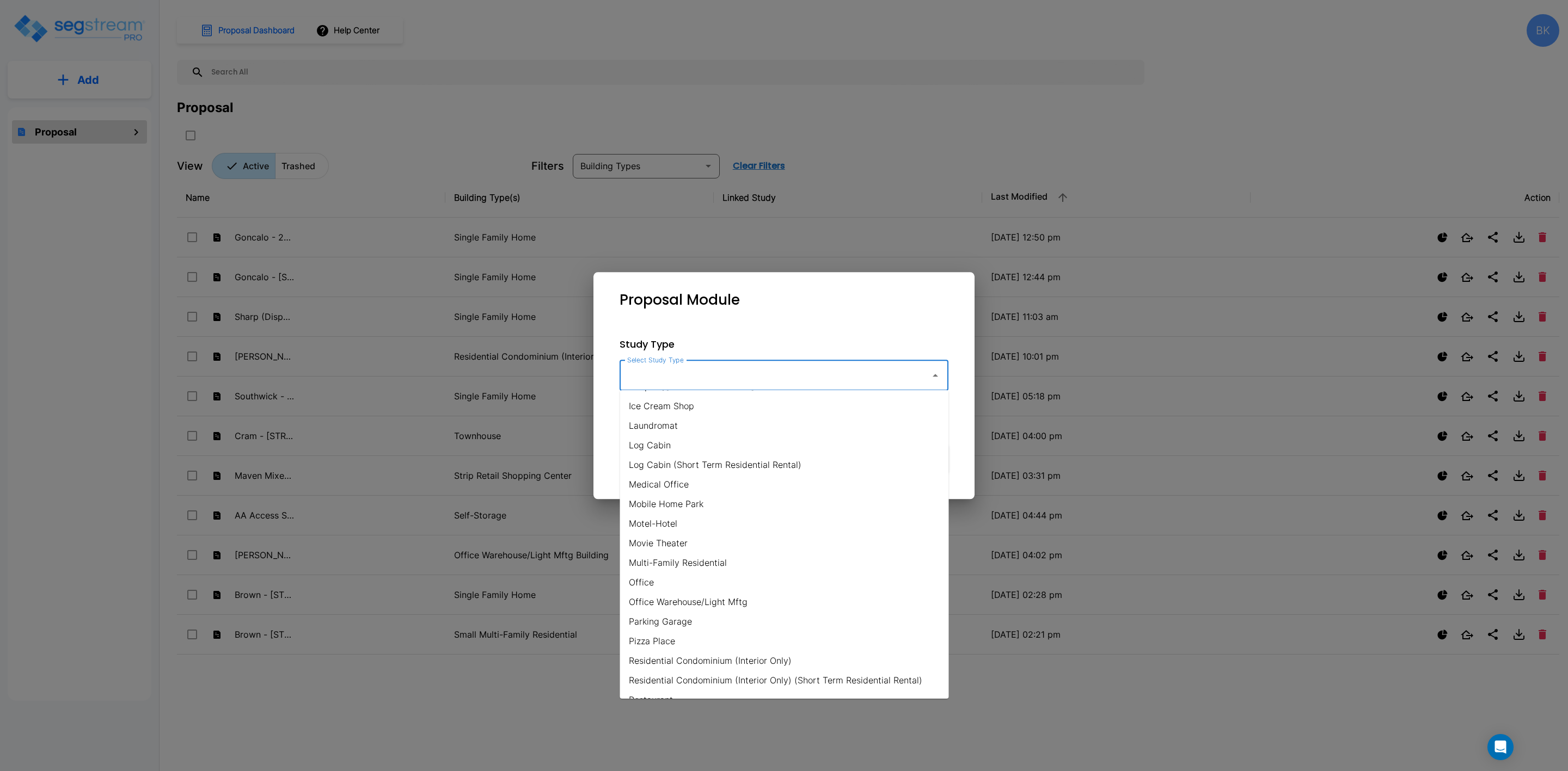
scroll to position [680, 0]
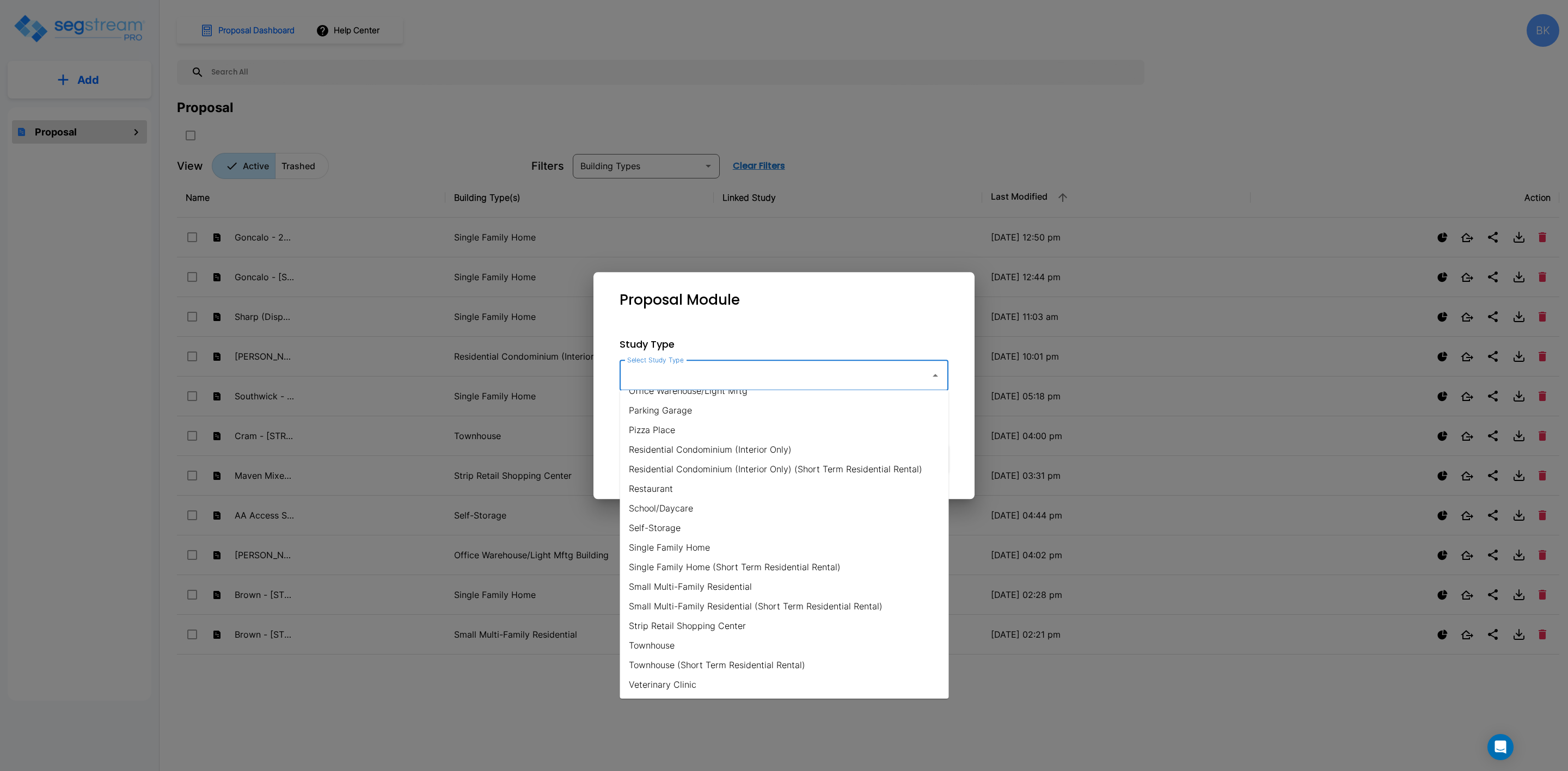
click at [689, 548] on li "Single Family Home" at bounding box center [785, 548] width 329 height 19
type input "Single Family Home"
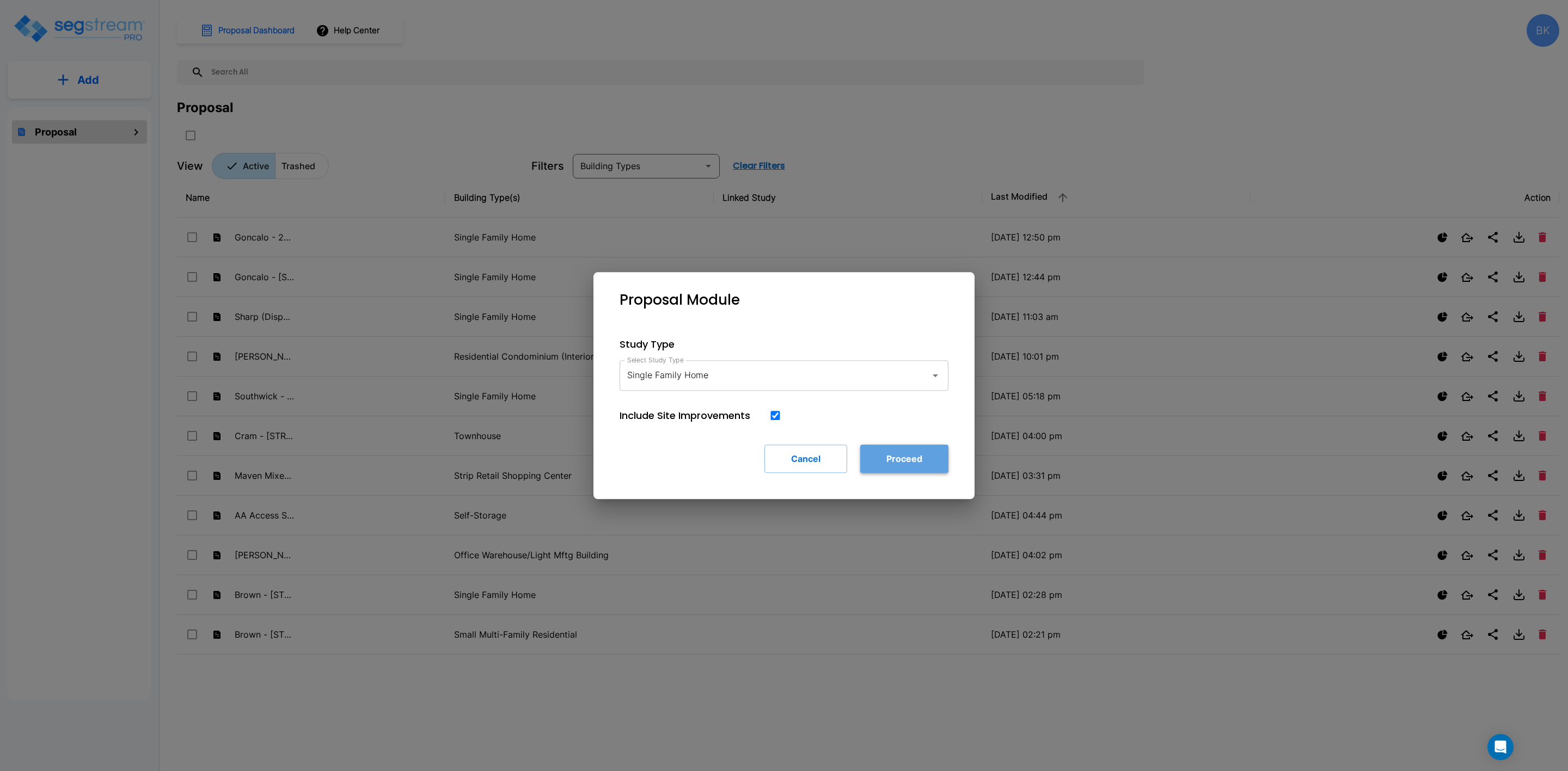
click at [898, 456] on button "Proceed" at bounding box center [904, 459] width 88 height 29
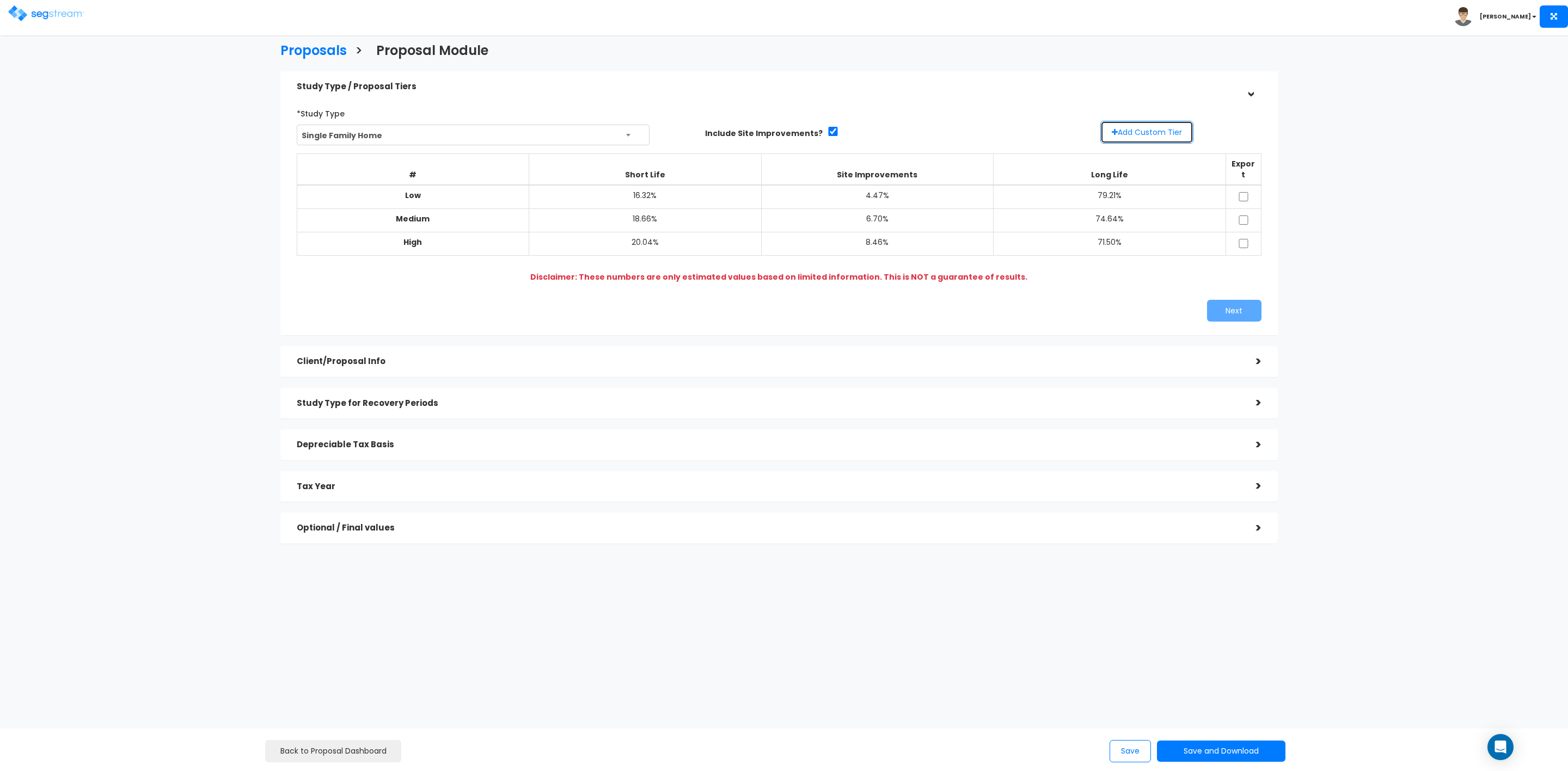
click at [1152, 131] on button "Add Custom Tier" at bounding box center [1147, 133] width 93 height 23
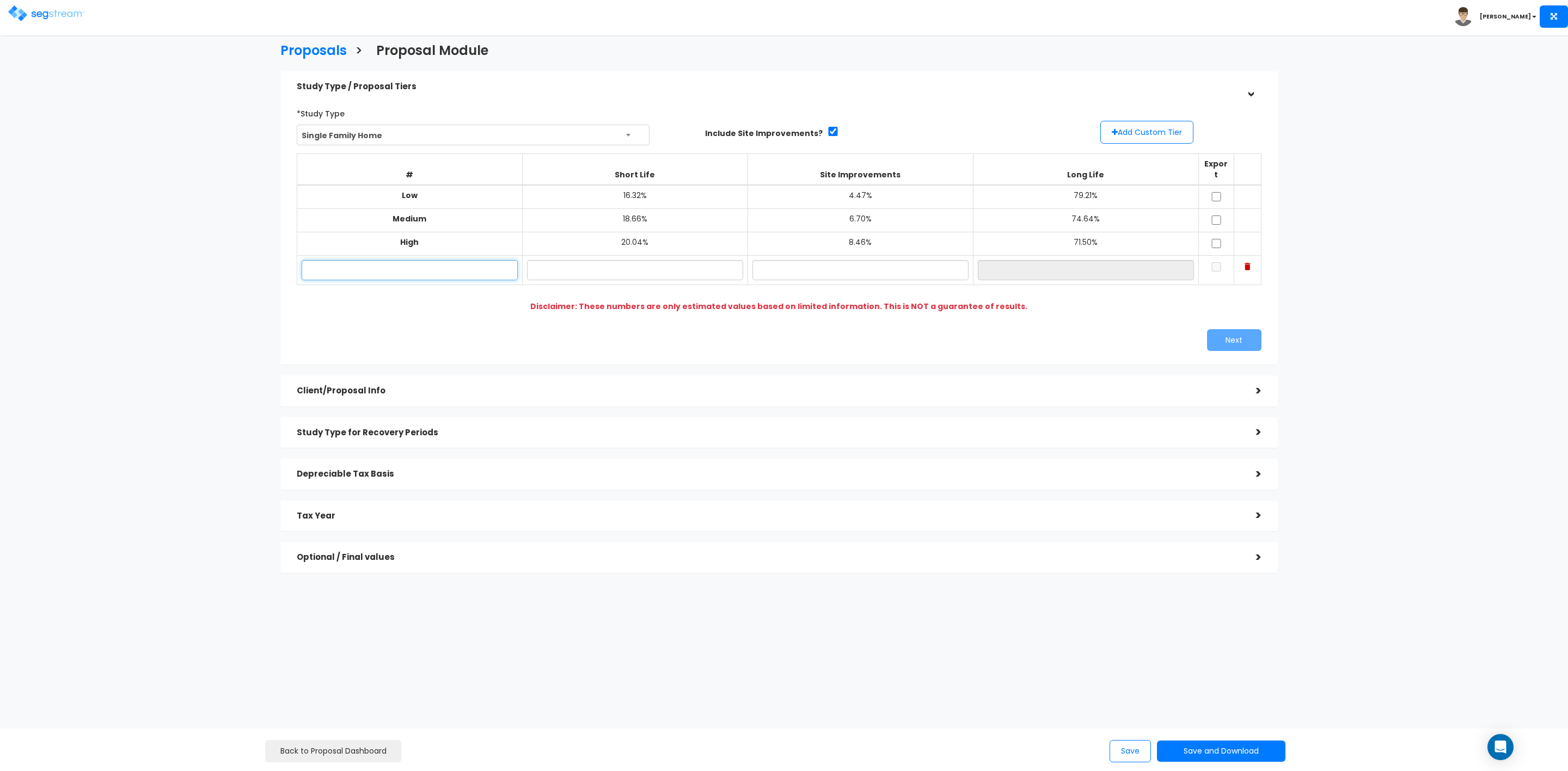
click at [433, 260] on input "text" at bounding box center [410, 270] width 216 height 20
type input "79 Oregon St"
click at [635, 260] on input "text" at bounding box center [635, 270] width 216 height 20
type input "18.64%"
click at [849, 260] on input "text" at bounding box center [860, 270] width 216 height 20
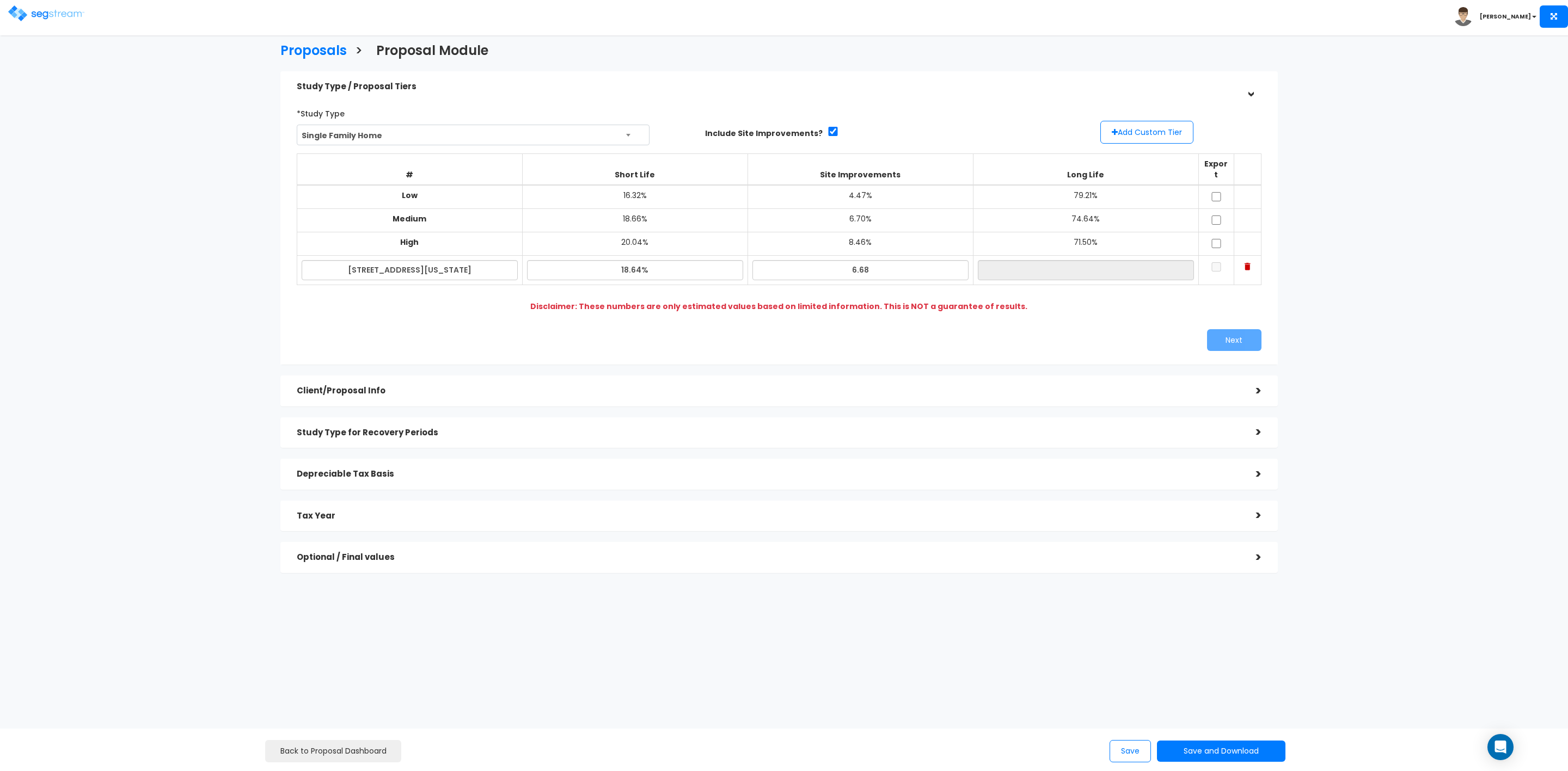
type input "6.68%"
type input "74.68%"
click at [1206, 194] on td at bounding box center [1216, 197] width 35 height 24
click at [1213, 192] on input "checkbox" at bounding box center [1216, 197] width 11 height 9
checkbox input "true"
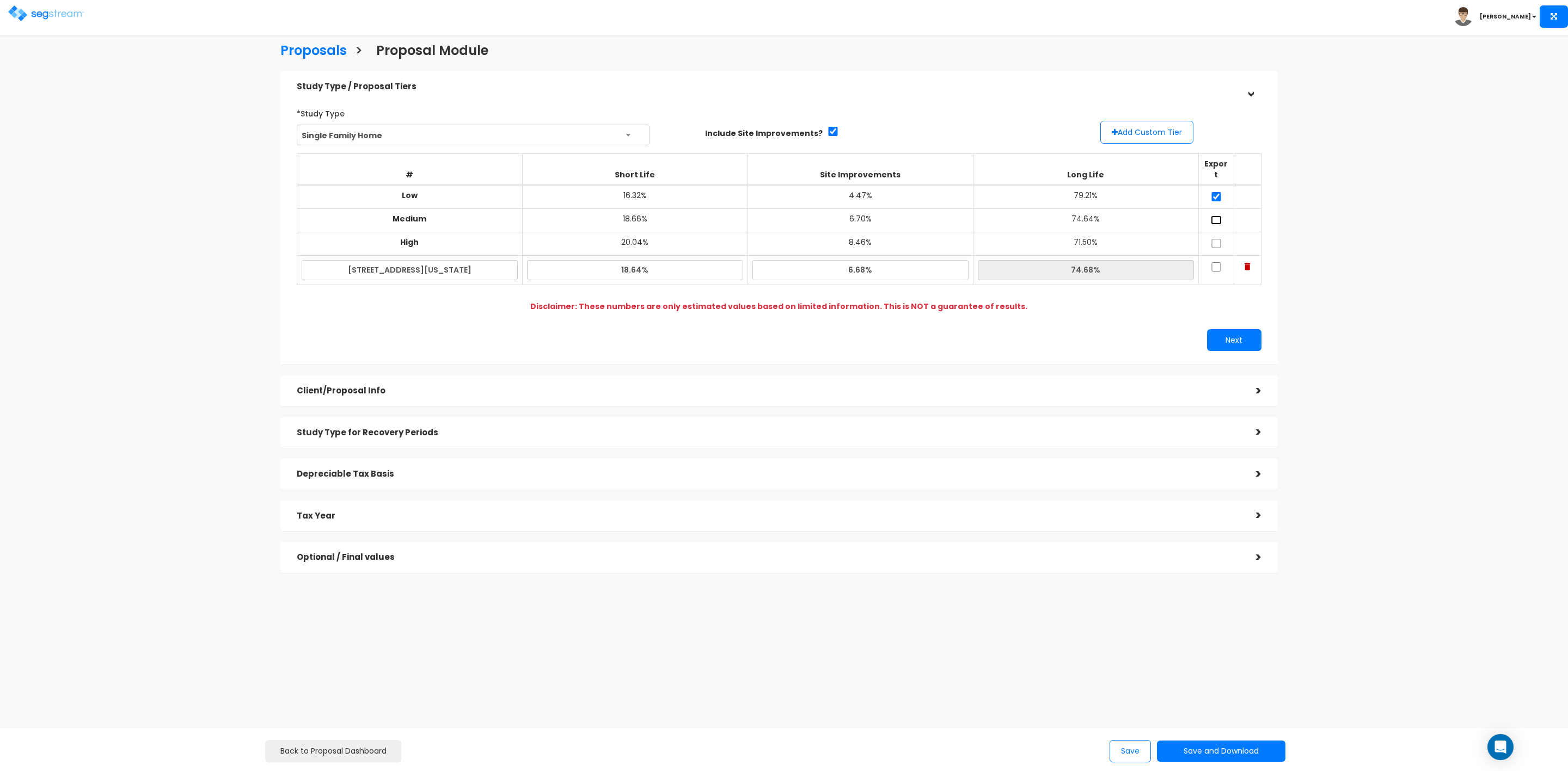
click at [1213, 215] on input "checkbox" at bounding box center [1216, 220] width 11 height 9
checkbox input "true"
click at [1217, 239] on input "checkbox" at bounding box center [1216, 243] width 11 height 9
checkbox input "true"
click at [1215, 262] on input "checkbox" at bounding box center [1216, 267] width 11 height 9
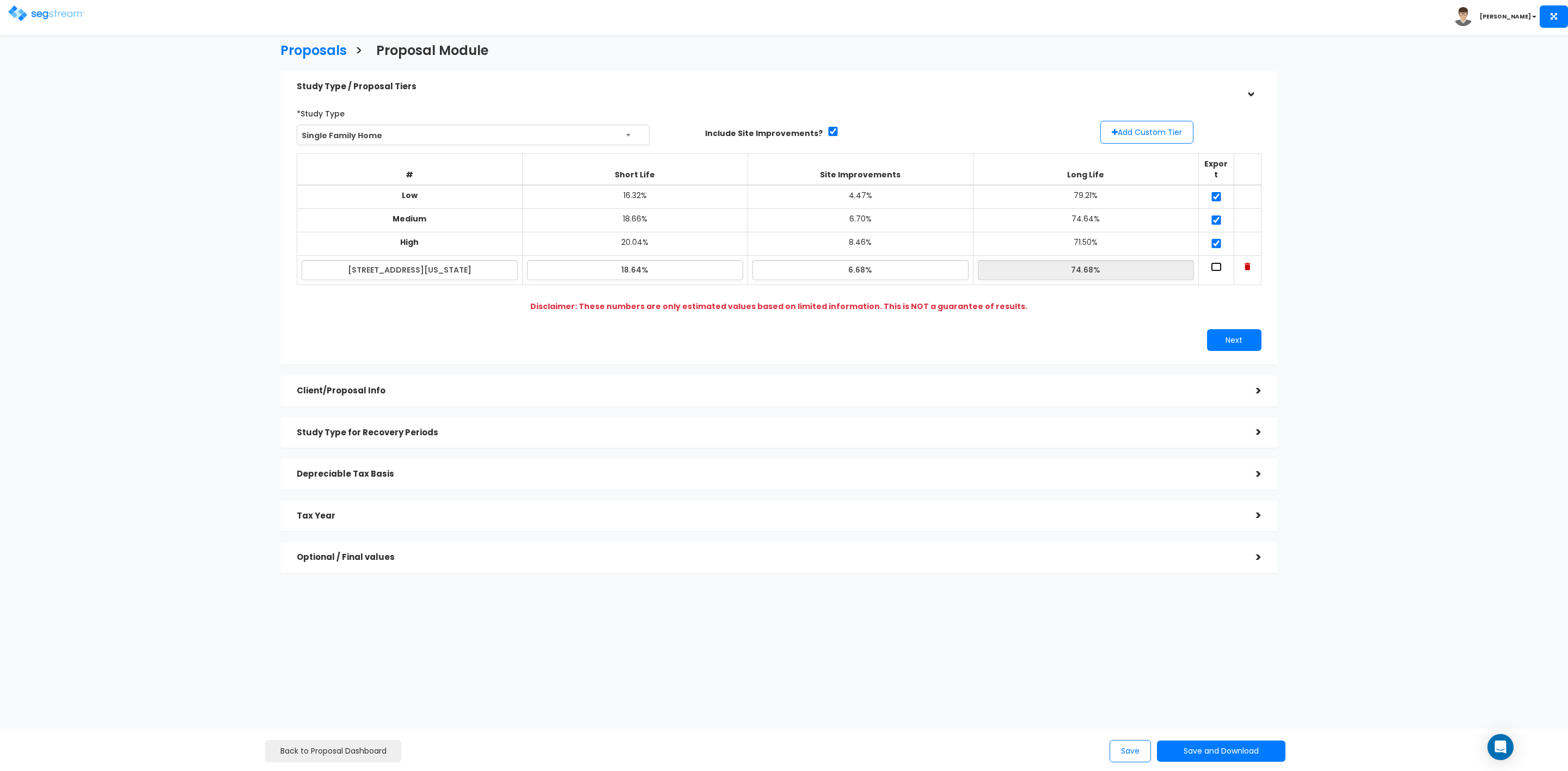
checkbox input "true"
click at [1241, 329] on button "Next" at bounding box center [1234, 340] width 54 height 22
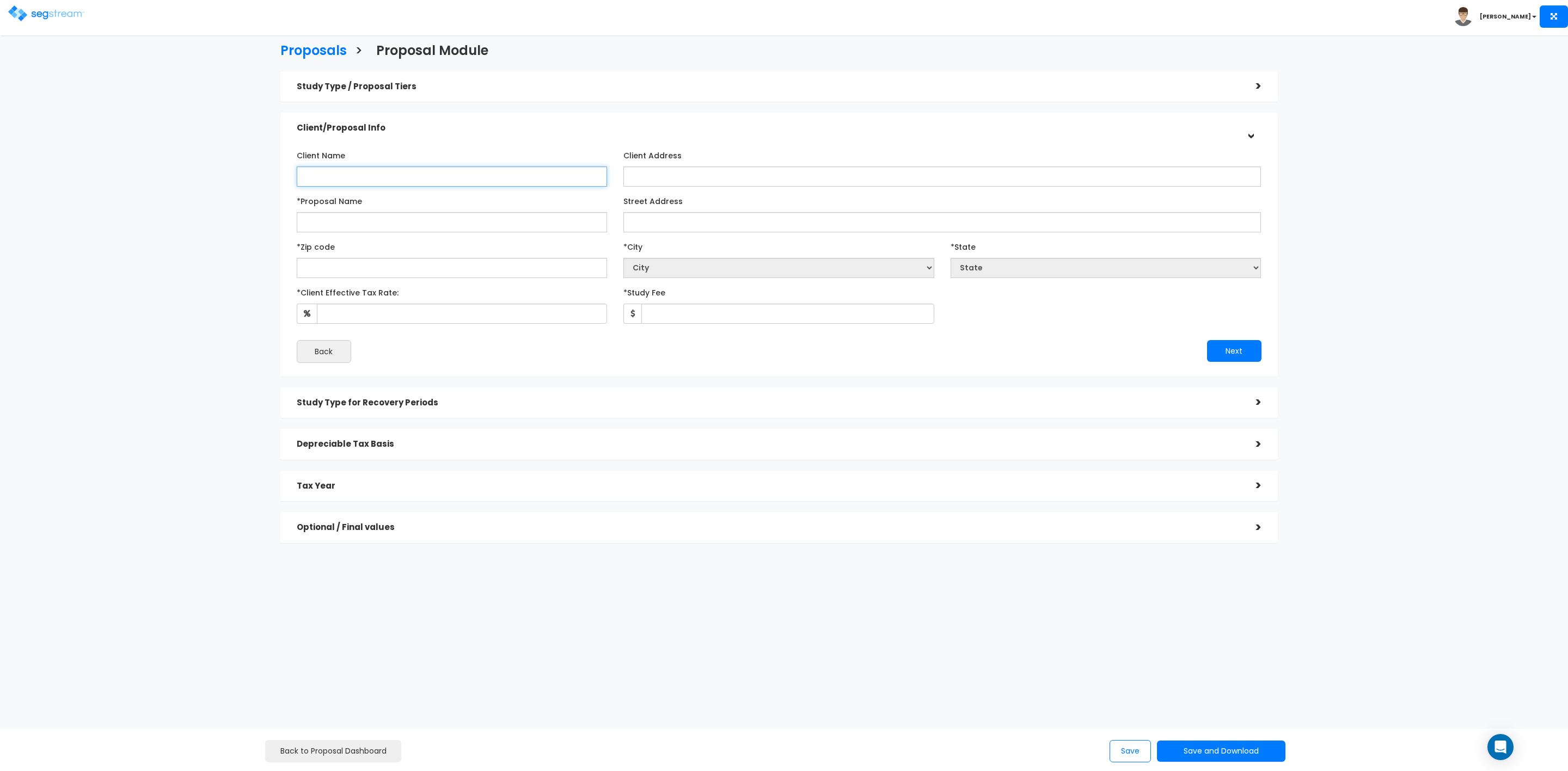
click at [426, 176] on input "Client Name" at bounding box center [452, 176] width 311 height 20
type input "Evan and Sabrina Goncalo"
click at [657, 176] on input "Client Address" at bounding box center [942, 176] width 637 height 20
type input "612 Pearce St., Fall River, MA 02720"
click at [463, 225] on input "*Proposal Name" at bounding box center [452, 222] width 311 height 20
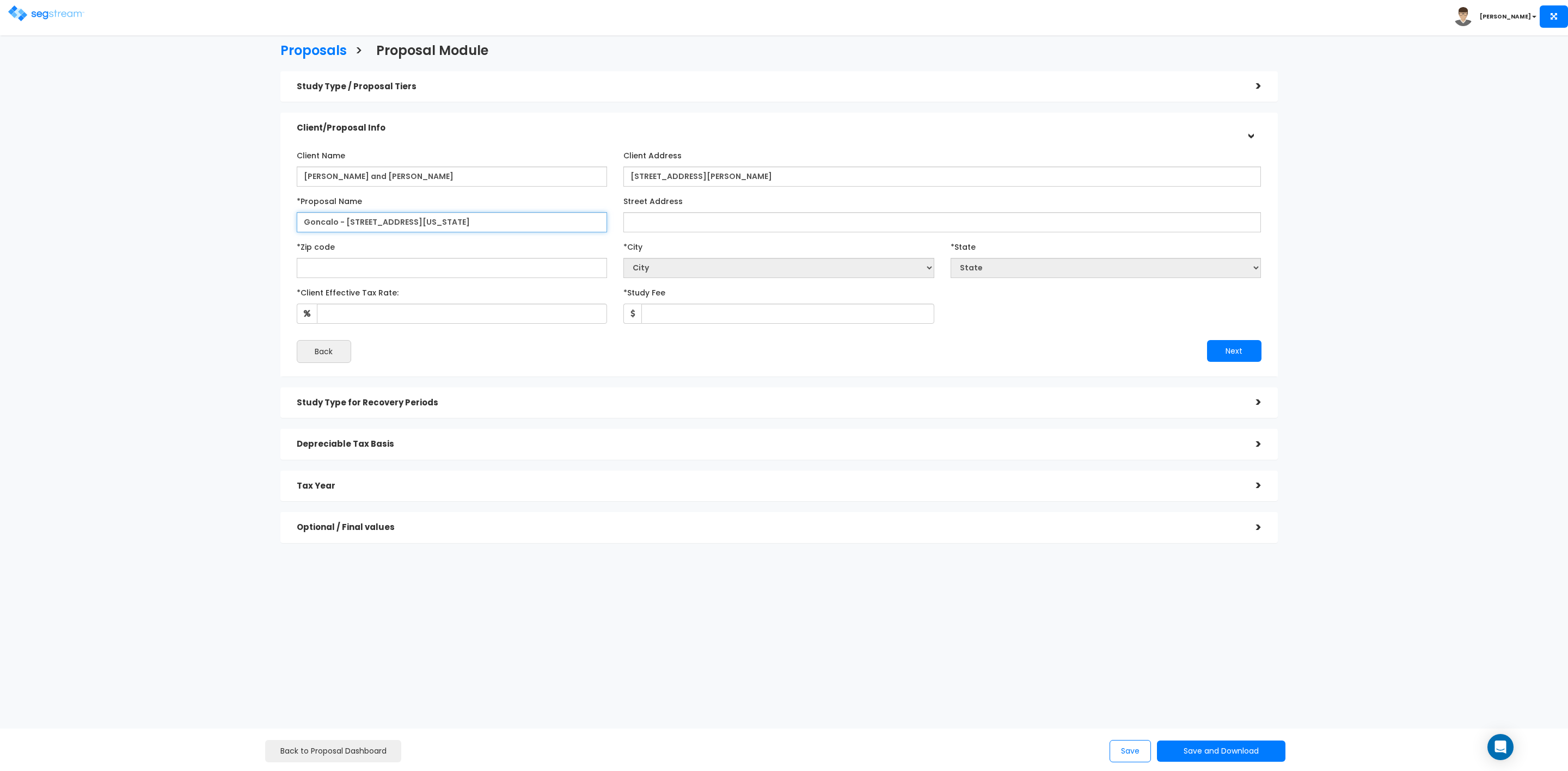
type input "Goncalo - 79 Oregon St."
click at [713, 221] on input "Street Address" at bounding box center [942, 222] width 637 height 20
type input "79 Oregon St."
click at [482, 266] on input "text" at bounding box center [452, 268] width 311 height 20
type input "027"
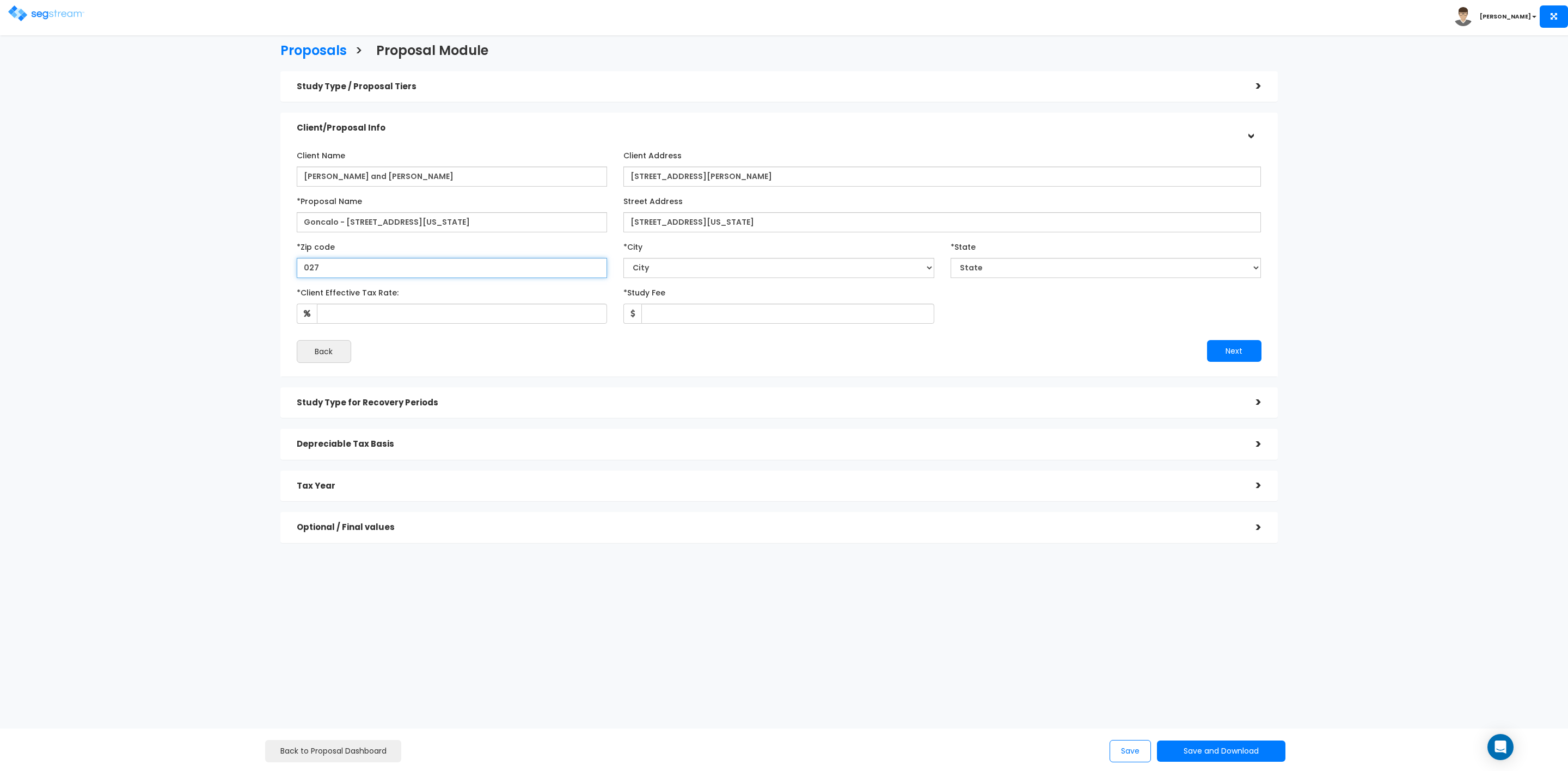
select select "MA"
type input "02720"
click at [459, 317] on input "*Client Effective Tax Rate:" at bounding box center [463, 313] width 291 height 20
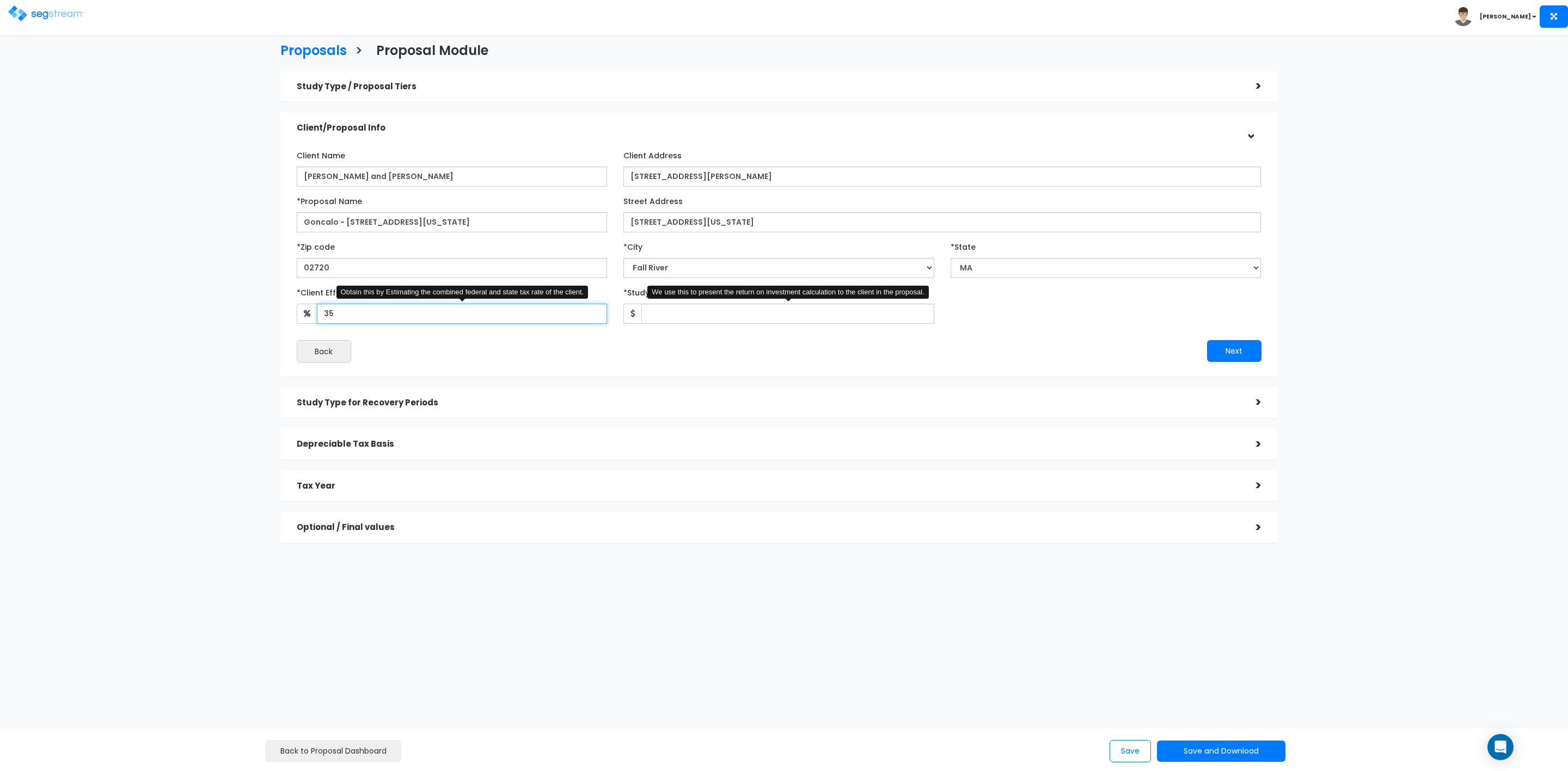
type input "35"
click at [677, 315] on input "*Study Fee" at bounding box center [788, 313] width 293 height 20
type input "2,600"
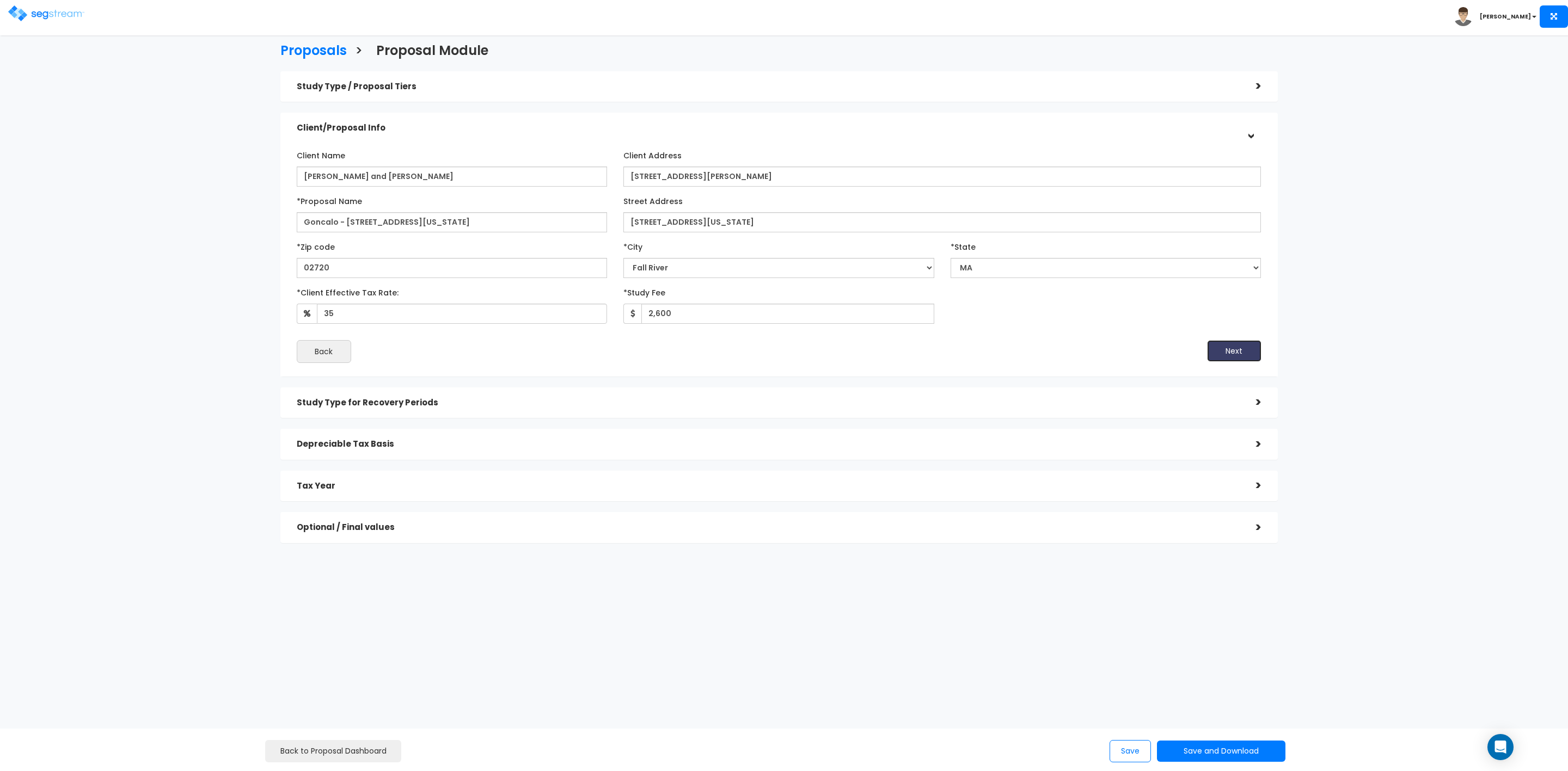
click at [1232, 346] on button "Next" at bounding box center [1234, 351] width 54 height 22
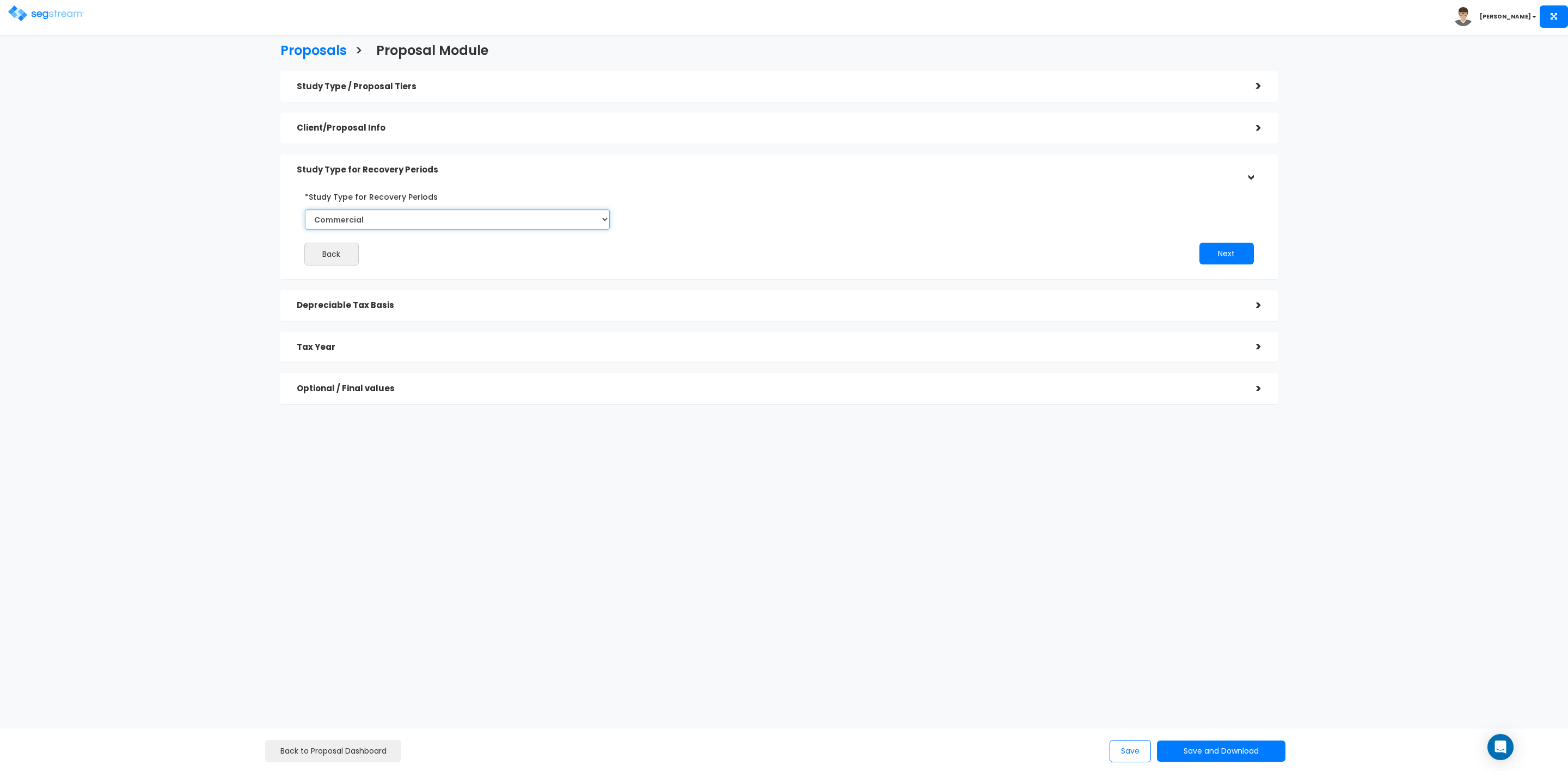
click at [376, 223] on select "Commercial Residential" at bounding box center [458, 219] width 306 height 20
select select "Residential"
click at [305, 209] on select "Commercial Residential" at bounding box center [458, 219] width 306 height 20
click at [1219, 253] on button "Next" at bounding box center [1226, 254] width 54 height 22
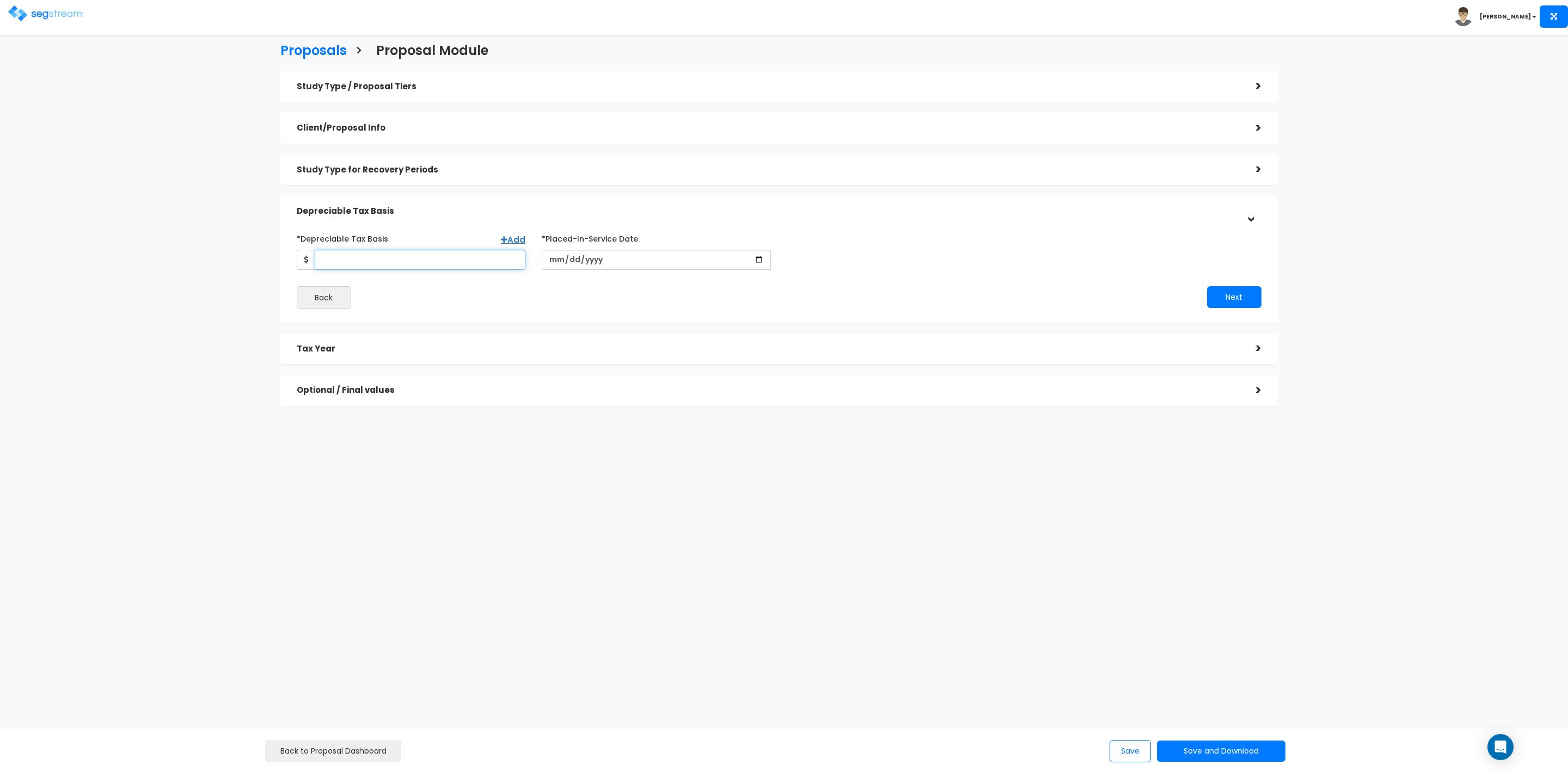
click at [408, 262] on input "*Depreciable Tax Basis" at bounding box center [420, 260] width 211 height 20
type input "263,485"
click at [536, 265] on div "*Placed-In-Service Date" at bounding box center [656, 249] width 245 height 40
click at [550, 261] on input "date" at bounding box center [656, 260] width 229 height 20
type input "2021-07-08"
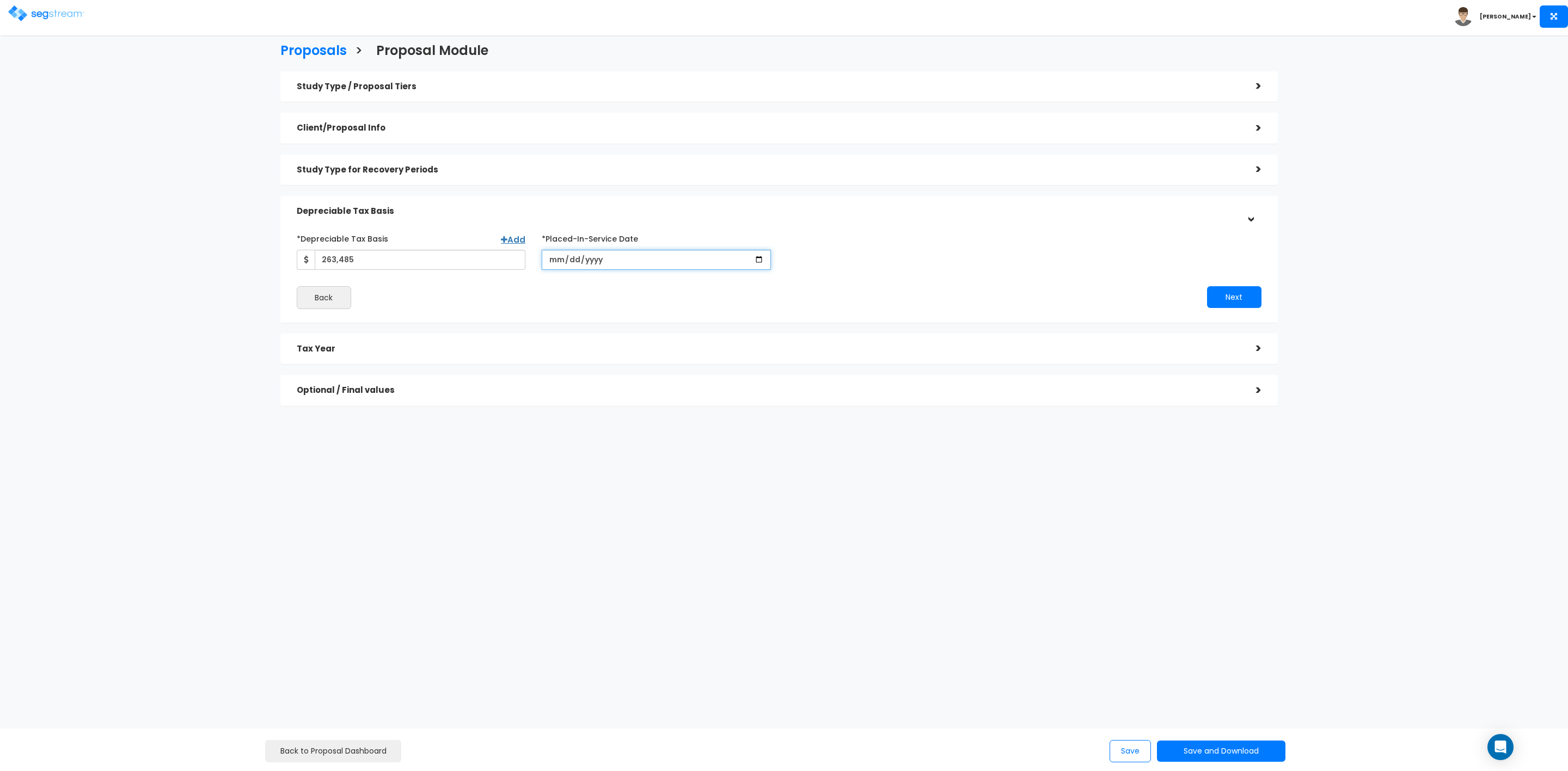
click at [555, 263] on input "date" at bounding box center [656, 260] width 229 height 20
type input "2021-07-08"
drag, startPoint x: 509, startPoint y: 284, endPoint x: 517, endPoint y: 283, distance: 8.1
click at [511, 284] on div "*Depreciable Tax Basis Add 263,485 *Placed-In-Service Date" at bounding box center [779, 269] width 965 height 80
click at [1225, 291] on button "Next" at bounding box center [1234, 297] width 54 height 22
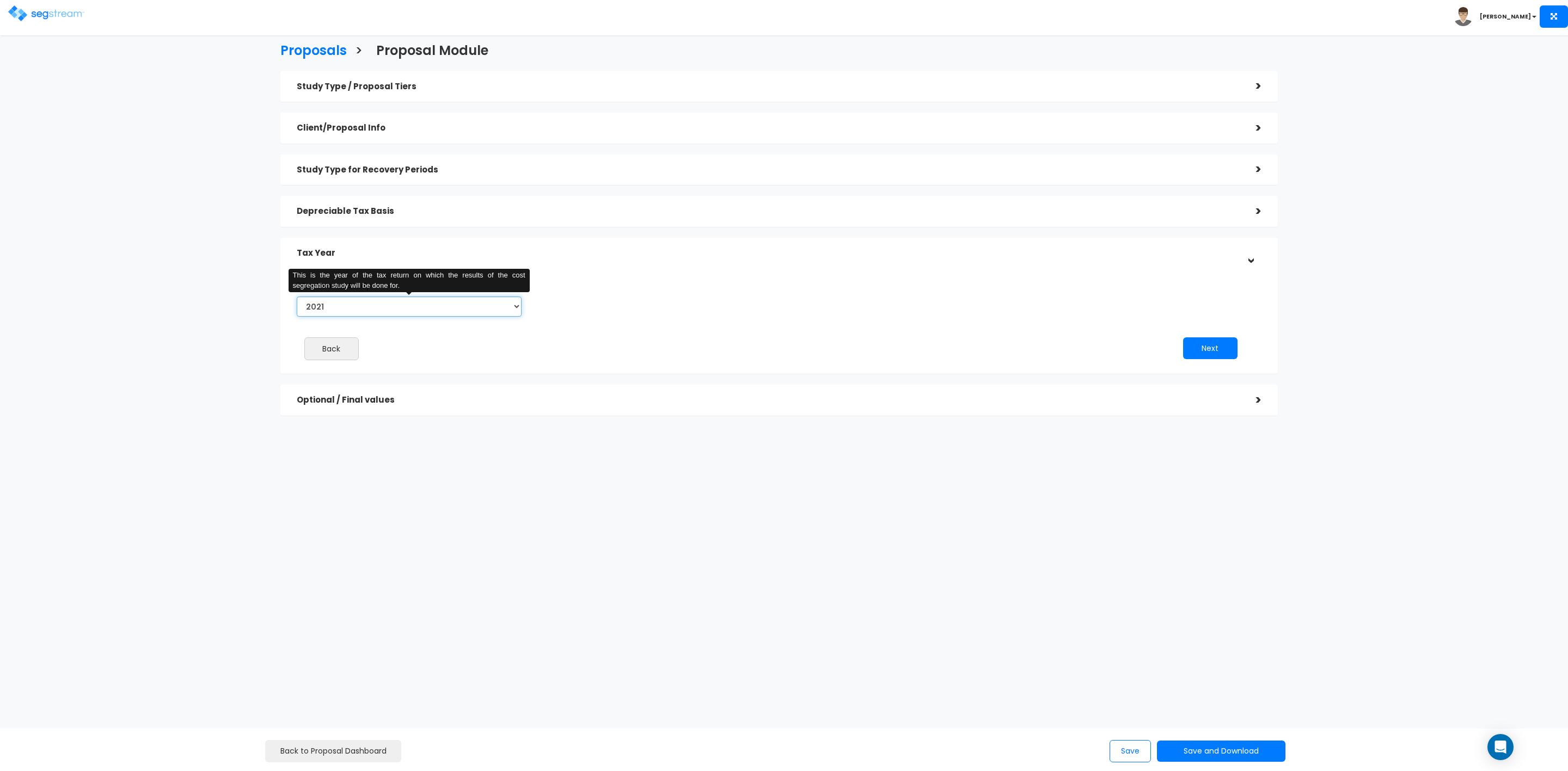
click at [357, 307] on select "2021 2022 2023 2024 2025 2026" at bounding box center [408, 306] width 225 height 20
select select "2022"
click at [296, 296] on select "2021 2022 2023 2024 2025 2026" at bounding box center [408, 306] width 225 height 20
click at [589, 312] on input "Prior Accumulated Depreciation" at bounding box center [659, 306] width 207 height 20
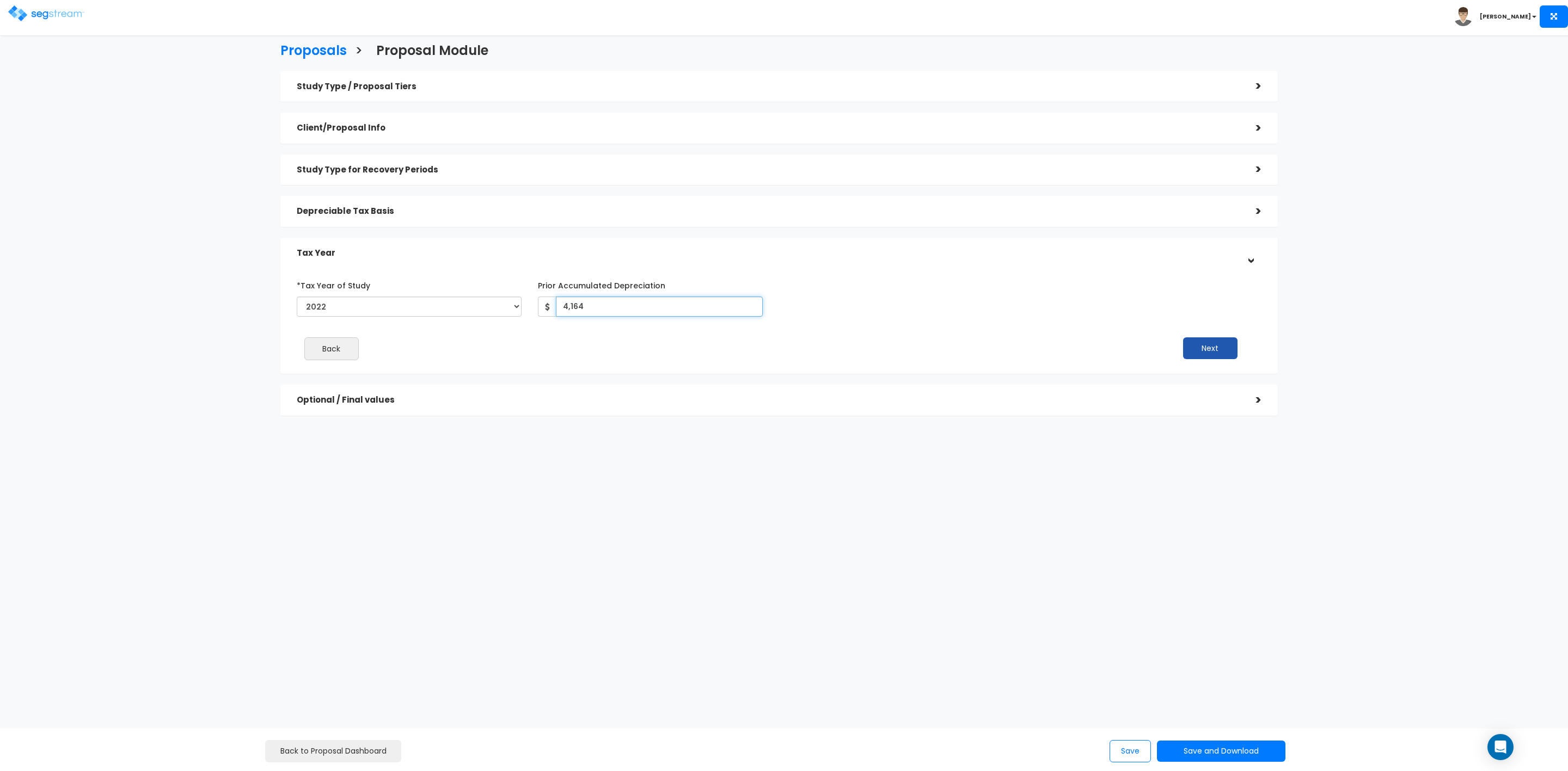
type input "4,164"
click at [1203, 349] on button "Next" at bounding box center [1210, 349] width 54 height 22
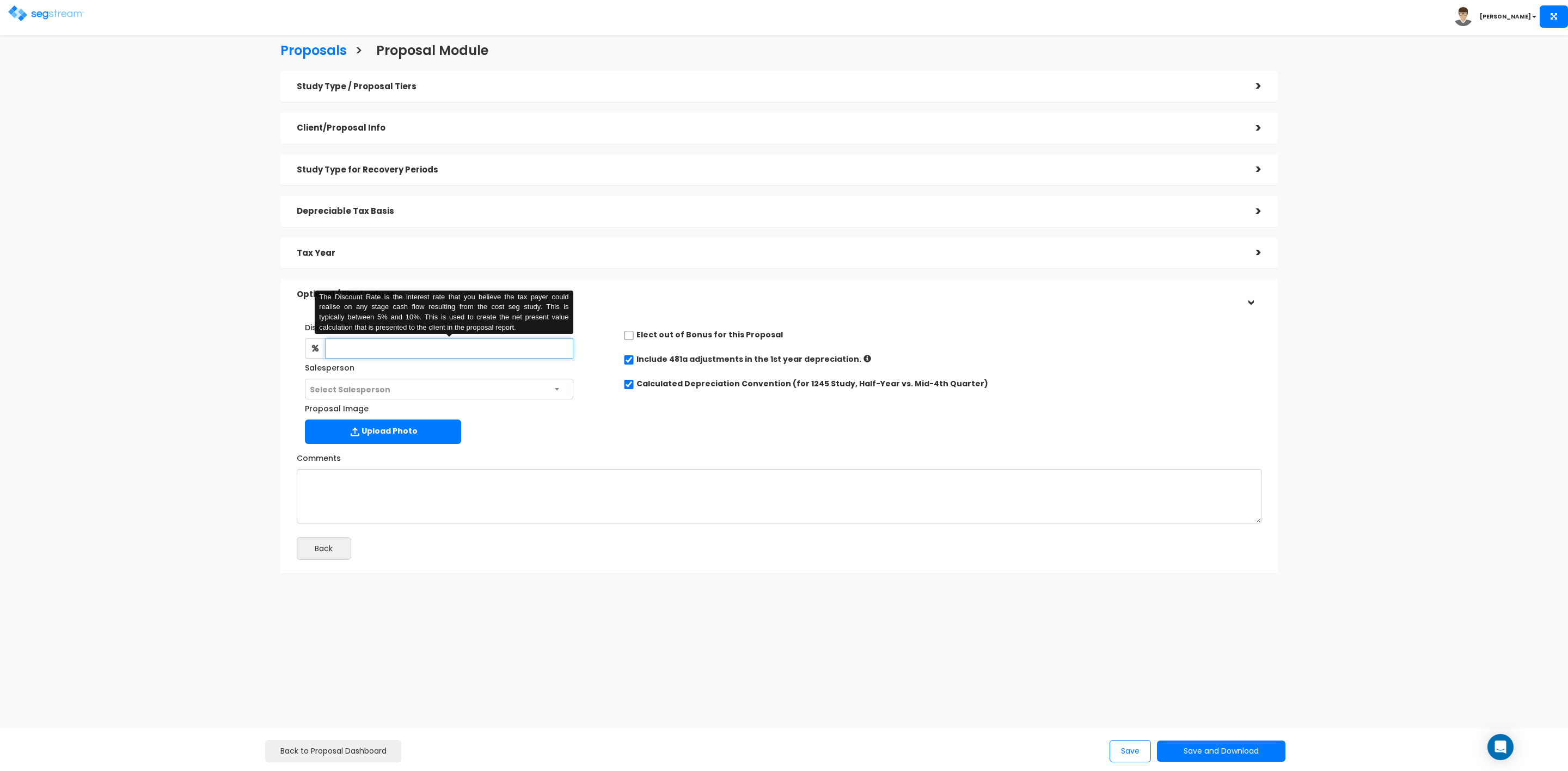
click at [360, 350] on input "text" at bounding box center [449, 348] width 248 height 20
type input "8"
click at [402, 390] on span "Select Salesperson" at bounding box center [439, 389] width 267 height 21
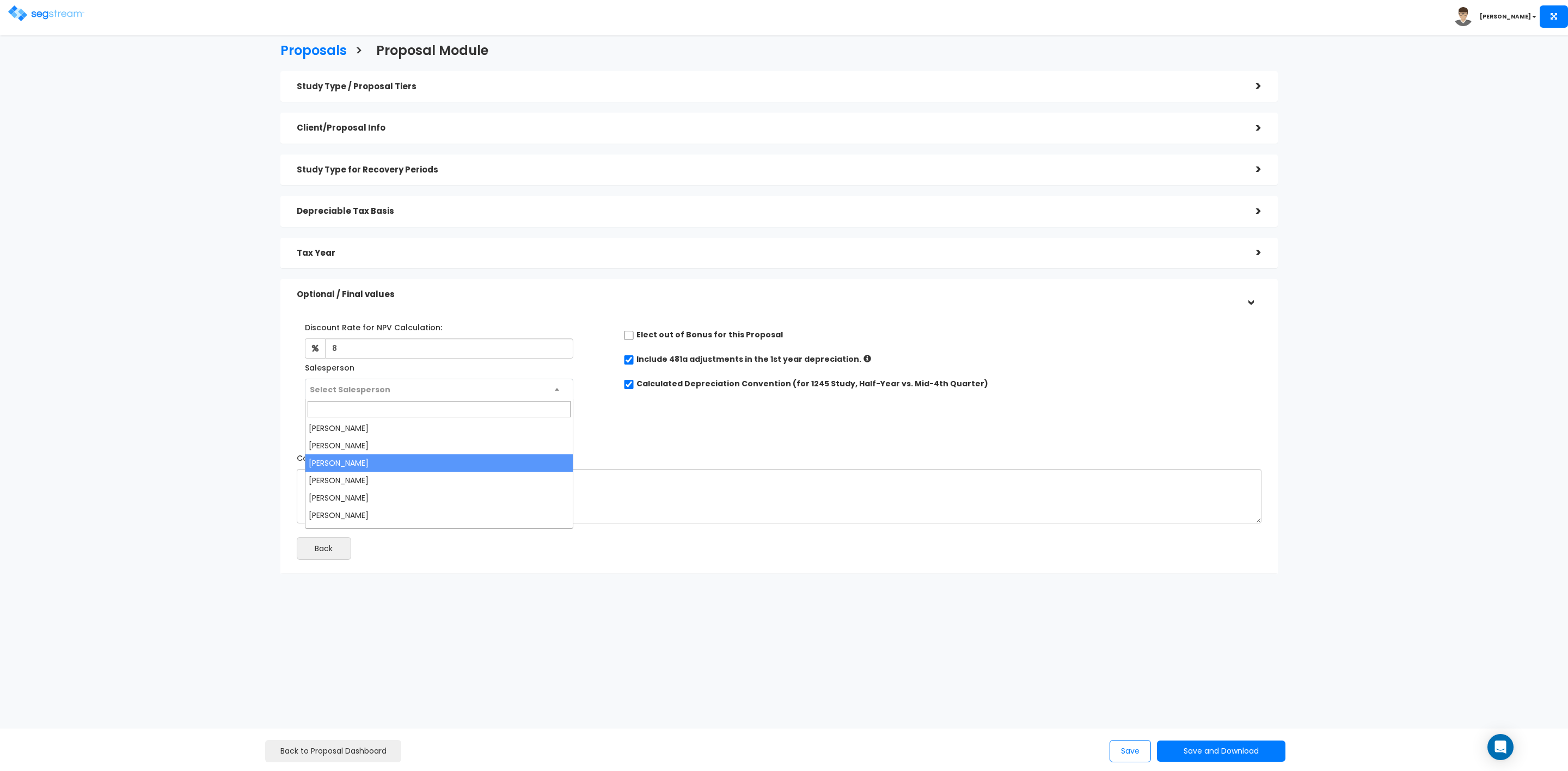
select select "173"
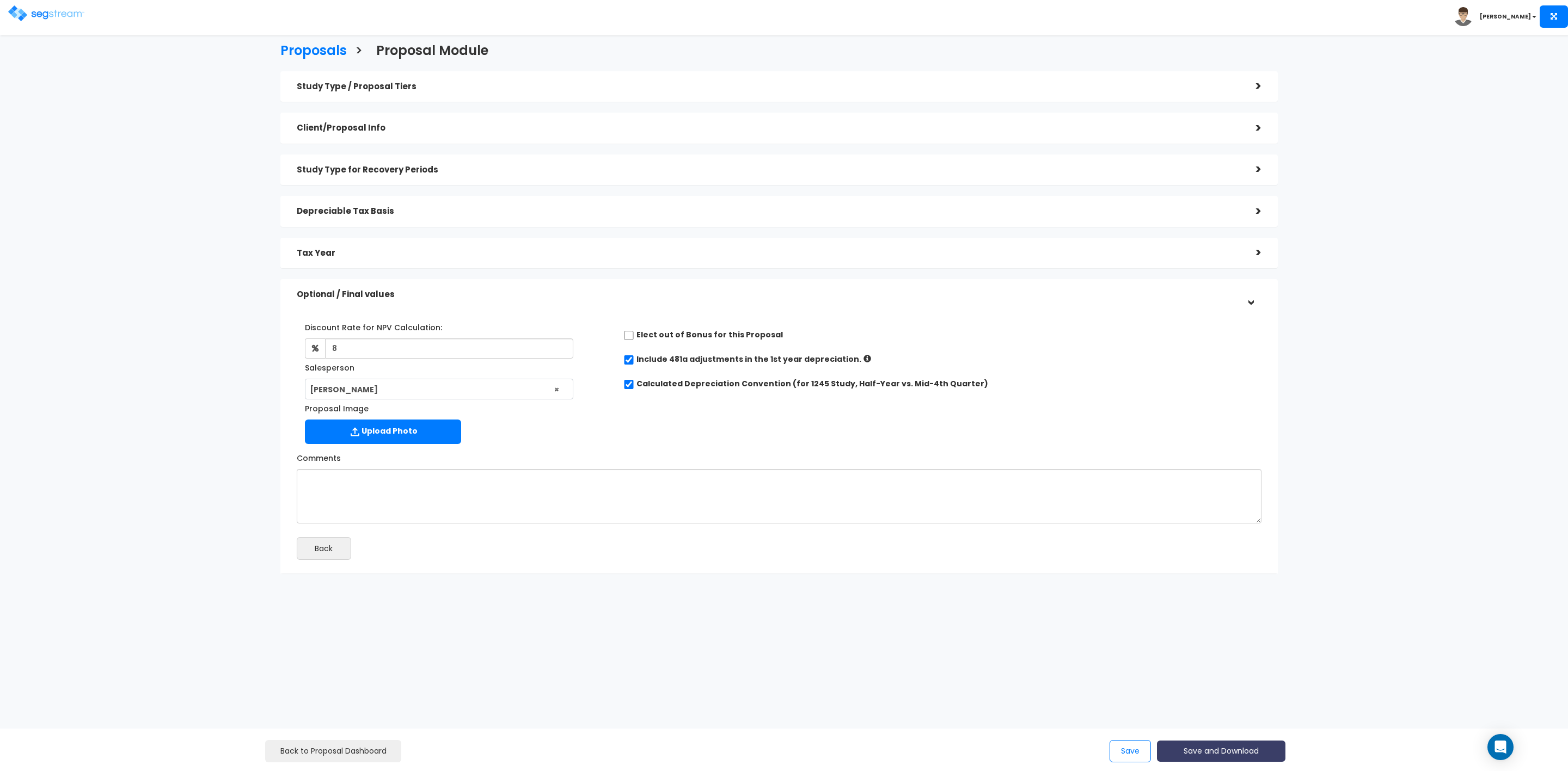
click at [1199, 753] on button "Save and Download" at bounding box center [1221, 751] width 128 height 21
click at [1245, 696] on link "Custom Proposal" at bounding box center [1248, 696] width 170 height 25
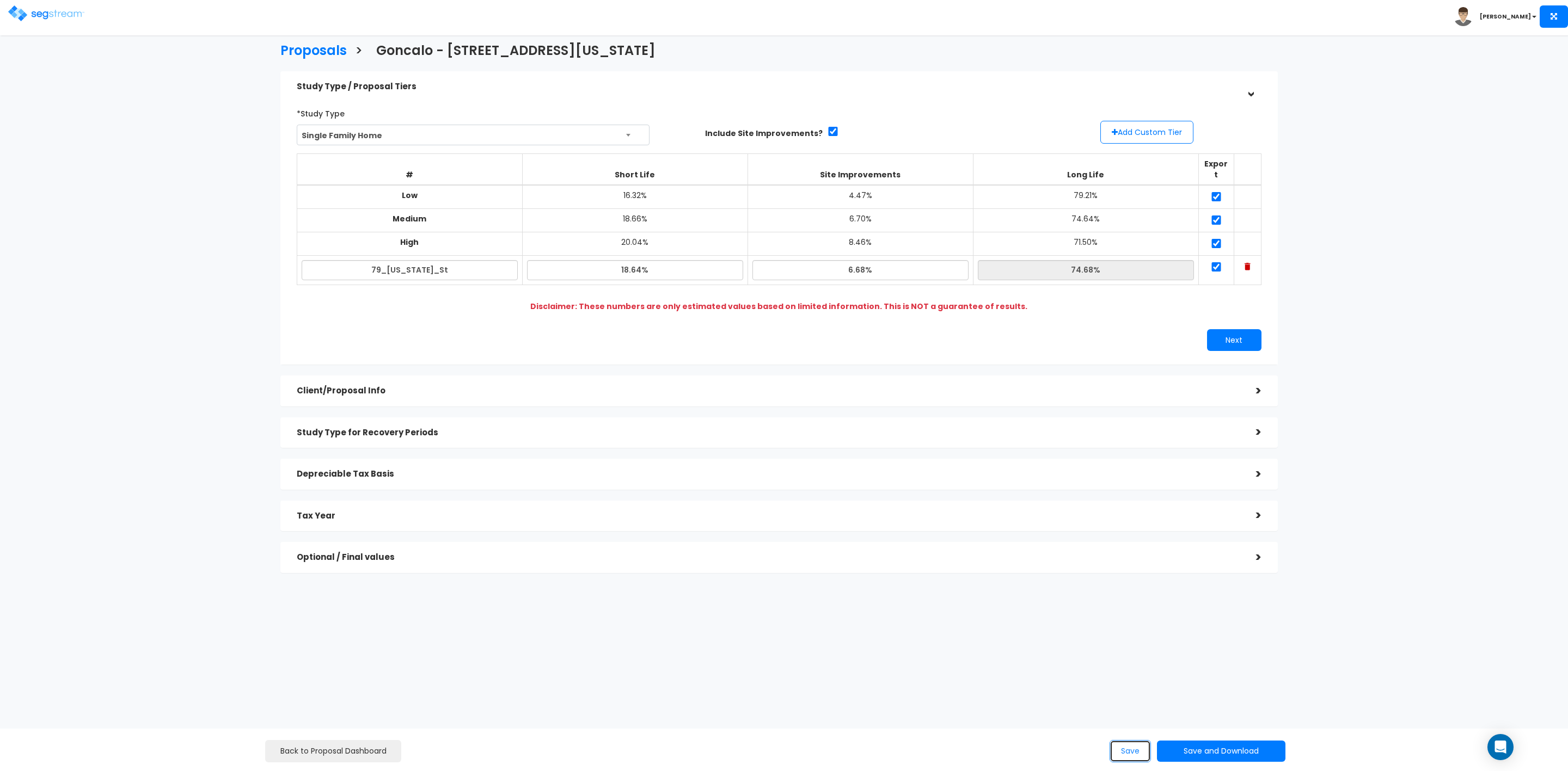
click at [1138, 750] on button "Save" at bounding box center [1130, 751] width 41 height 23
click at [298, 46] on h3 "Proposals" at bounding box center [313, 52] width 66 height 17
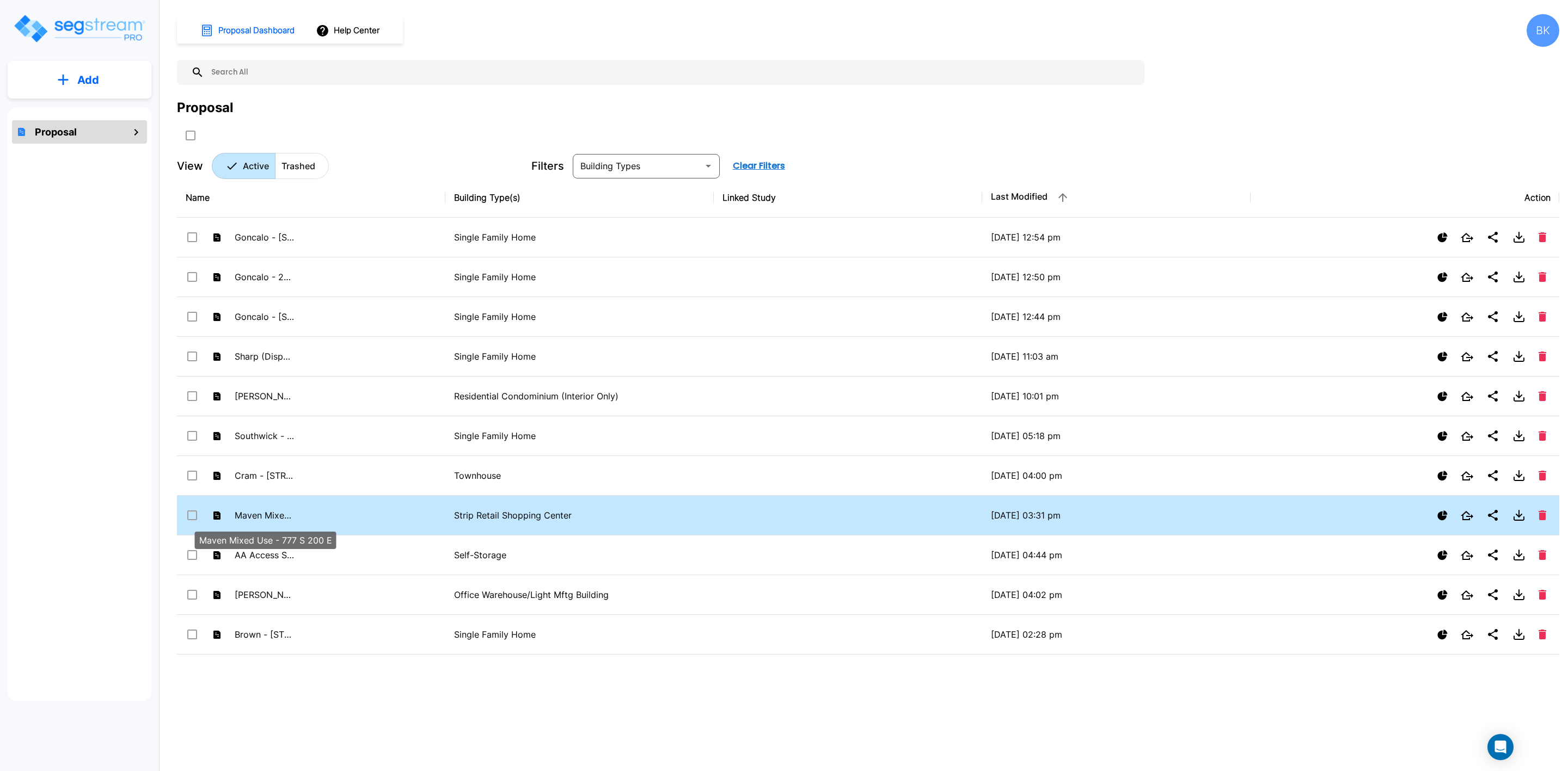
click at [258, 516] on p "Maven Mixed Use - 777 S 200 E" at bounding box center [265, 515] width 60 height 13
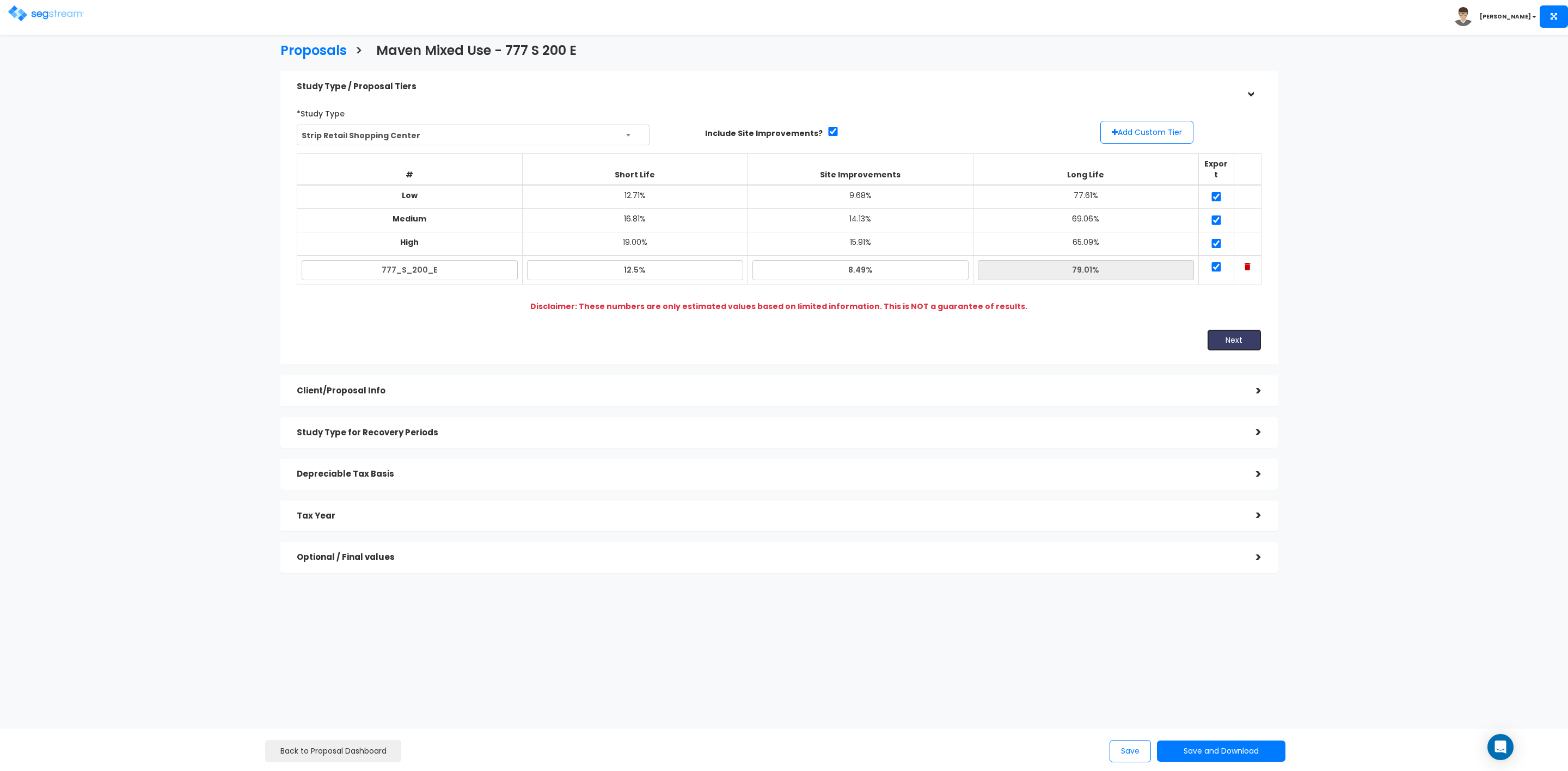
click at [1230, 332] on button "Next" at bounding box center [1234, 340] width 54 height 22
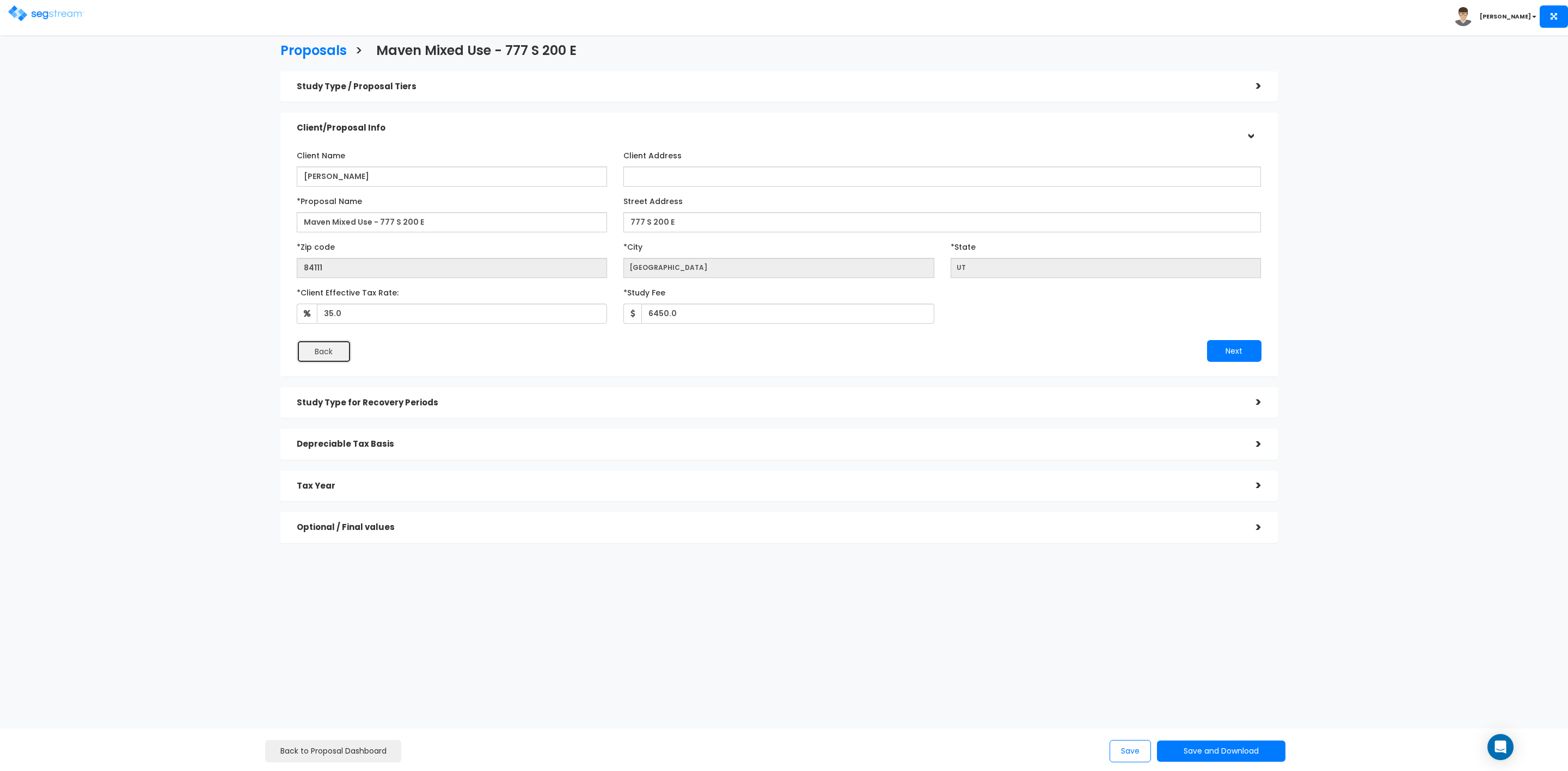
click at [330, 348] on button "Back" at bounding box center [323, 352] width 54 height 23
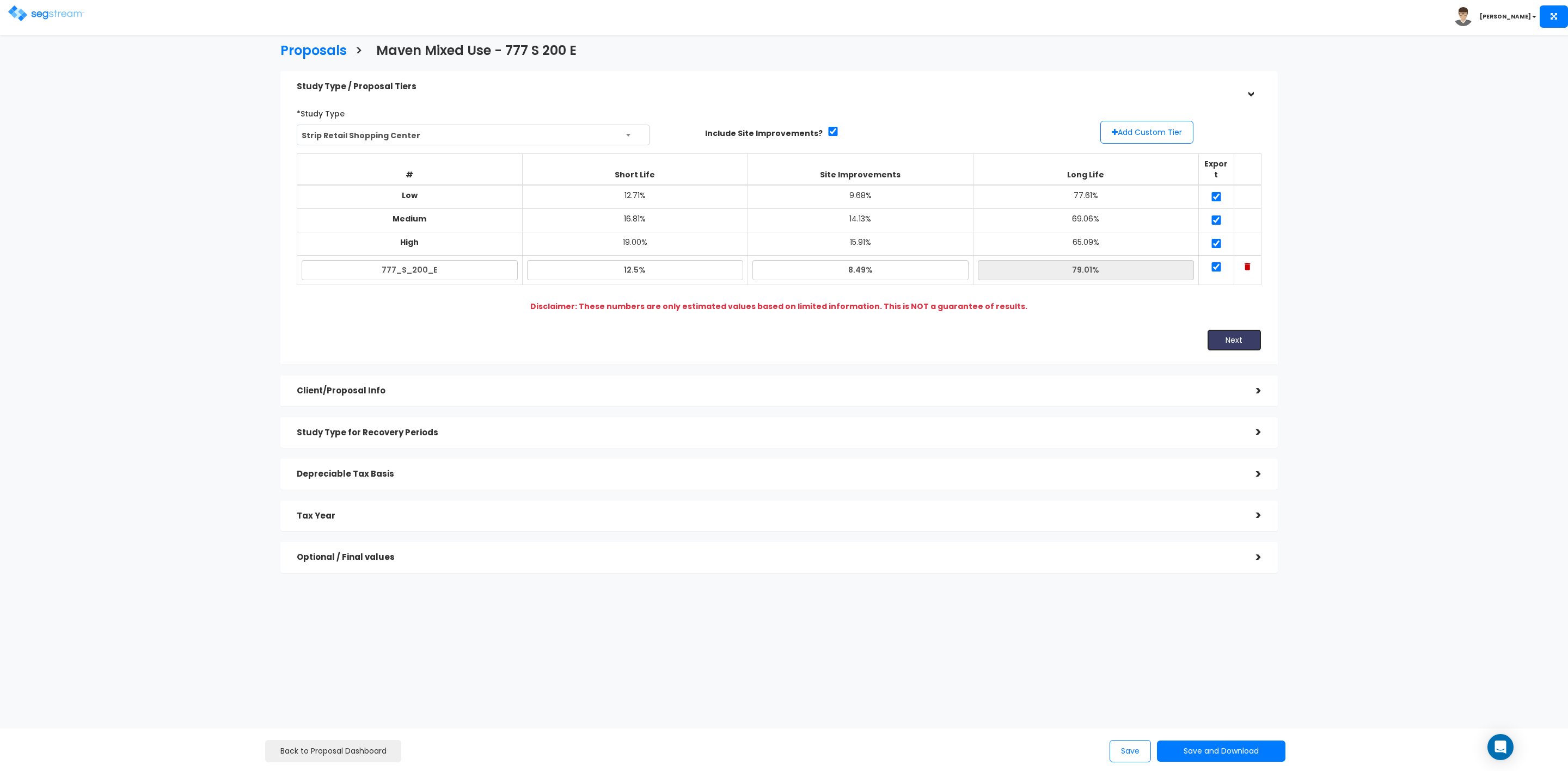
click at [1220, 329] on button "Next" at bounding box center [1234, 340] width 54 height 22
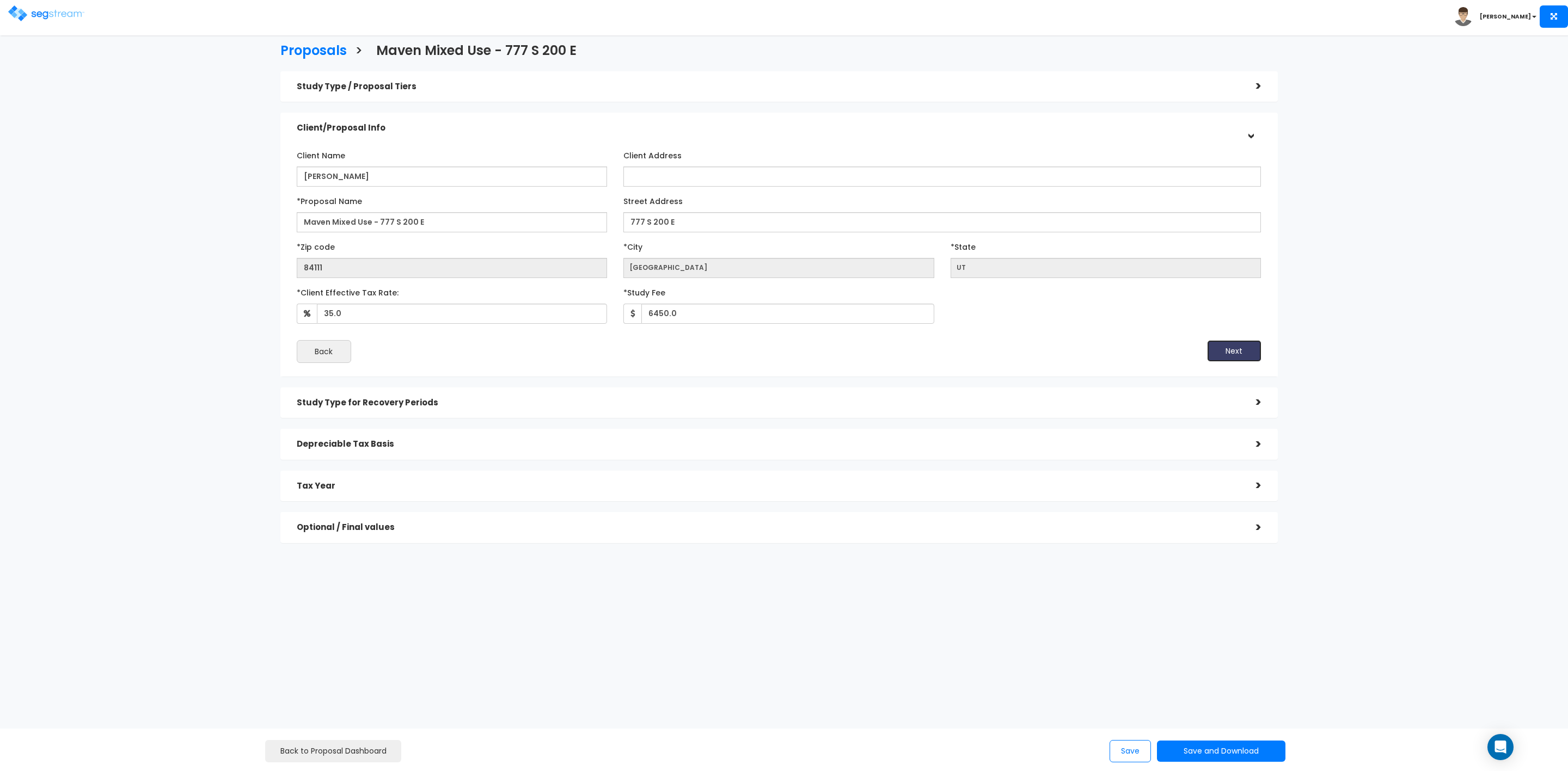
click at [1233, 350] on button "Next" at bounding box center [1234, 351] width 54 height 22
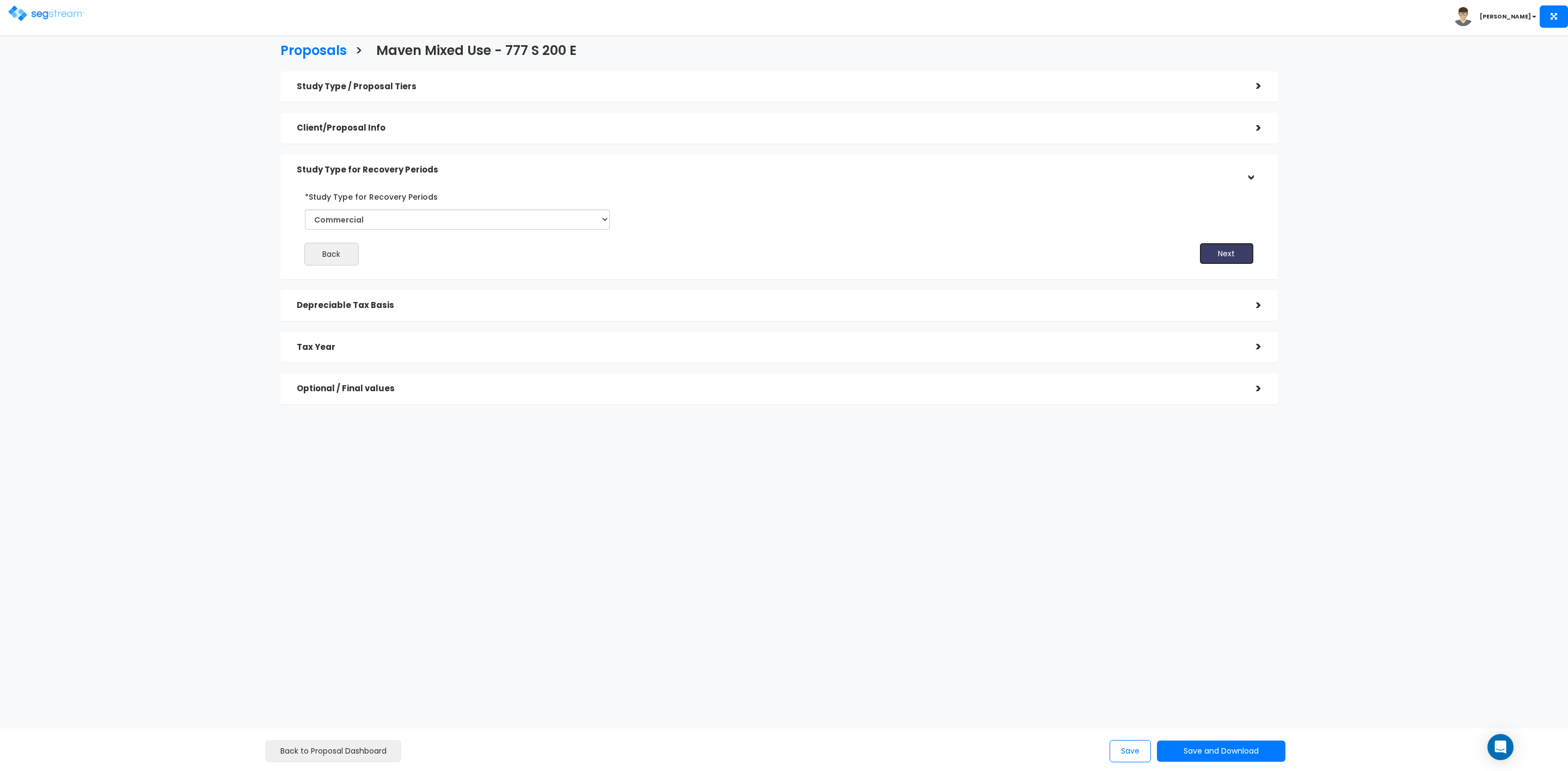
click at [1217, 252] on button "Next" at bounding box center [1226, 254] width 54 height 22
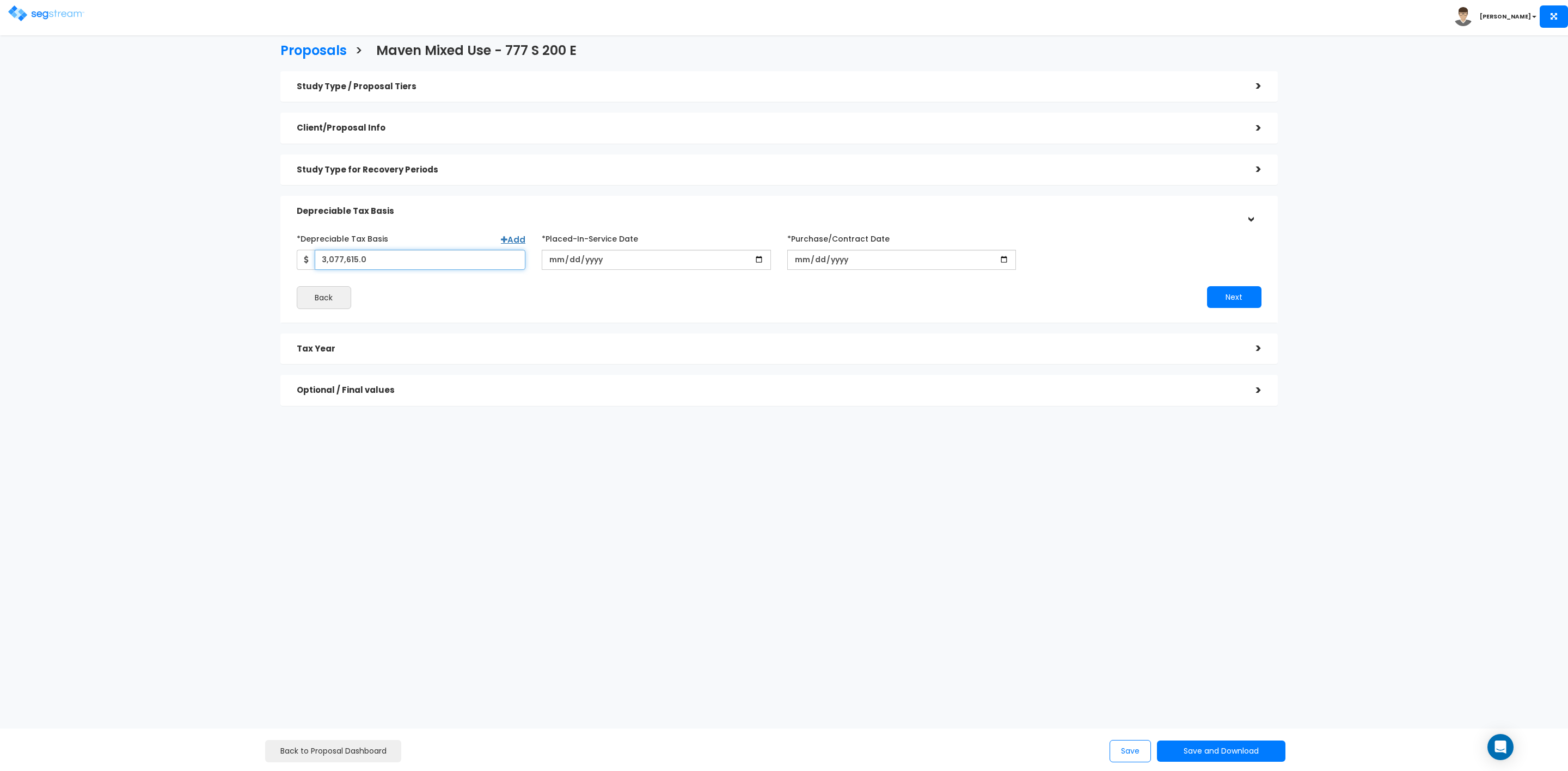
drag, startPoint x: 418, startPoint y: 258, endPoint x: 266, endPoint y: 275, distance: 152.9
click at [273, 267] on div "Study Type / Proposal Tiers > *Study Type Strip Retail Shopping Center Assisted…" at bounding box center [779, 244] width 1013 height 357
type input "2,537,615"
click at [585, 285] on div "*Depreciable Tax Basis Add 2,537,615 *Placed-In-Service Date" at bounding box center [779, 269] width 965 height 80
click at [1222, 296] on button "Next" at bounding box center [1234, 297] width 54 height 22
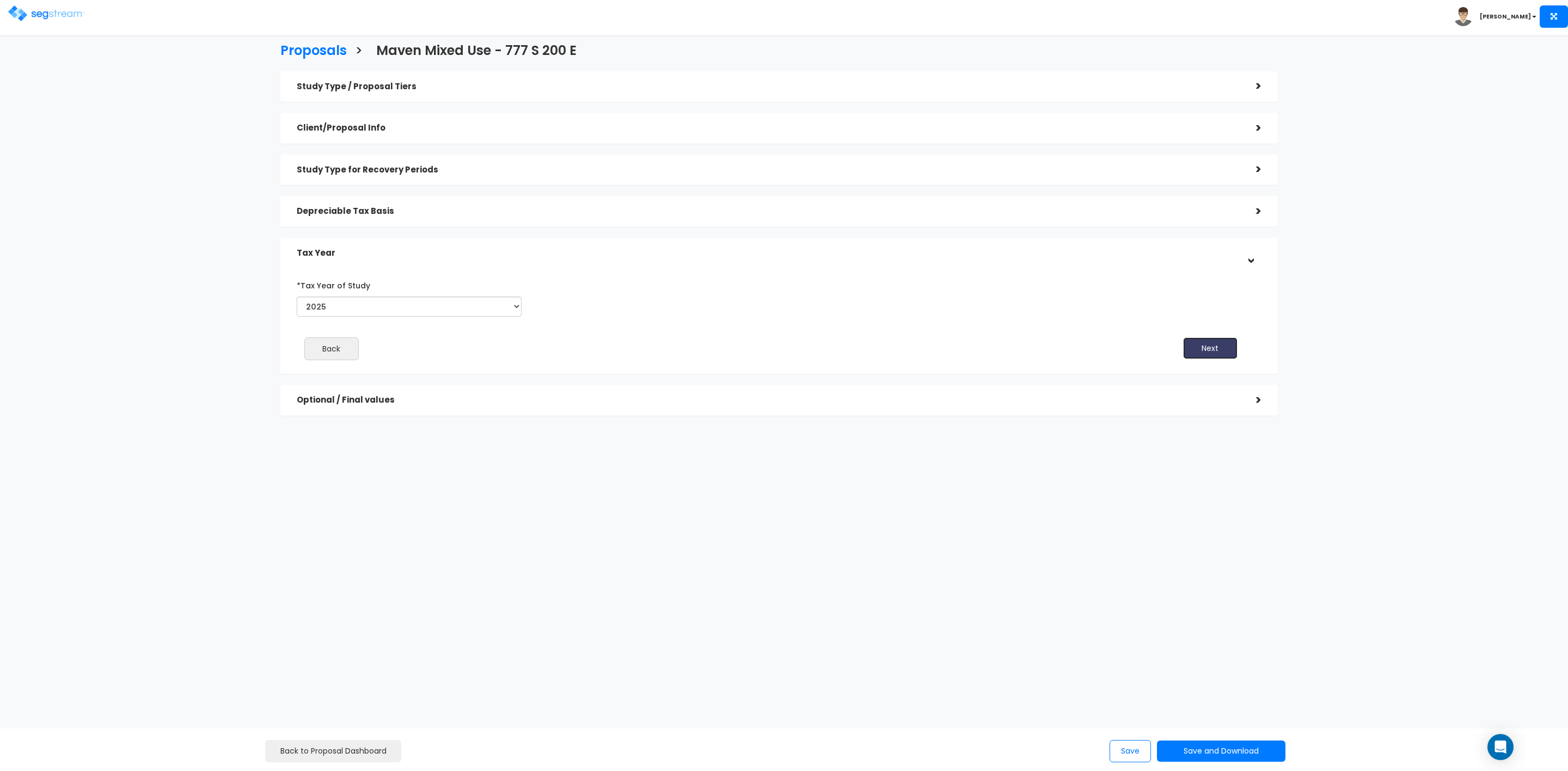
click at [1210, 343] on button "Next" at bounding box center [1210, 349] width 54 height 22
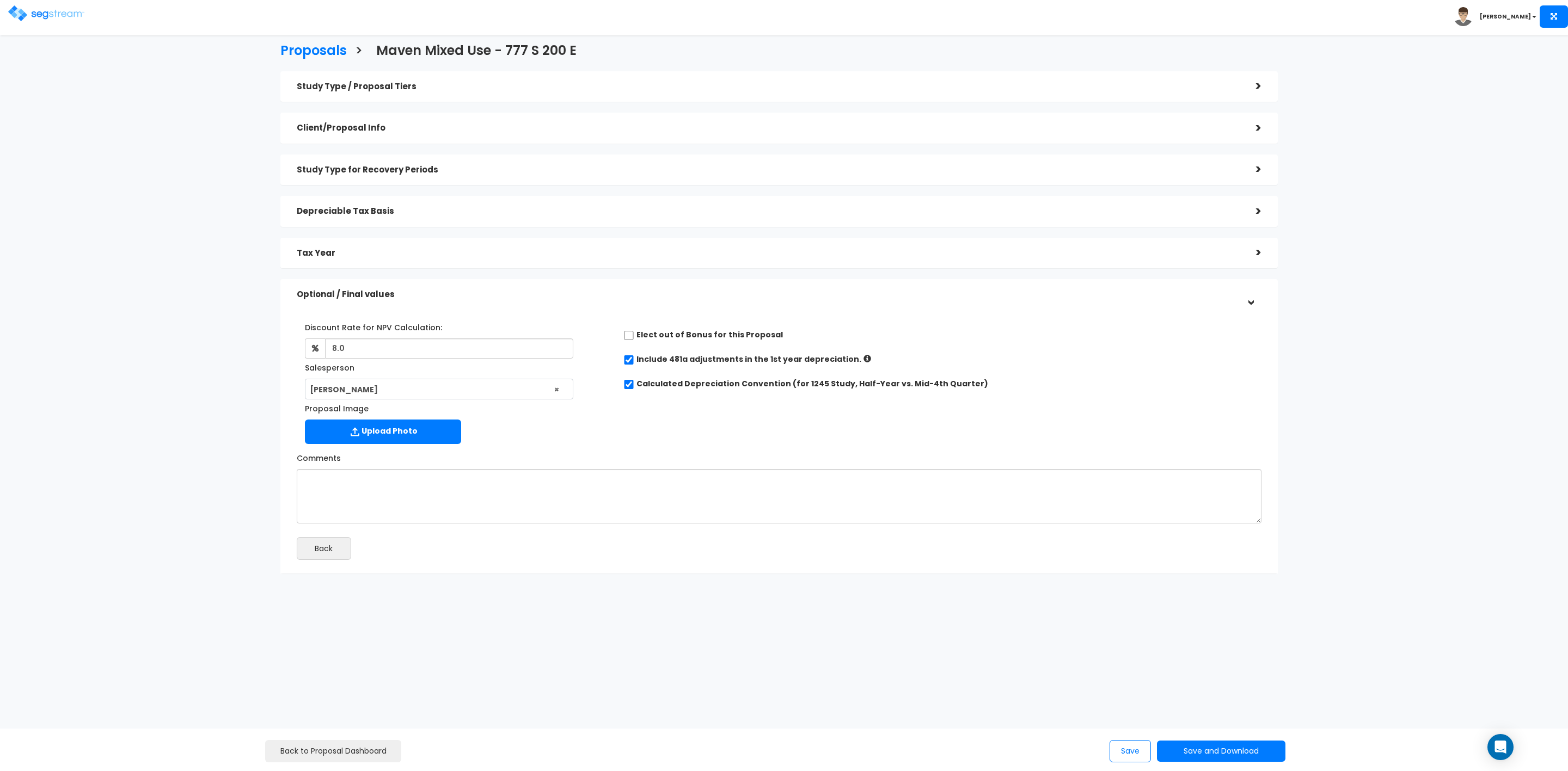
click at [497, 208] on h5 "Depreciable Tax Basis" at bounding box center [768, 211] width 943 height 9
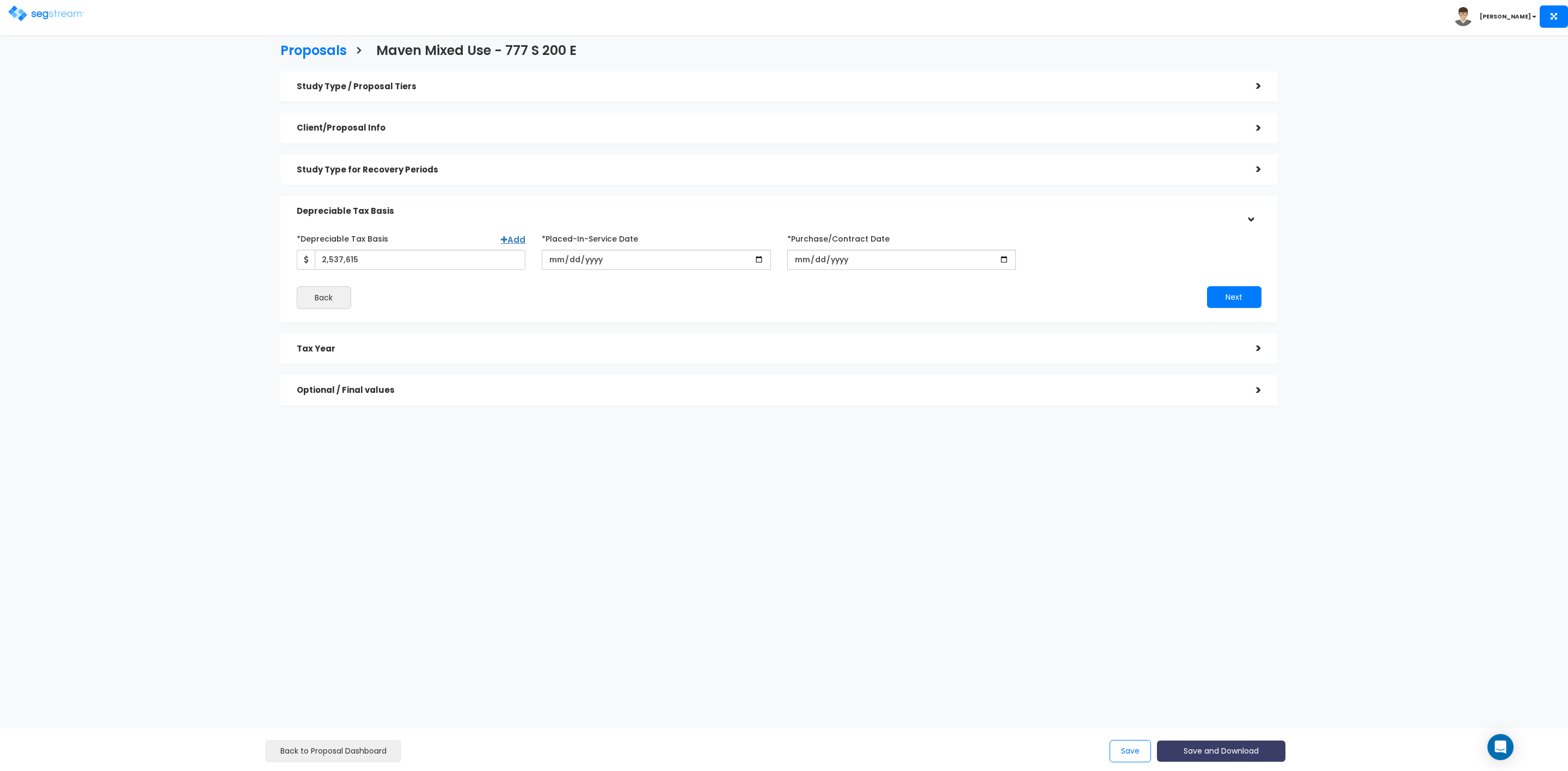
click at [1195, 750] on button "Save and Download" at bounding box center [1221, 751] width 128 height 21
click at [1227, 693] on link "Custom Proposal" at bounding box center [1248, 696] width 170 height 25
click at [417, 391] on h5 "Optional / Final values" at bounding box center [768, 390] width 943 height 9
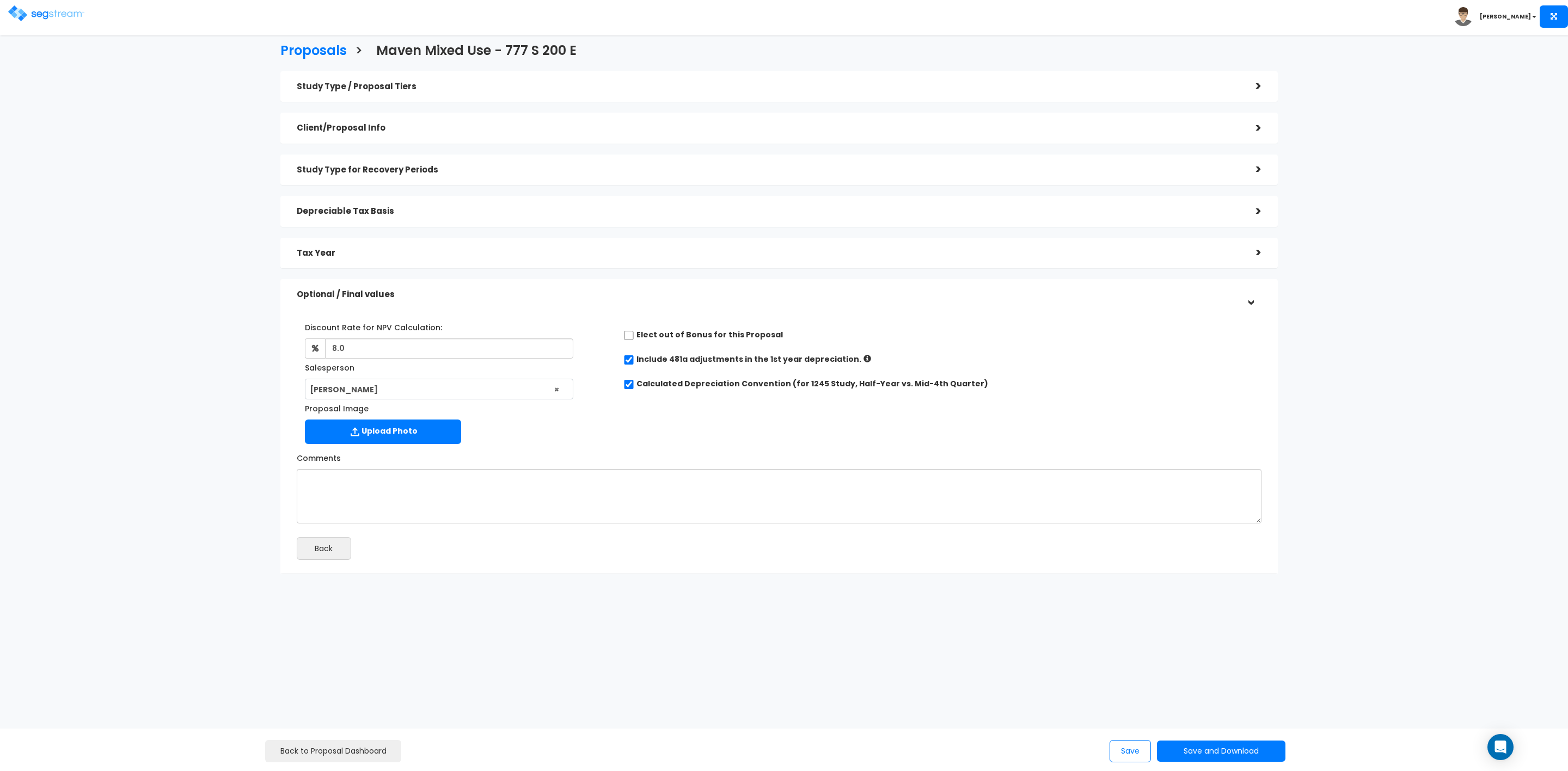
click at [408, 199] on div "Depreciable Tax Basis >" at bounding box center [779, 211] width 998 height 31
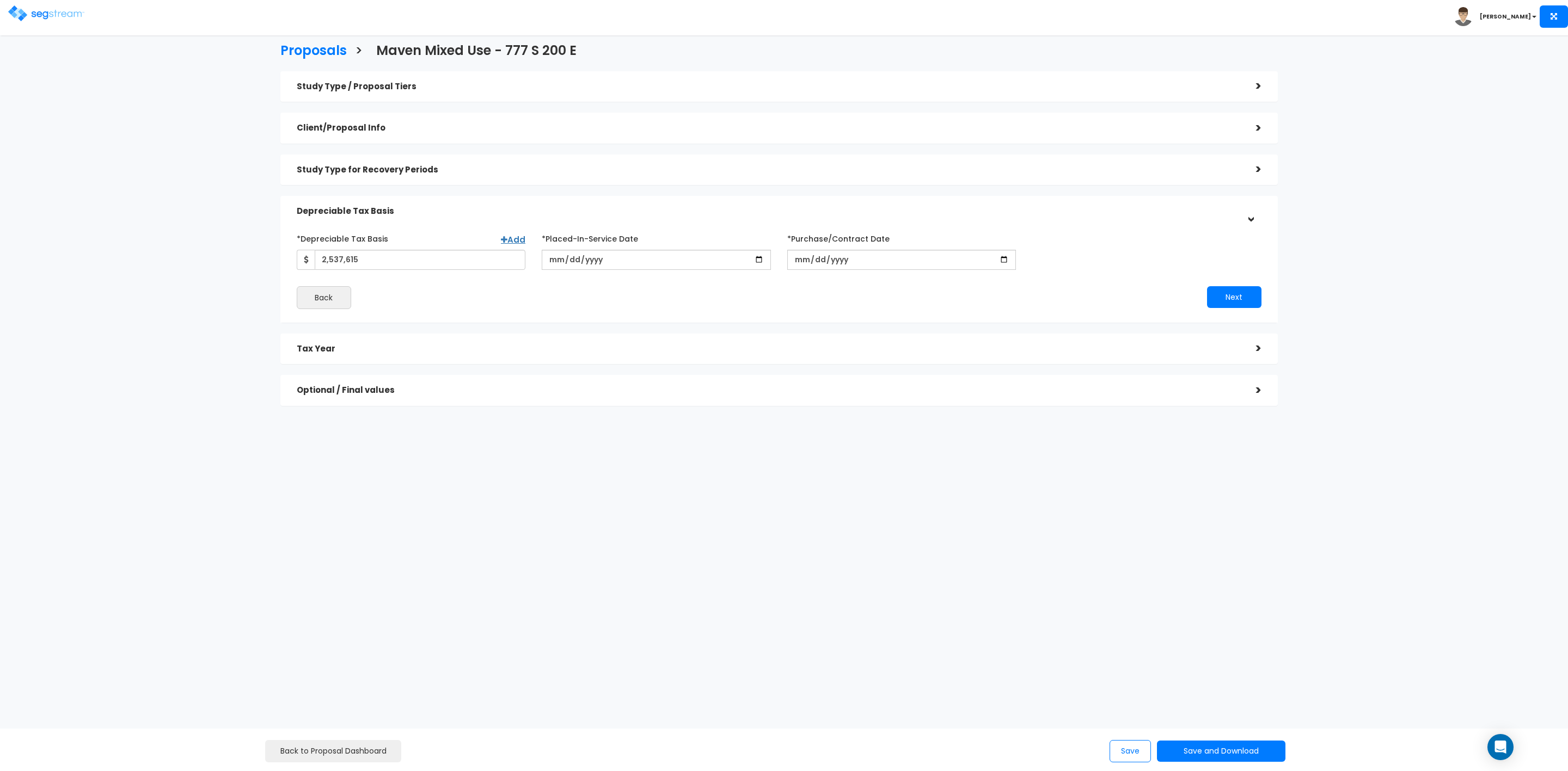
click at [423, 178] on div "Study Type for Recovery Periods" at bounding box center [768, 170] width 943 height 20
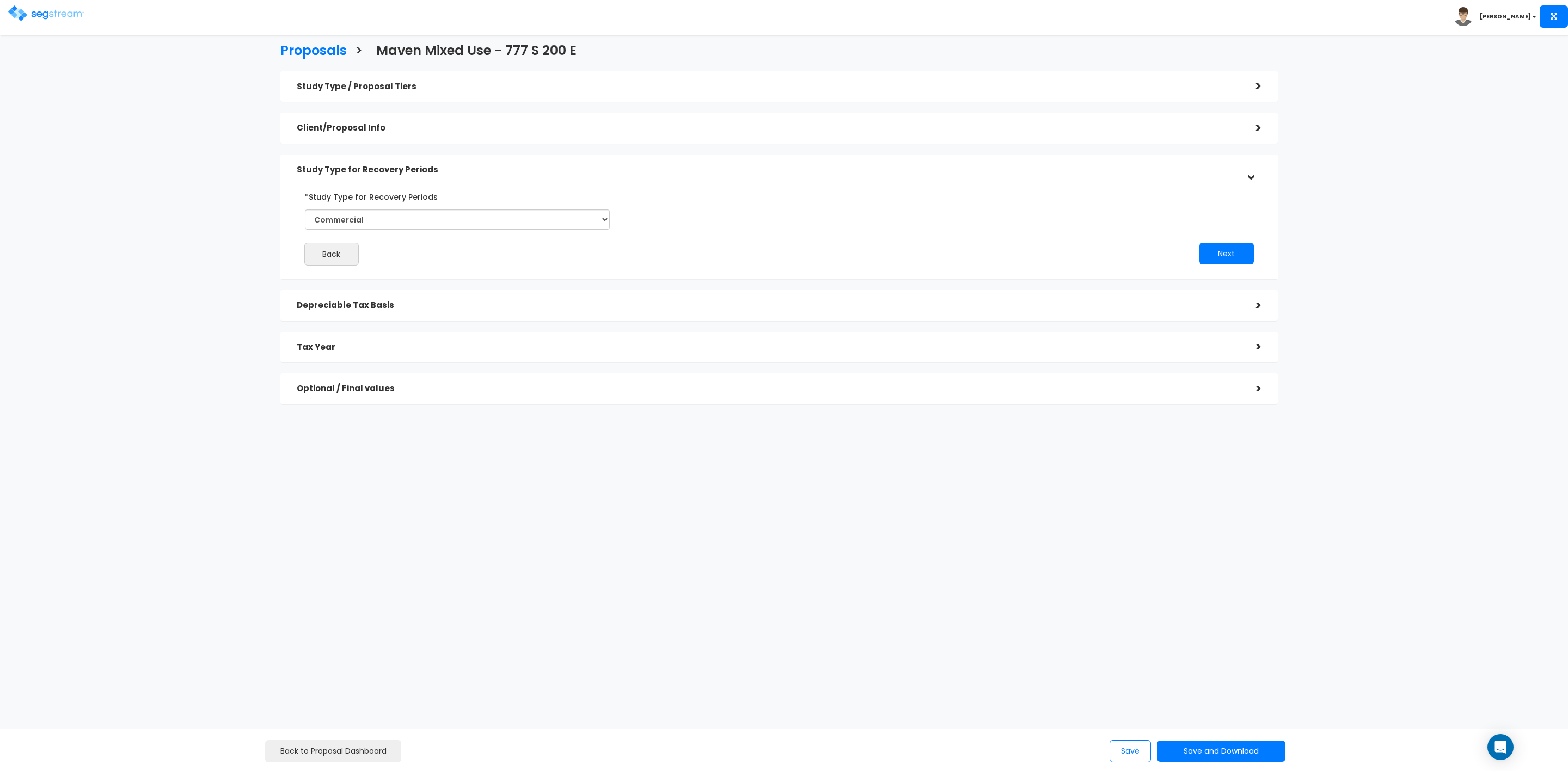
click at [436, 120] on div "Client/Proposal Info" at bounding box center [768, 128] width 943 height 20
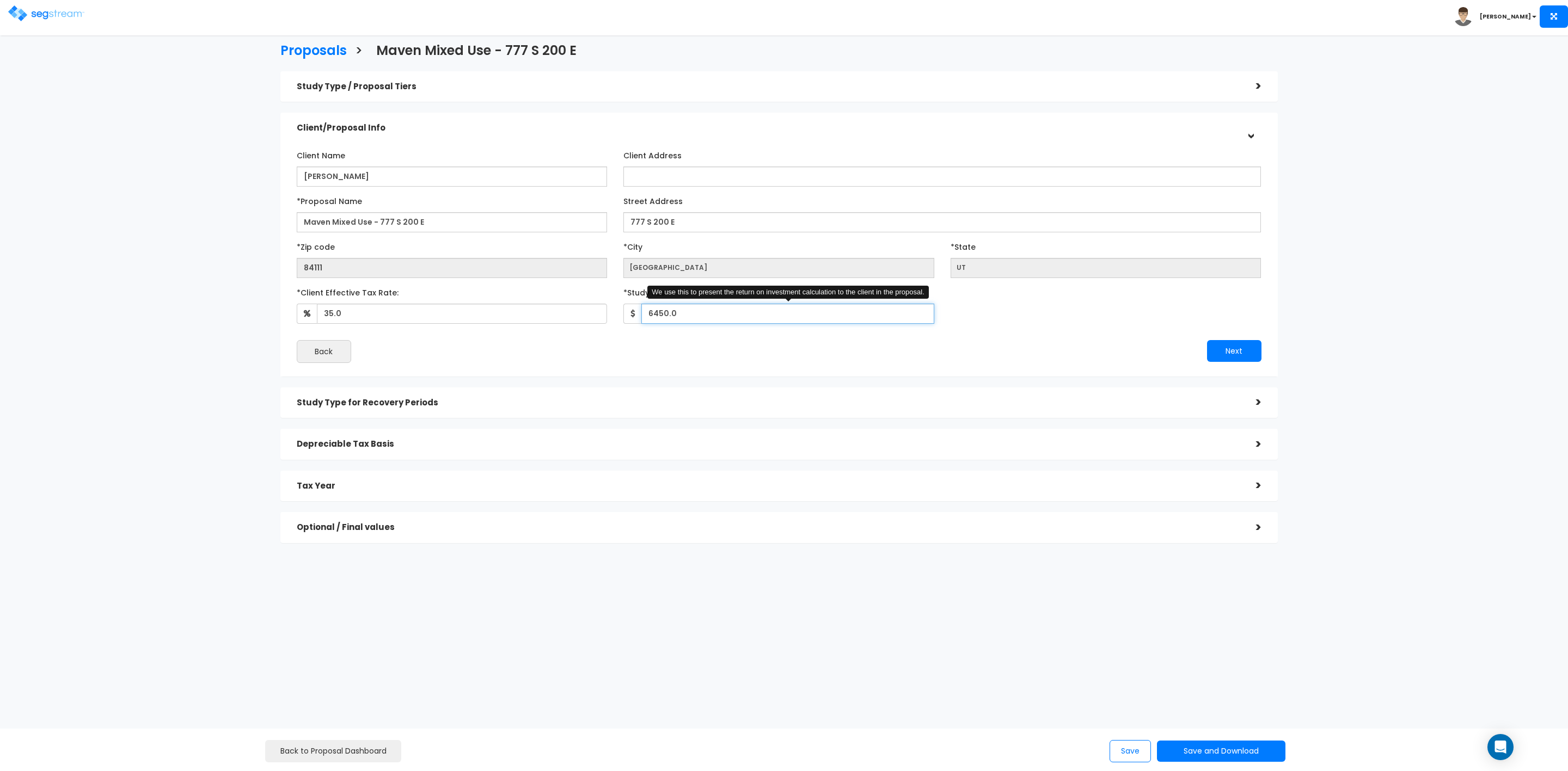
drag, startPoint x: 653, startPoint y: 307, endPoint x: 659, endPoint y: 312, distance: 7.8
click at [659, 312] on input "6450.0" at bounding box center [788, 313] width 293 height 20
type input "6,050"
click at [1232, 348] on button "Next" at bounding box center [1234, 351] width 54 height 22
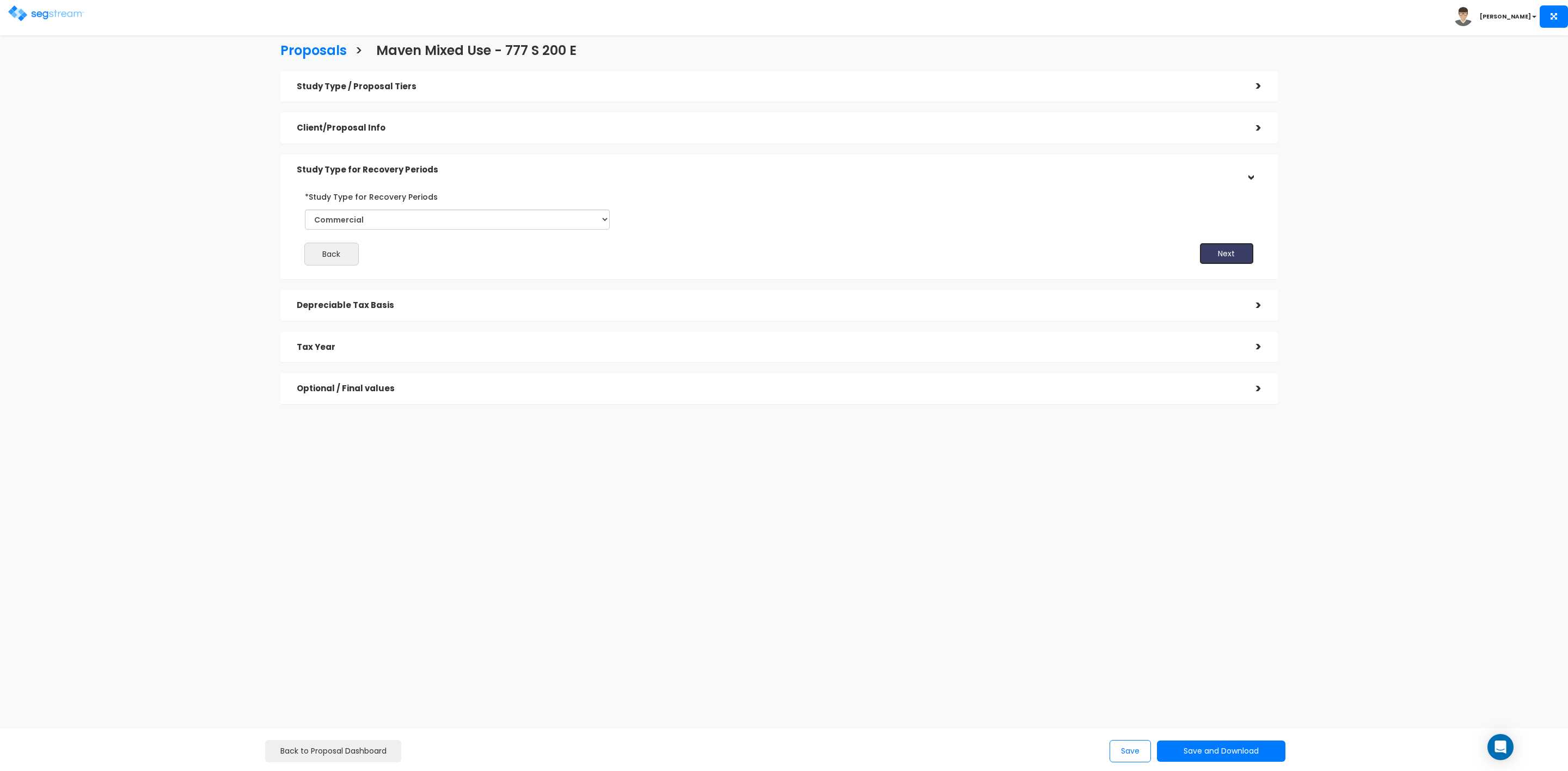
click at [1241, 255] on button "Next" at bounding box center [1226, 254] width 54 height 22
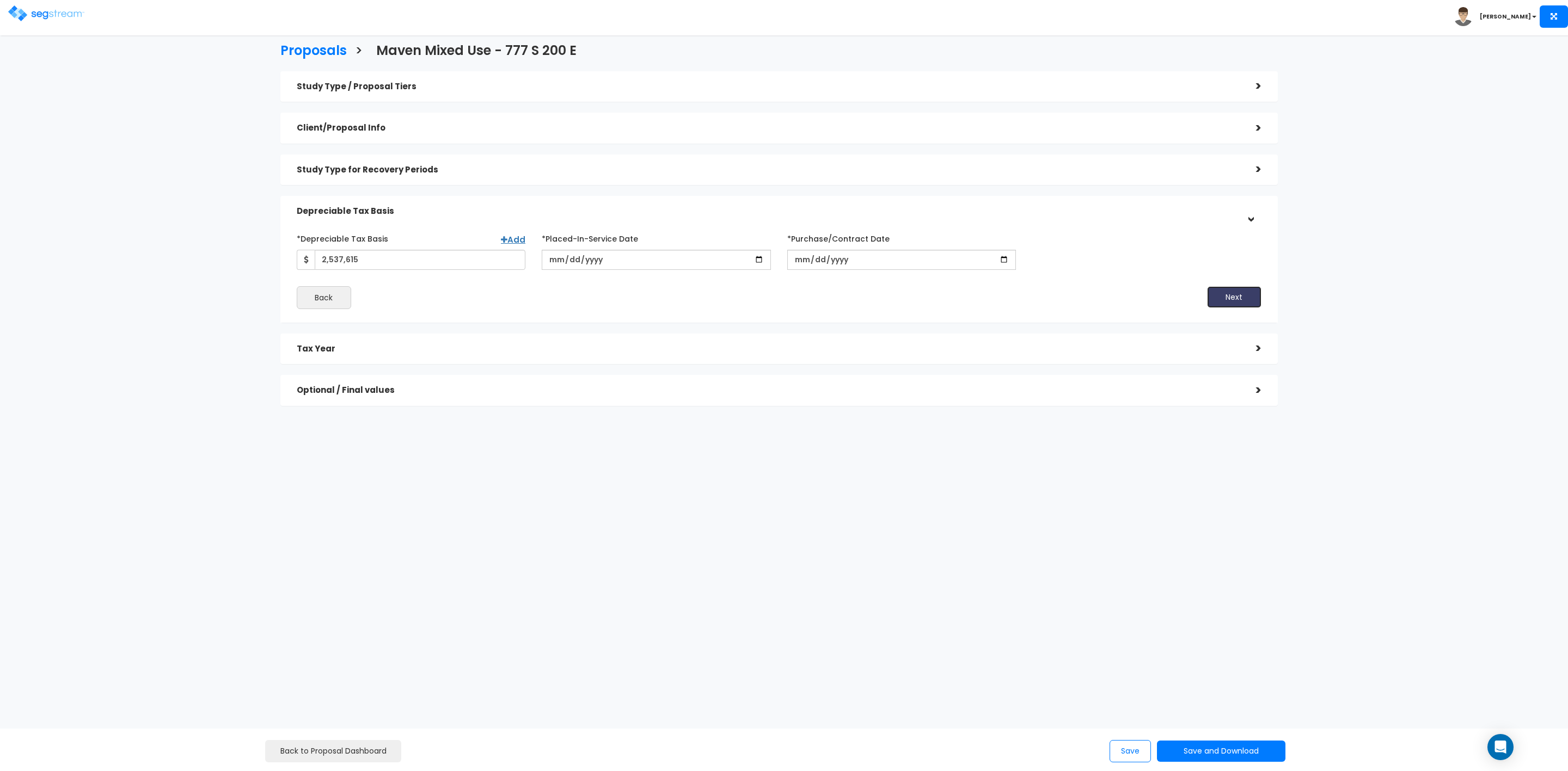
click at [1251, 293] on button "Next" at bounding box center [1234, 297] width 54 height 22
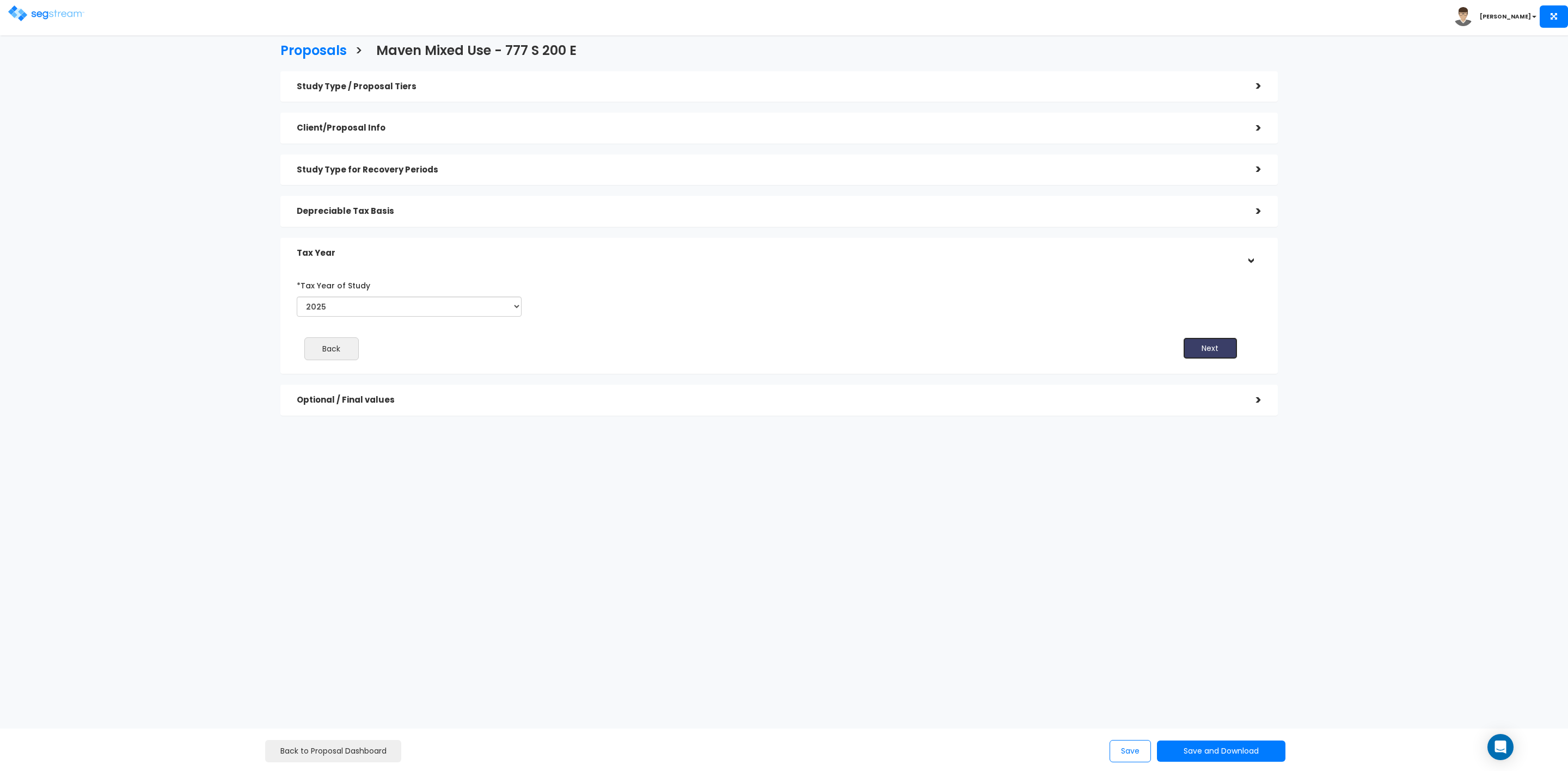
click at [1214, 343] on button "Next" at bounding box center [1210, 349] width 54 height 22
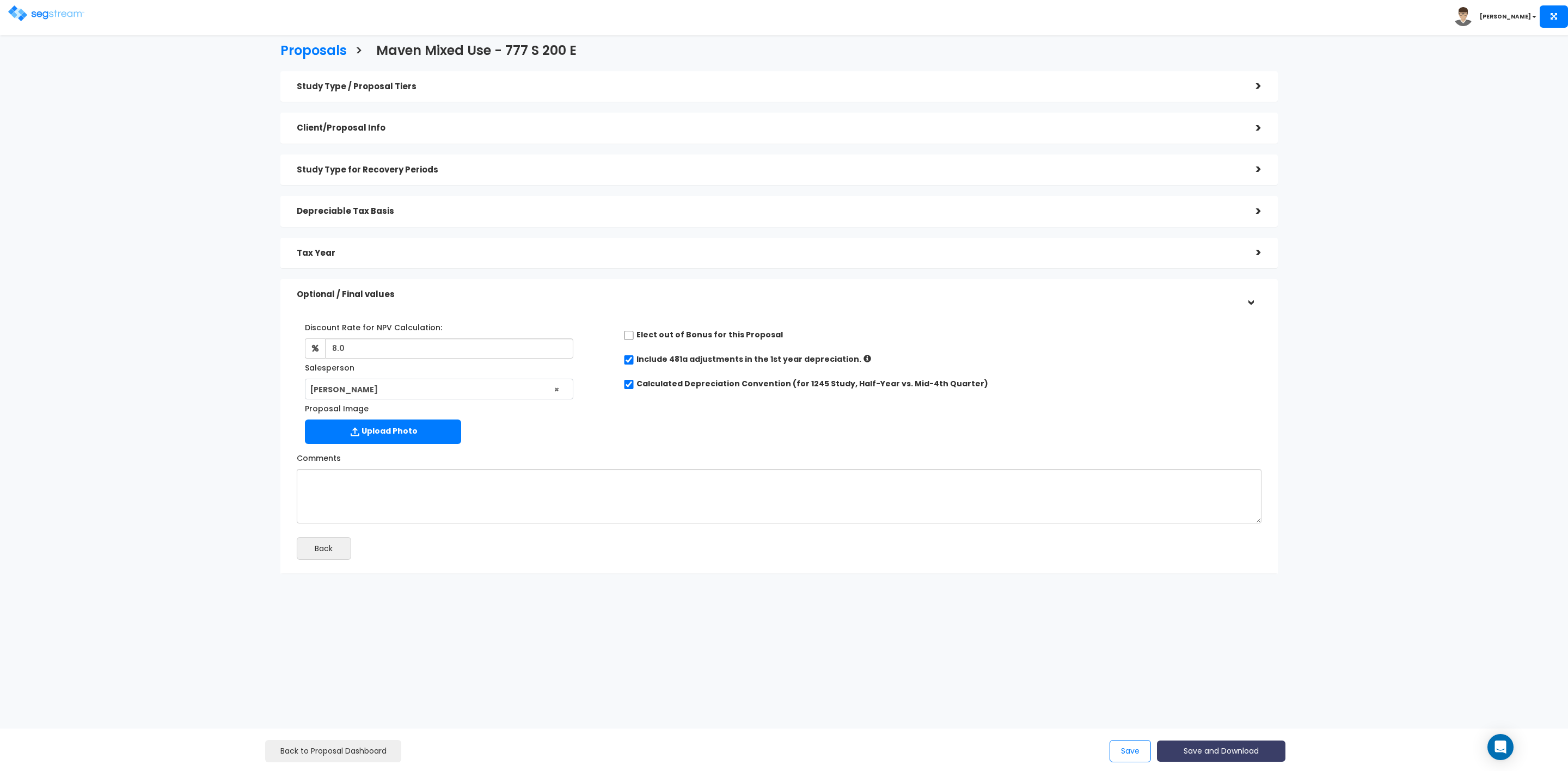
click at [1209, 747] on button "Save and Download" at bounding box center [1221, 751] width 128 height 21
click at [1225, 685] on link "Custom Proposal" at bounding box center [1248, 696] width 170 height 25
